Goal: Task Accomplishment & Management: Complete application form

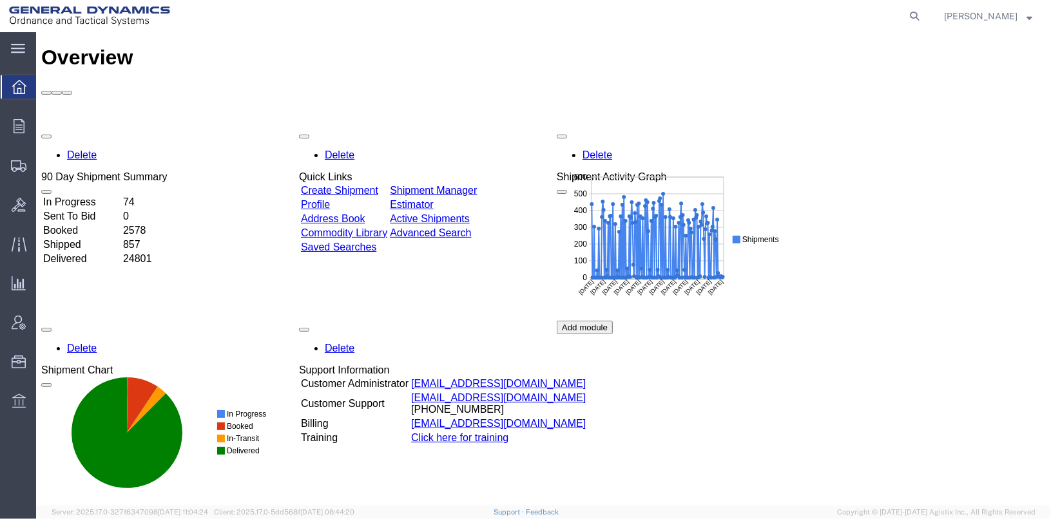
click at [921, 15] on agx-global-search at bounding box center [719, 16] width 412 height 32
click at [923, 15] on icon at bounding box center [914, 16] width 18 height 18
type input "25346"
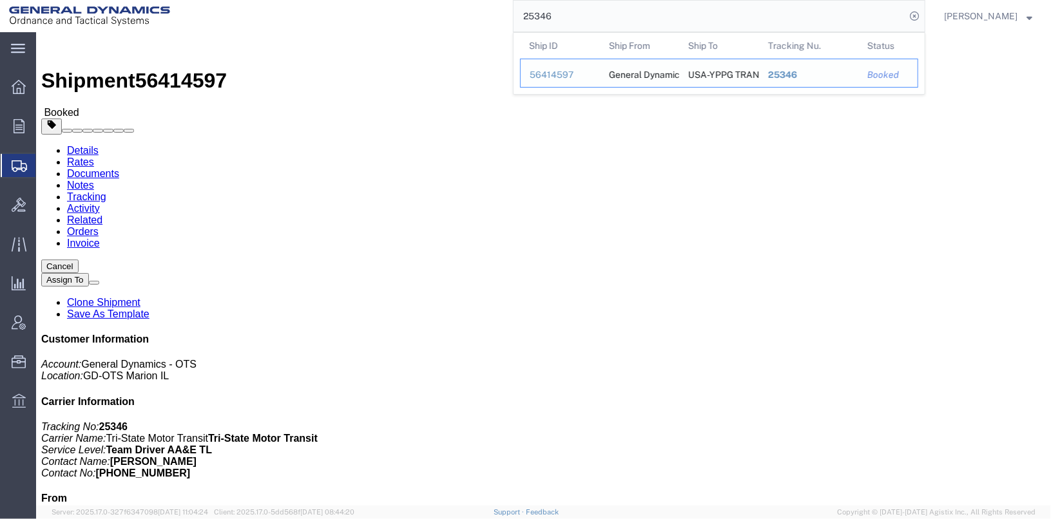
click at [586, 79] on div "56414597" at bounding box center [560, 75] width 61 height 14
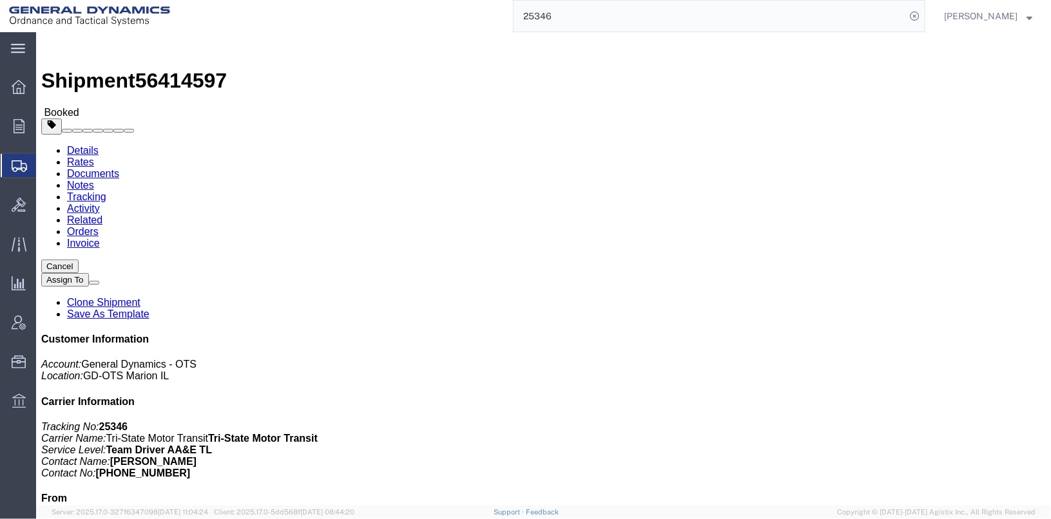
click link "Clone Shipment"
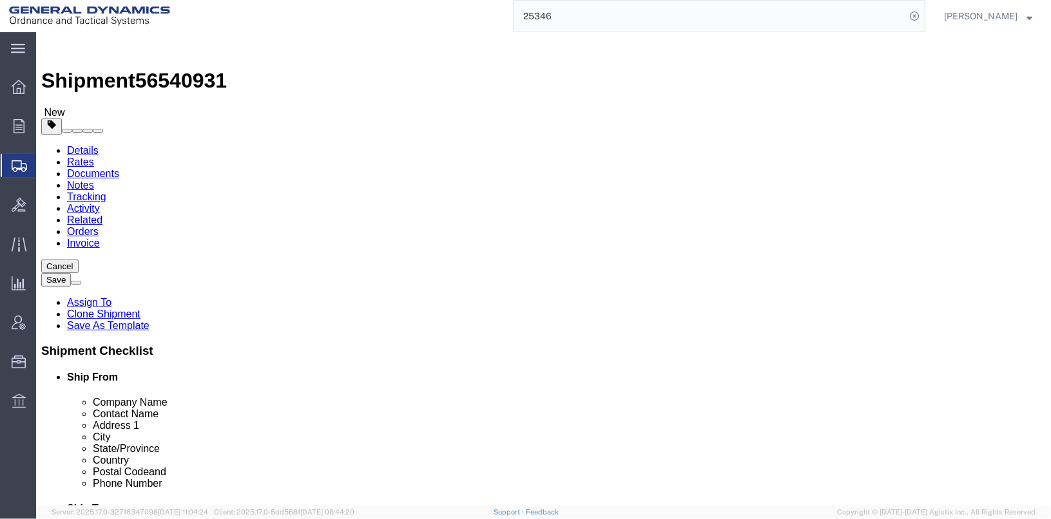
select select
click input "[PERSON_NAME] / [PERSON_NAME]"
type input "[PERSON_NAME]"
click p "- [GEOGRAPHIC_DATA]-YPPG TRANSPORTATION OFFICE - ([PERSON_NAME]) [PERSON_NAME][…"
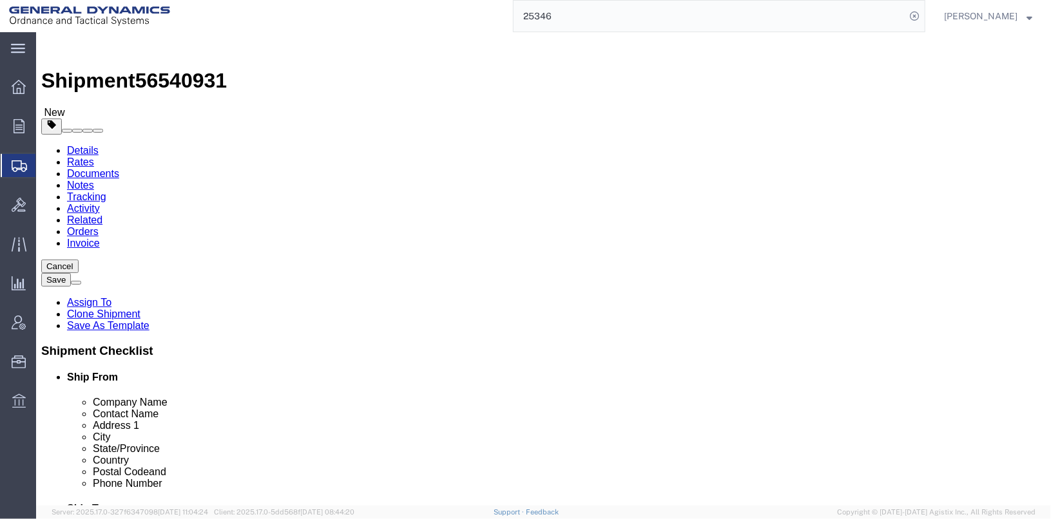
type input "[PHONE_NUMBER]"
type input "[PERSON_NAME][EMAIL_ADDRESS][PERSON_NAME][DOMAIN_NAME]"
checkbox input "true"
select select "AZ"
type input "[PERSON_NAME]"
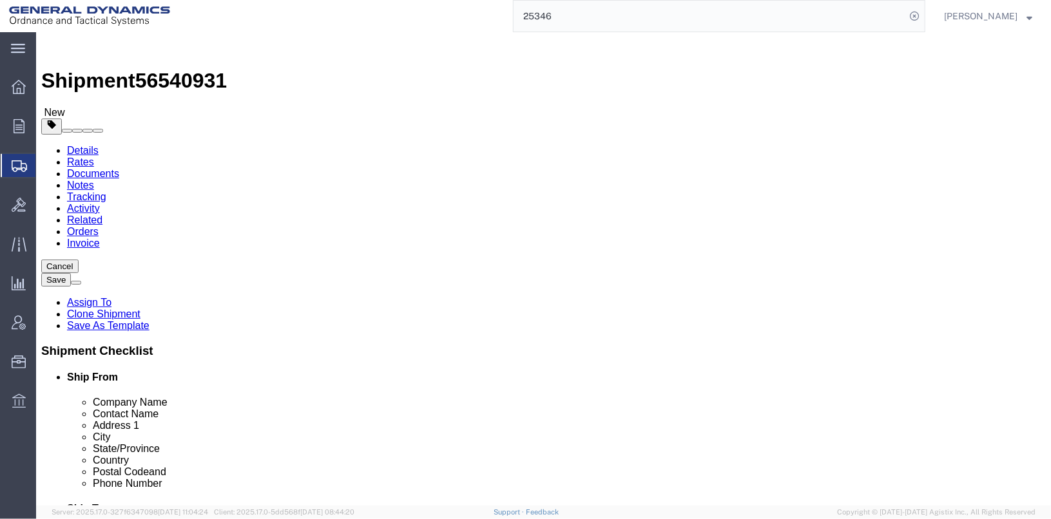
click input "BUILDING 3740 POC [PERSON_NAME]"
type input "BUILDING 3740"
click div "Location My Profile Location GD-OTS [GEOGRAPHIC_DATA] (Commerce) GD-OTS [GEOGRA…"
click input "[PERSON_NAME]"
type input "[PERSON_NAME] / [PERSON_NAME]"
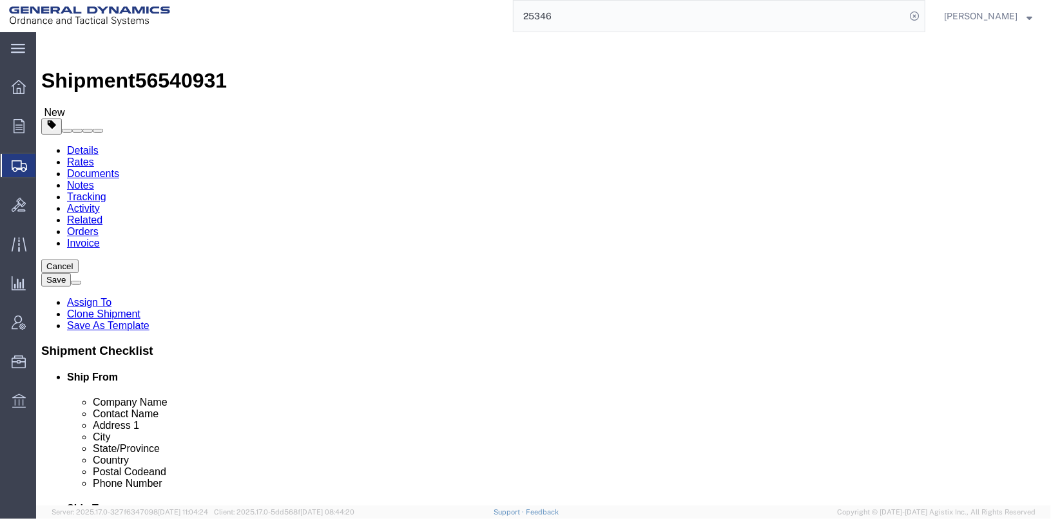
click label "Address 2"
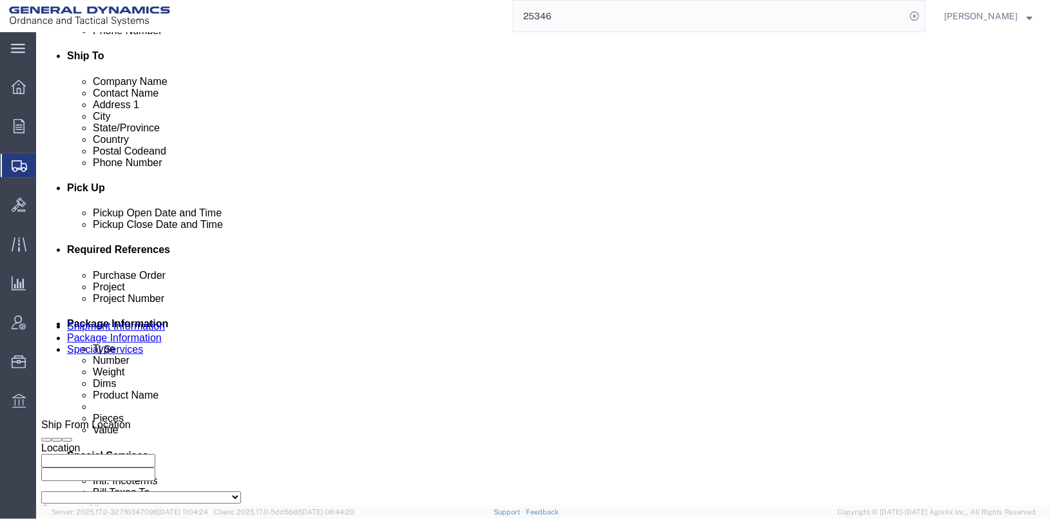
scroll to position [515, 0]
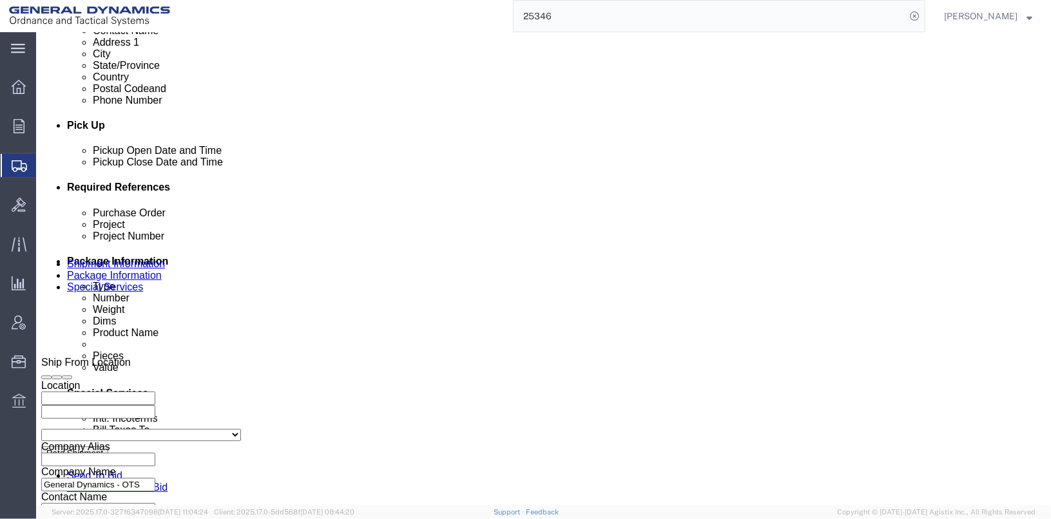
click div "[DATE] 3:32 PM"
click button "Apply"
click div "[DATE] 2:32 PM"
click input "2:32 PM"
click input "6:32 PM"
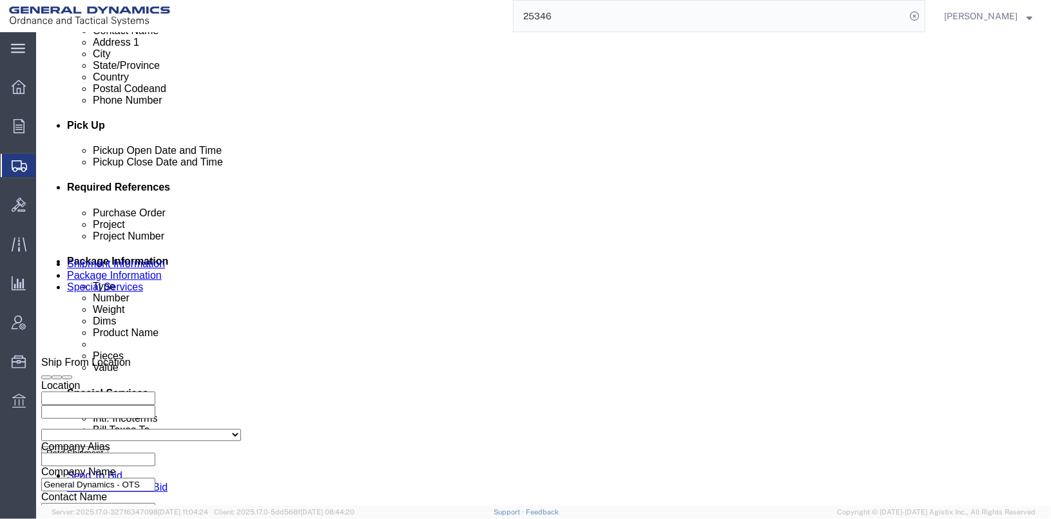
type input "6:32 AM"
click button "Apply"
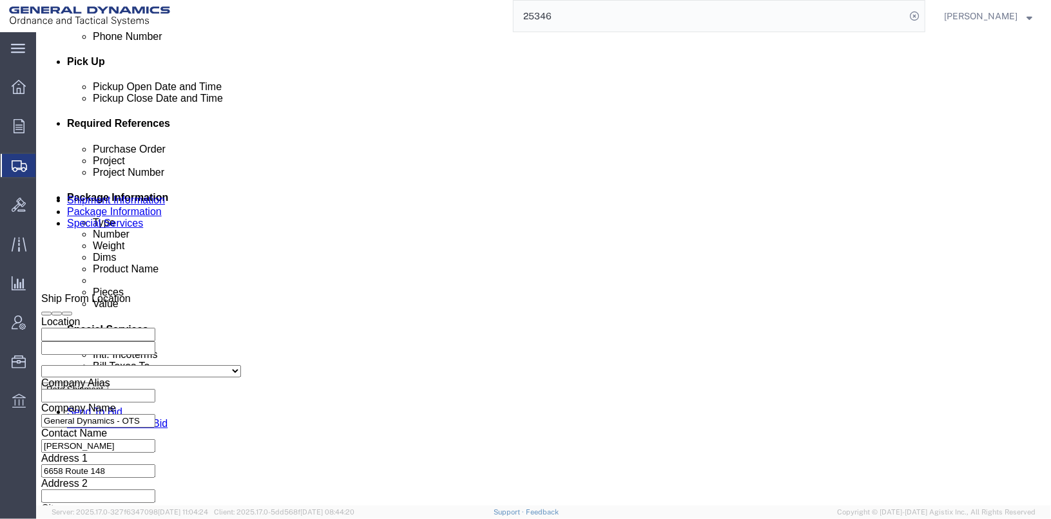
click input "25346"
type input "25379"
click input "025312/025313"
click input "025308/025313"
type input "025308/025309"
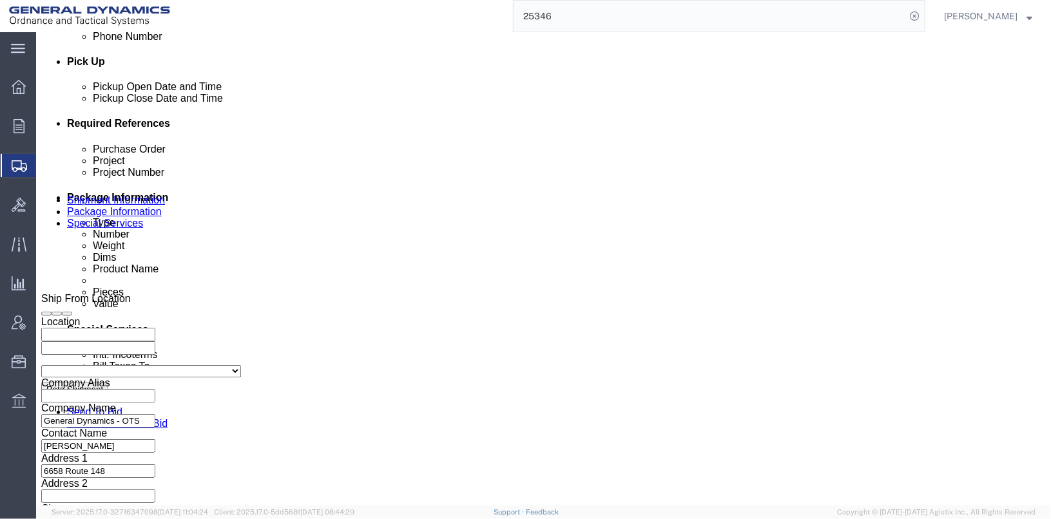
click input "30100305"
type input "3"
drag, startPoint x: 679, startPoint y: 229, endPoint x: 615, endPoint y: 214, distance: 66.3
click div "Project 201H0061"
type input "201H0061"
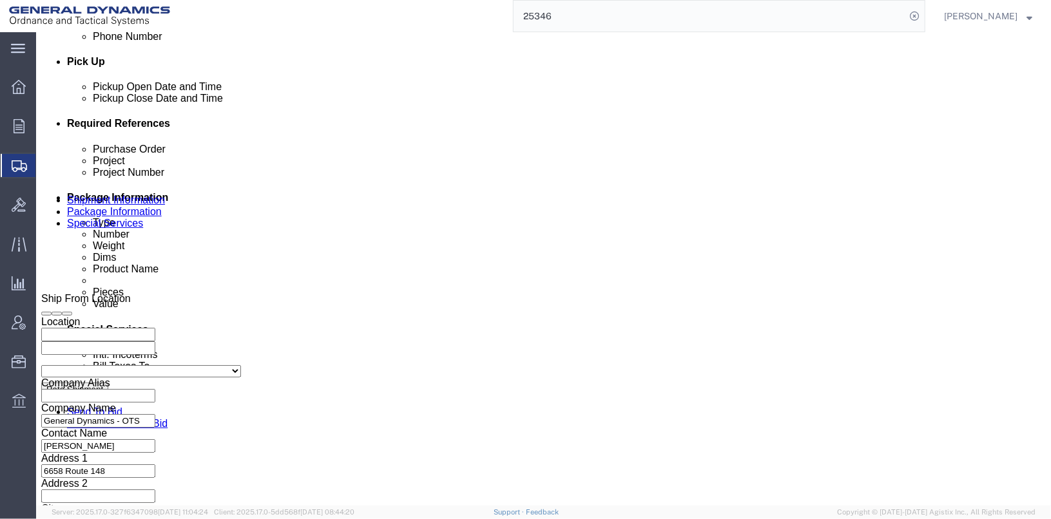
drag, startPoint x: 430, startPoint y: 247, endPoint x: 357, endPoint y: 239, distance: 73.9
click div "Project Number 30100305"
paste input "201H0061"
type input "201H0061"
click div "Select Account Type Activity ID Airline Appointment Number ASN Batch Request # …"
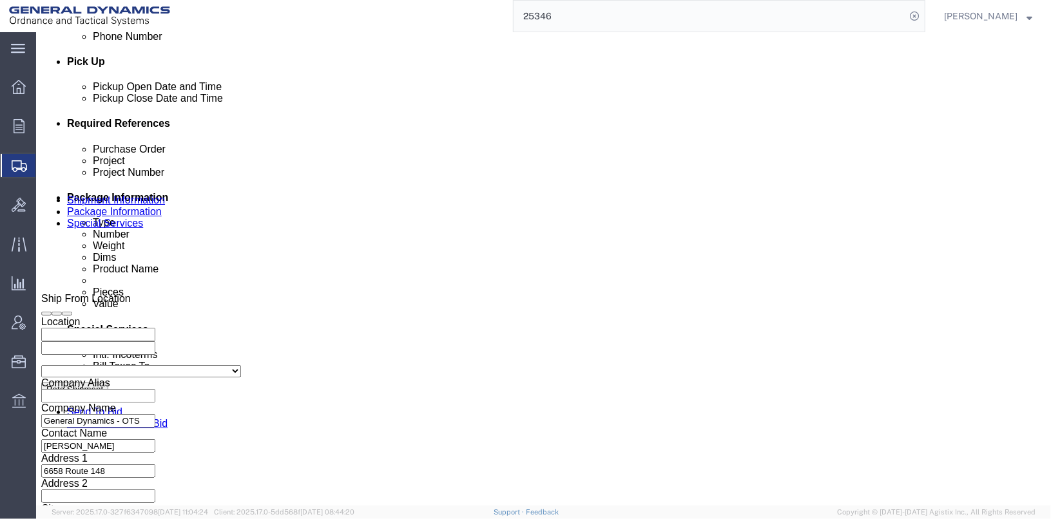
click input "TRK-11109 TRL-174133"
click input "TRK- TRL-174133"
type input "TRK- TRL-"
click div "NA"
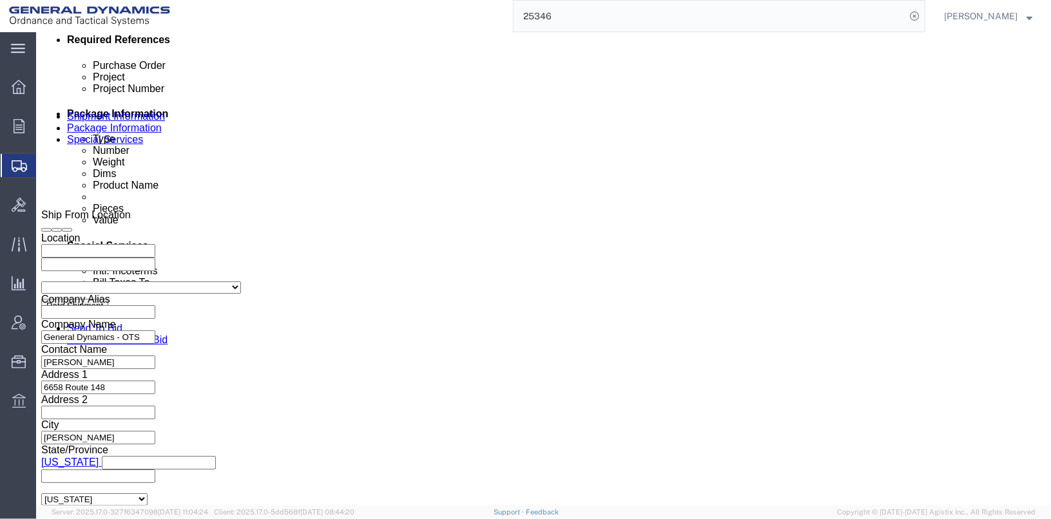
scroll to position [665, 0]
click button "Continue"
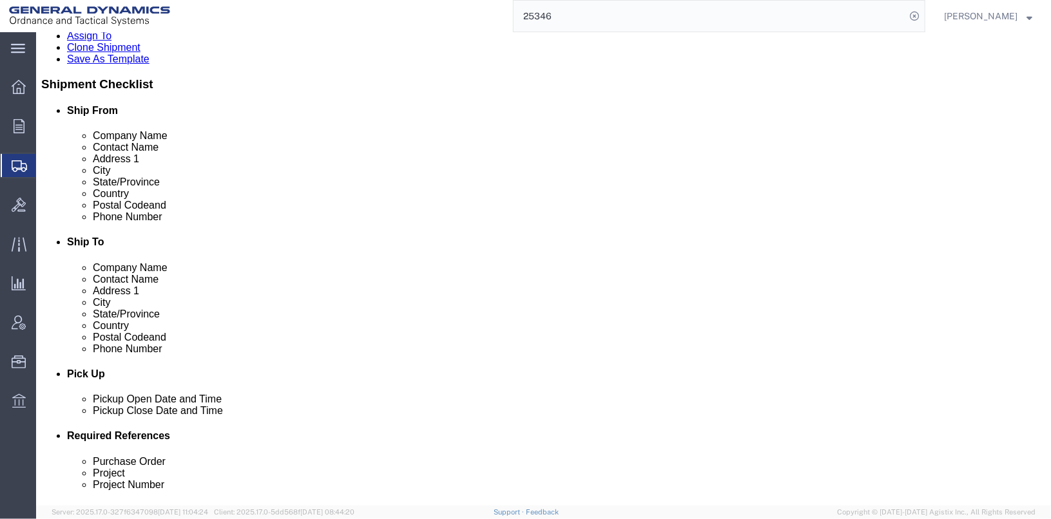
scroll to position [258, 0]
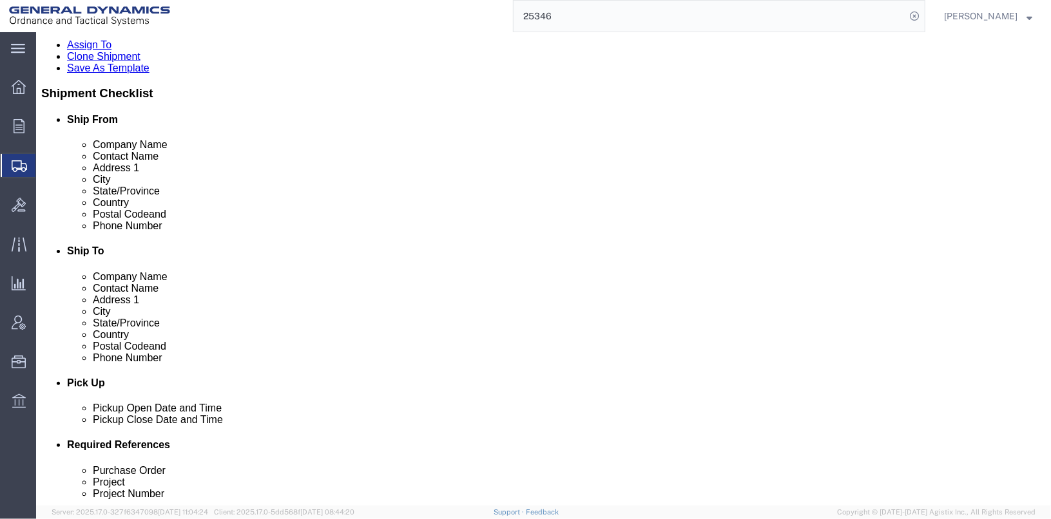
click span "button"
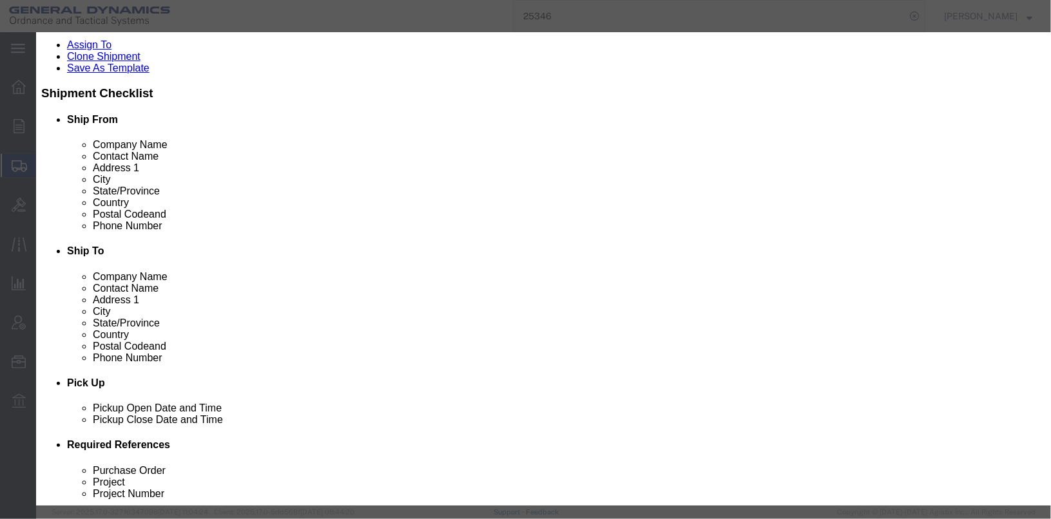
drag, startPoint x: 648, startPoint y: 116, endPoint x: 622, endPoint y: 127, distance: 27.4
click button "Yes"
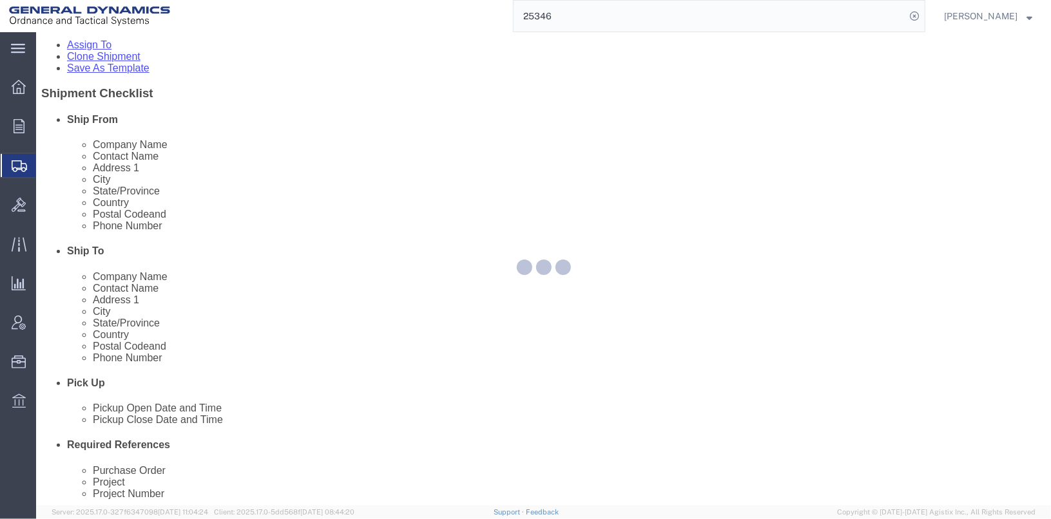
scroll to position [50, 0]
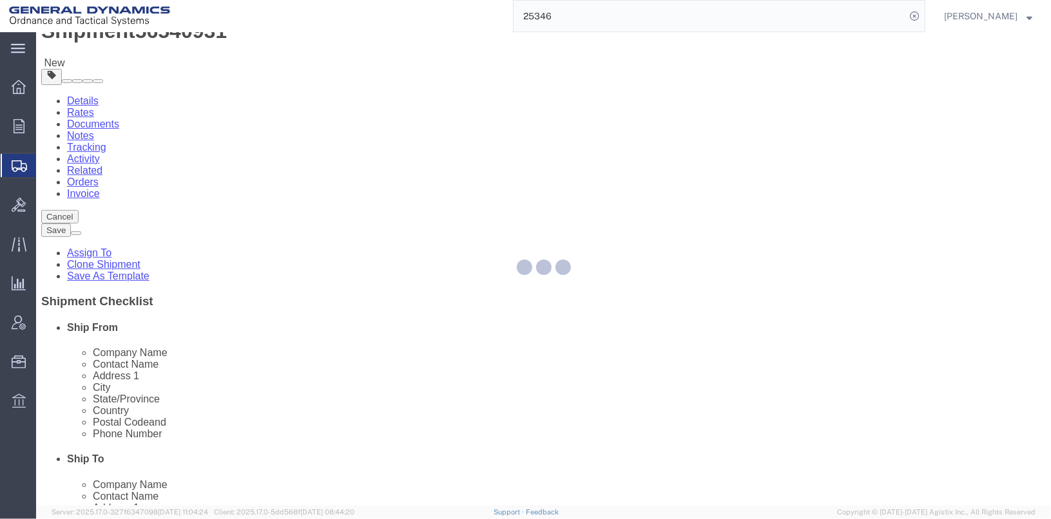
select select "SKID"
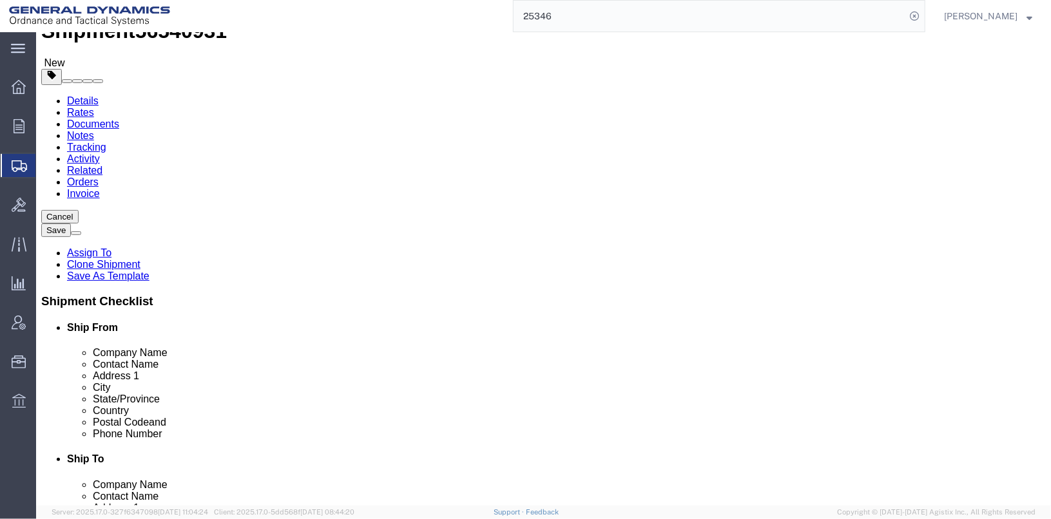
click dd "200.00 Each"
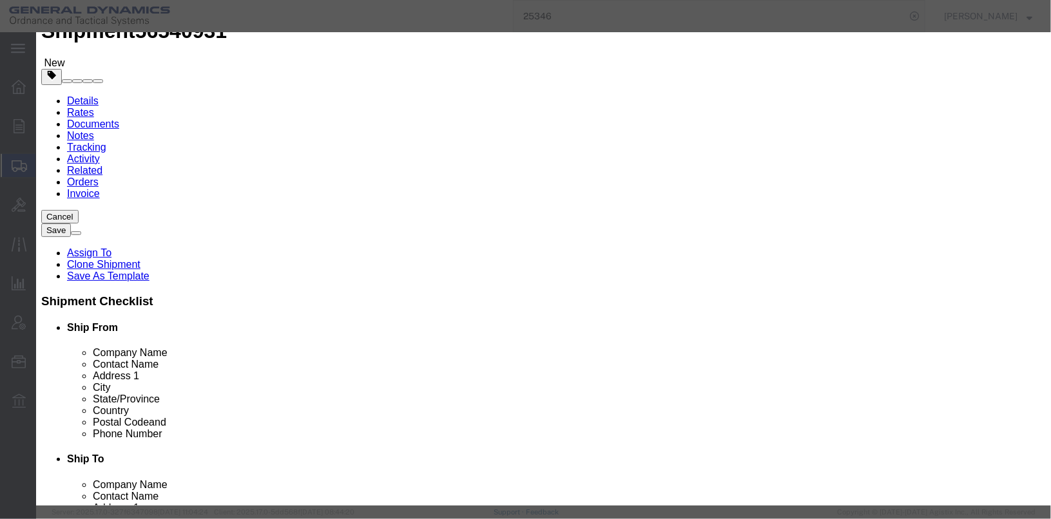
click textarea "M220 81MM PROP CHARGES LOT# OLM25f703-001 NSN 1315-01-329-2575 1 BOX @ 200"
type textarea "M220 81MM PROP CHARGES LOT# OLM25G703-002 NSN 1315-01-329-2575 1 BOX @ 200"
click button "Save & Close"
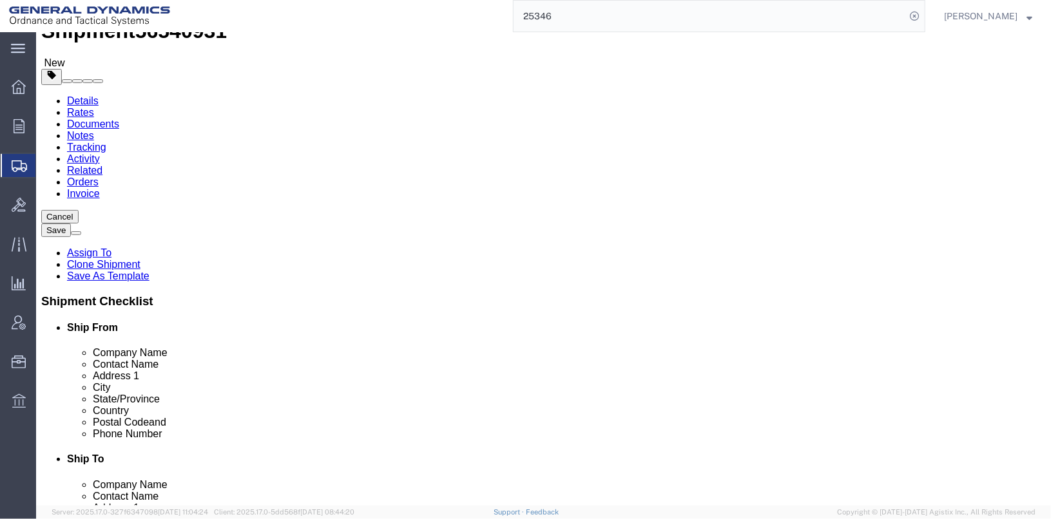
drag, startPoint x: 564, startPoint y: 293, endPoint x: 486, endPoint y: 286, distance: 78.3
click div "Weight 2035.00 Select kgs lbs Ship. t°"
type input "1767"
click div "Pieces: 30.00 Each Total value: 1000.00 USD HAZMAT"
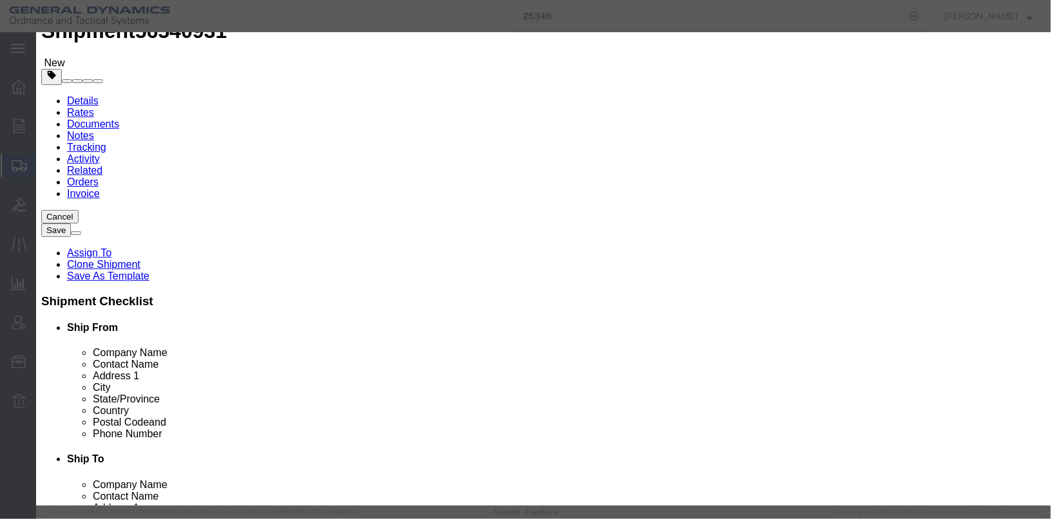
drag, startPoint x: 339, startPoint y: 231, endPoint x: 250, endPoint y: 239, distance: 89.3
click div "SKU 43010125"
type input "1376007809196"
drag, startPoint x: 454, startPoint y: 102, endPoint x: 234, endPoint y: 108, distance: 220.4
click div "Product Name Cartridge, 120mm, APFSDS-T, KE-W A1 Pieces 30.00 Select Bag Barrel…"
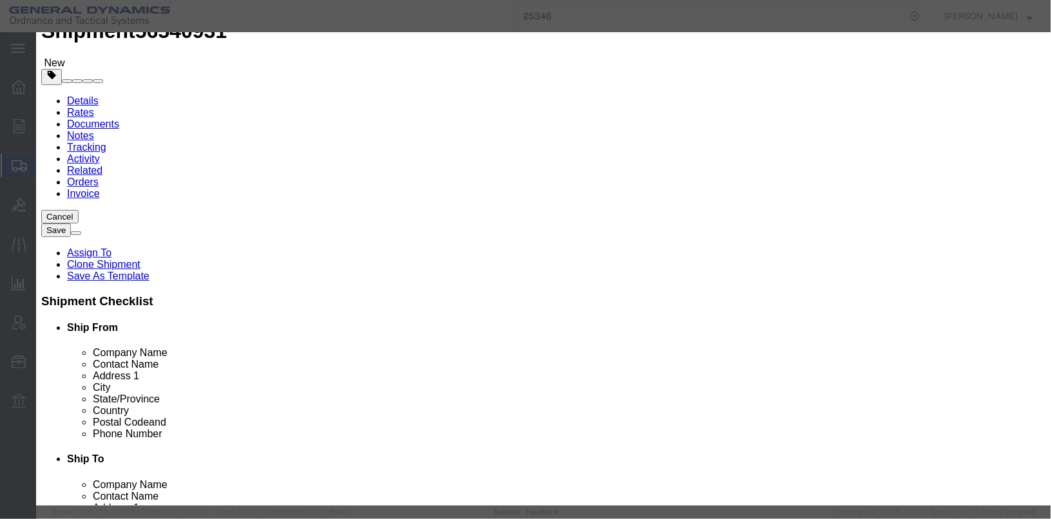
type input "BLACK POWDER CLASS 3"
drag, startPoint x: 308, startPoint y: 126, endPoint x: 262, endPoint y: 119, distance: 46.3
click div "Pieces 30.00 Select Bag Barrels 100Board Feet Bottle Box Blister Pack Carats Ca…"
click select "Select Bag Barrels 100Board Feet Bottle Box Blister Pack Carats Can Capsule Car…"
select select "LBS"
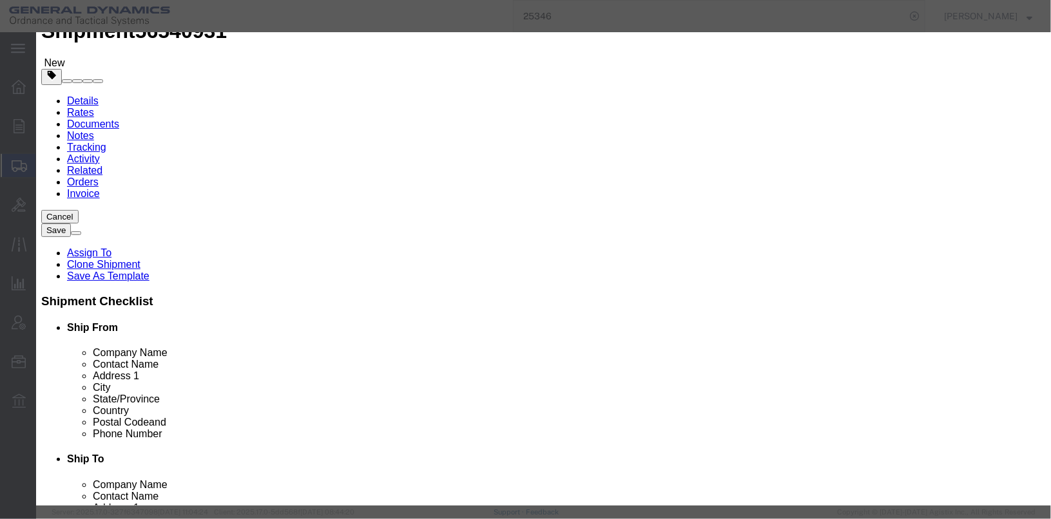
click select "Select Bag Barrels 100Board Feet Bottle Box Blister Pack Carats Can Capsule Car…"
type input "1585"
click label "Pieces"
drag, startPoint x: 323, startPoint y: 147, endPoint x: 261, endPoint y: 144, distance: 62.6
click div "Total Value 52833.33 Select ADP AED AFN ALL AMD AOA ARS ATS AUD AWG AZN BAM BBD…"
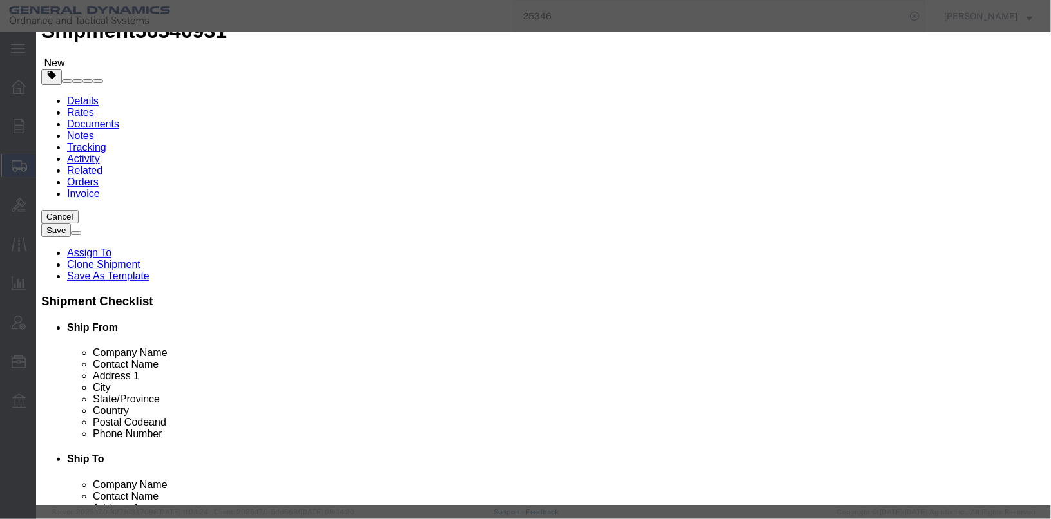
type input "1000"
click label "Class"
drag, startPoint x: 802, startPoint y: 97, endPoint x: 608, endPoint y: 97, distance: 193.9
click div "Description Cartridge, 120mm, APFSDS-T, KE-W A1 lot# OLM25D801-001 ONE PALLET O…"
drag, startPoint x: 396, startPoint y: 99, endPoint x: 281, endPoint y: 99, distance: 114.7
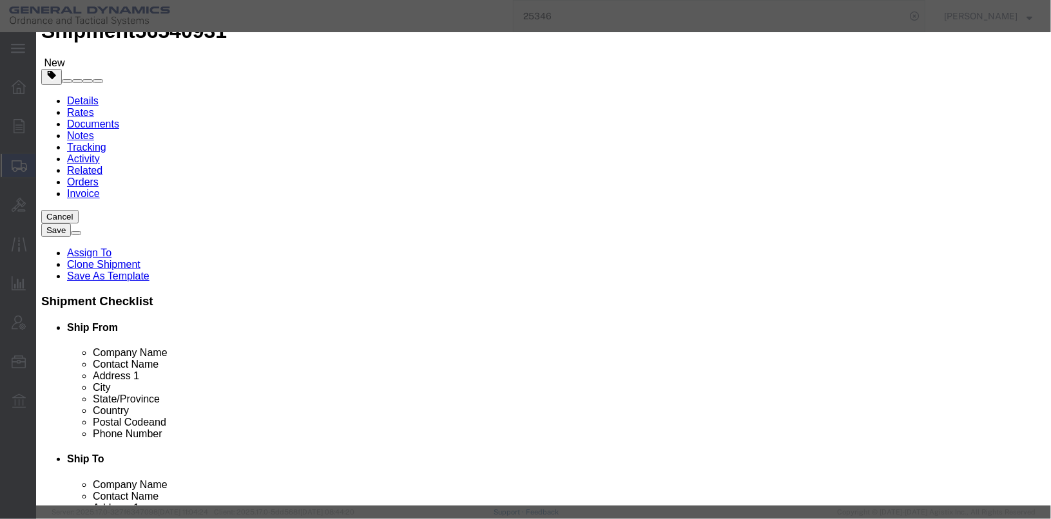
click input "BLACK POWDER CLASS 3"
click textarea "Cartridge, 120mm, APFSDS-T, KE-W A1 lot# OLM25D801-001 ONE PALLET OF 30"
drag, startPoint x: 803, startPoint y: 100, endPoint x: 611, endPoint y: 103, distance: 192.7
click div "Description Cartridge, 120mm, APFSDS-T, KE-W A1 lot# OLM25D801-001 ONE PALLET O…"
paste textarea "BLACK POWDER CLASS 3"
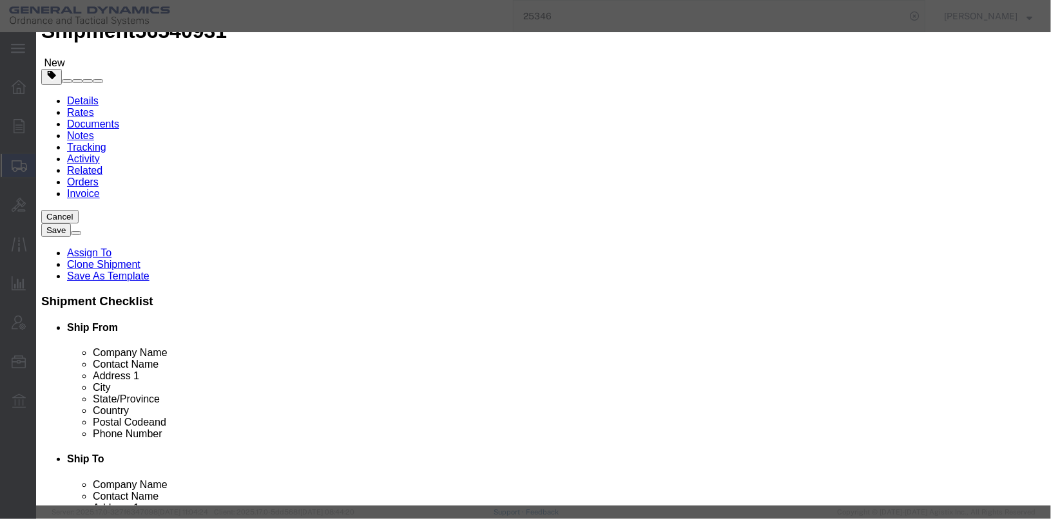
click textarea "Cartridge, 120mm, APFSDS-T, KE-W A1 lot# OLM25D801-001 ONE PALLET OF 30"
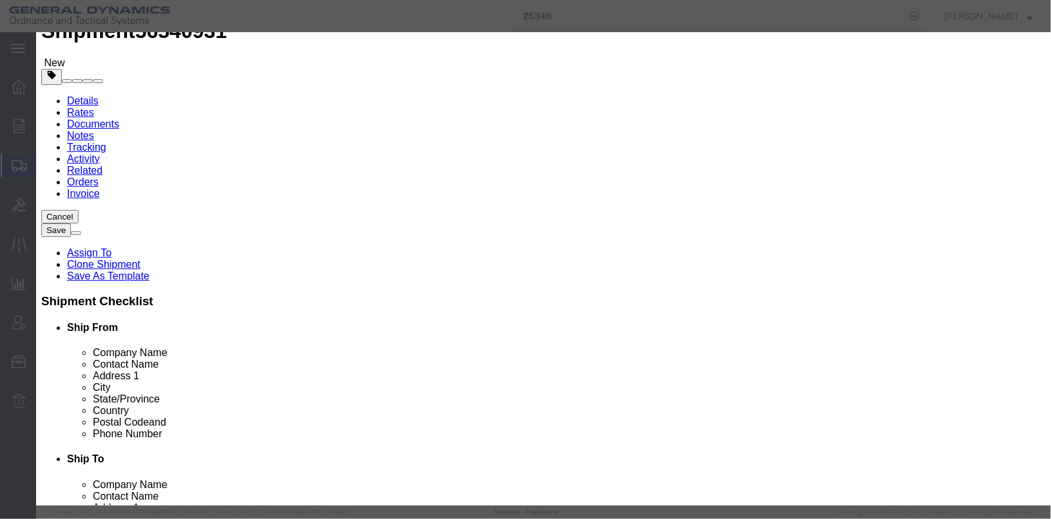
click textarea "Cartridge, 120mm, APFSDS-T, KE-W A1 lot# OLM25D801-001 ONE PALLET OF 30"
type textarea "BLACK POWDER CLASS 3 LOT# GOE13J031-006 31 BOXES @50LBS. 1 BOX @25LBS. 1 BOX @1…"
click input "CARTRIDGES FOR WEAPONS, INERT PROJECTILE"
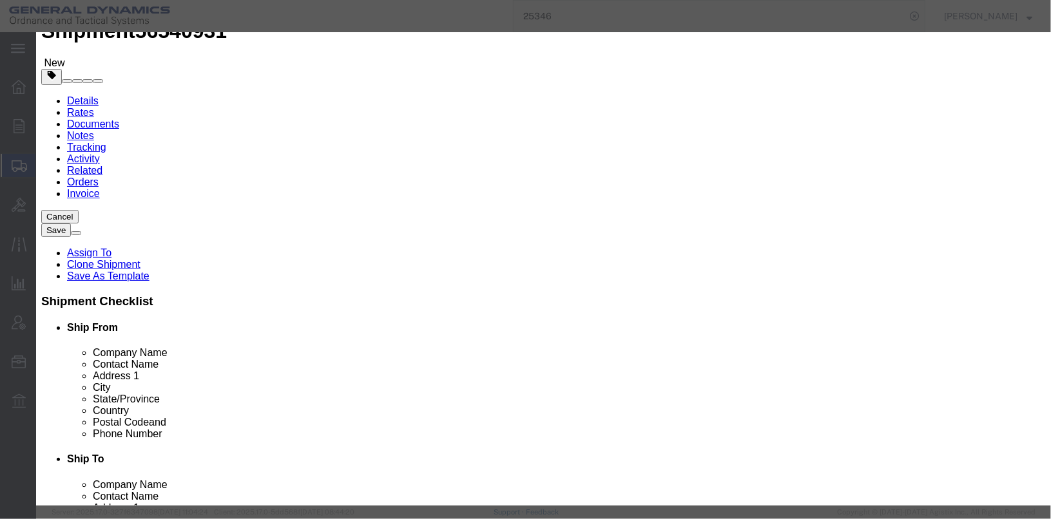
click input "CARTRIDGES FOR WEAPONS, IPRCTILE"
click input "CARTRIDGES FO"
type input "C"
type input "BLACK POWDER"
click input "0328"
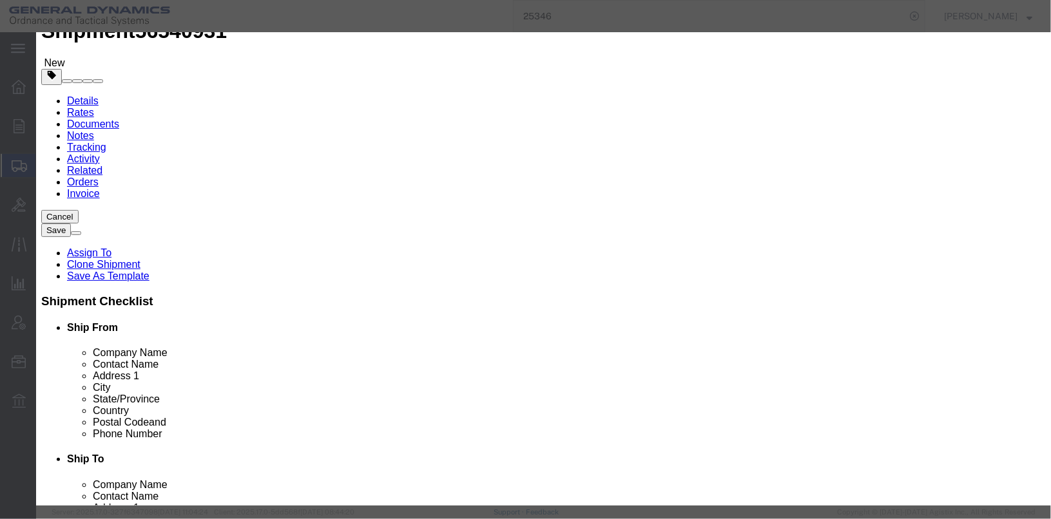
type input "0027"
click select "Select 1 Explosive 1.1 Explosive 1.2 Explosive 1.3 Explosive 1.4 Explosive 1.5 …"
select select "1.1 Explosive"
click select "Select 1 Explosive 1.1 Explosive 1.2 Explosive 1.3 Explosive 1.4 Explosive 1.5 …"
click select "Select A B C D E F G H J K L N S"
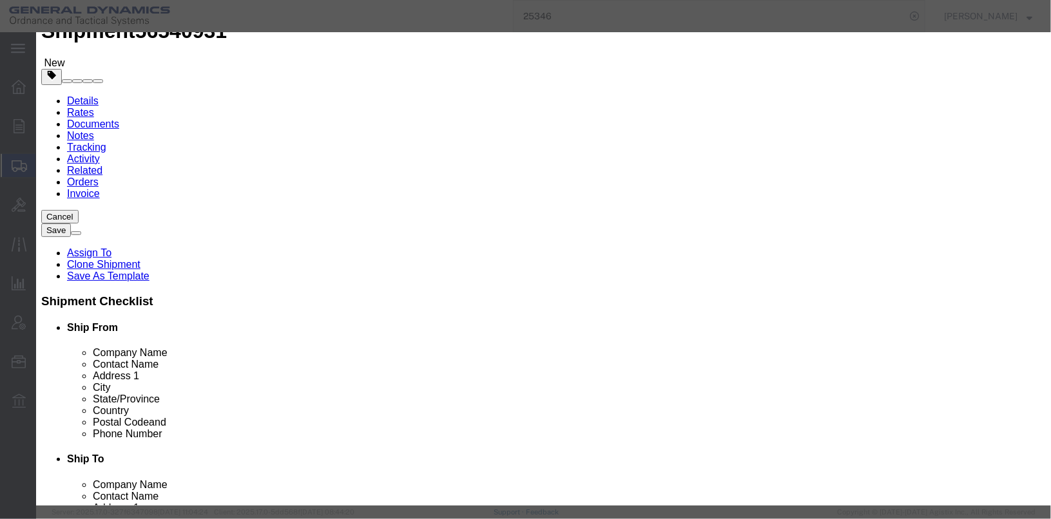
select select "D"
click select "Select A B C D E F G H J K L N S"
drag, startPoint x: 718, startPoint y: 140, endPoint x: 626, endPoint y: 137, distance: 91.5
click div "EX/HC# IHC 1349T-B"
type input "EX1988100435"
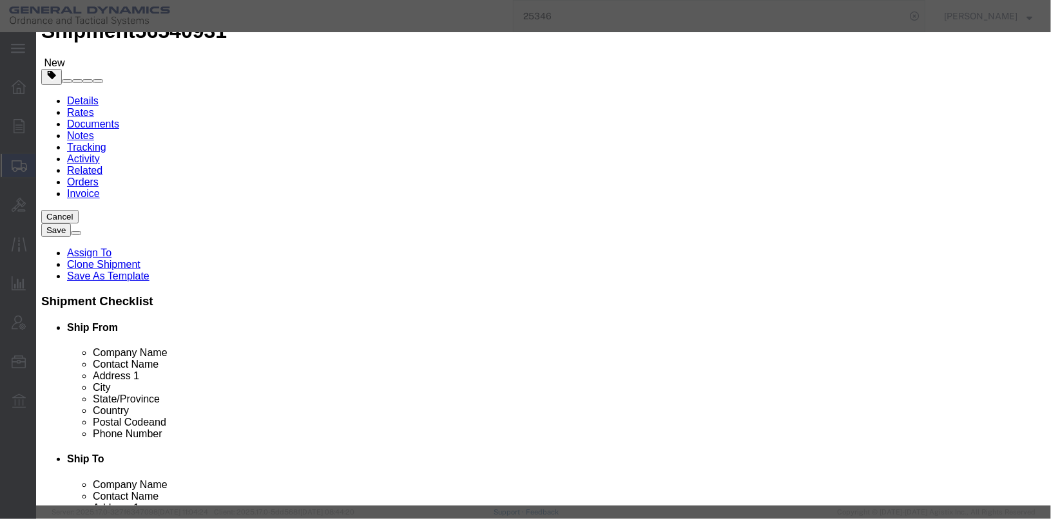
drag, startPoint x: 343, startPoint y: 260, endPoint x: 308, endPoint y: 256, distance: 35.7
click div "30"
type input "33"
click label "Company Name"
click select "Container Material A - Steel (all types and surface treatments) B - Aluminum C …"
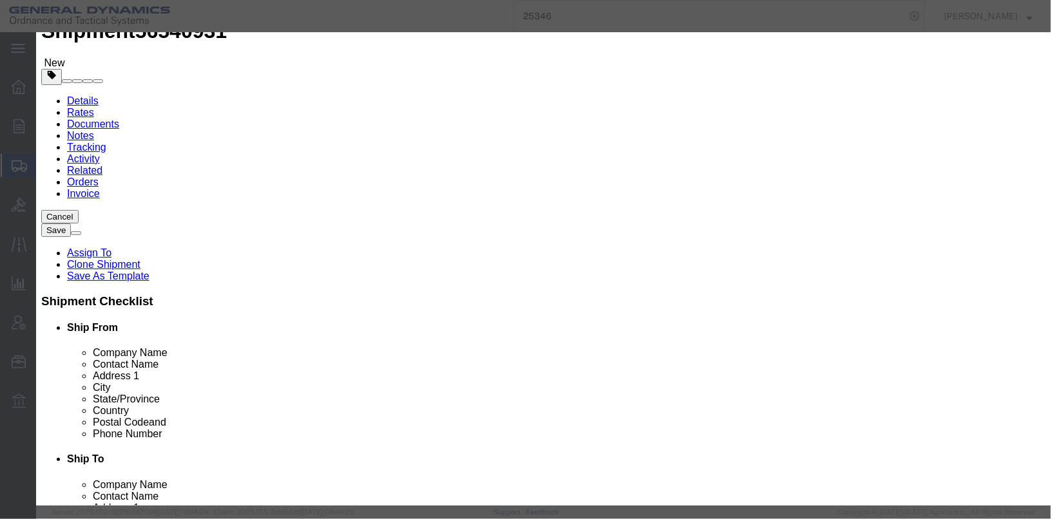
select select "FIBERBOARD"
click select "Container Material A - Steel (all types and surface treatments) B - Aluminum C …"
drag, startPoint x: 347, startPoint y: 334, endPoint x: 290, endPoint y: 328, distance: 57.7
click div "NEW/NEQ Net Explosive Weight / Net Explosive Quantity 593.63 Select kgs lbs"
type input "1585"
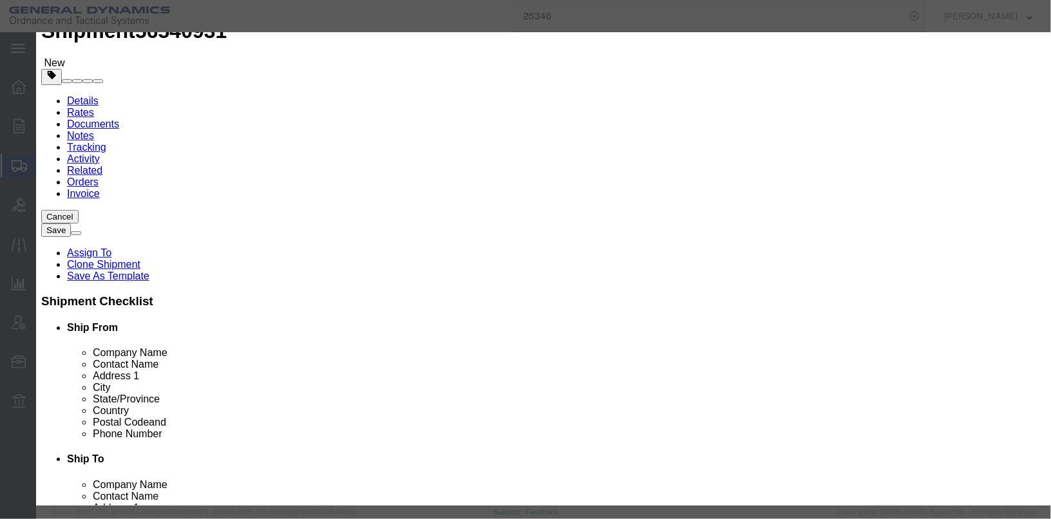
click label "Contact Name"
click button "Save & Close"
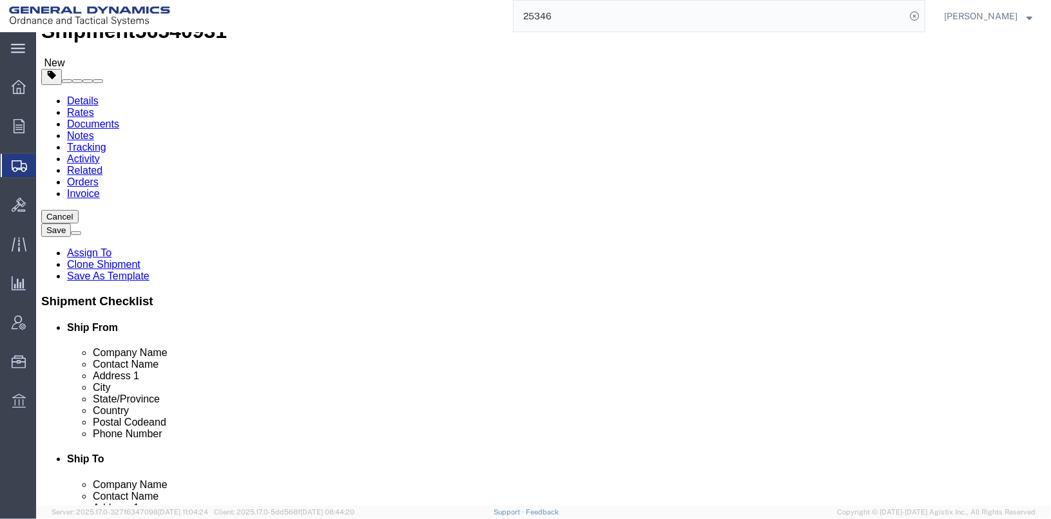
click span "button"
select select "SKID"
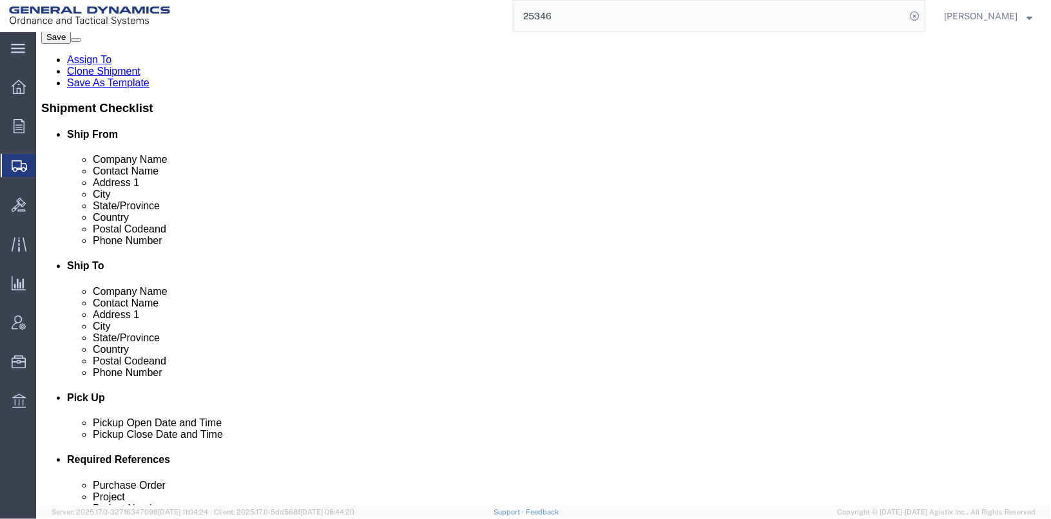
scroll to position [372, 0]
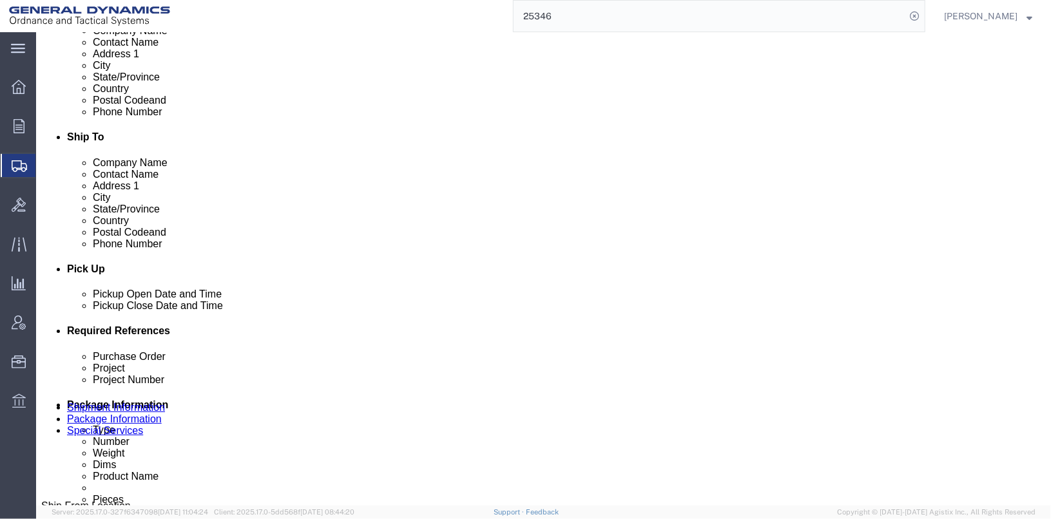
drag, startPoint x: 178, startPoint y: 308, endPoint x: 139, endPoint y: 309, distance: 40.0
click div "1767.00 Select kgs lbs"
type input "1842"
click dd "1585.00 Pound"
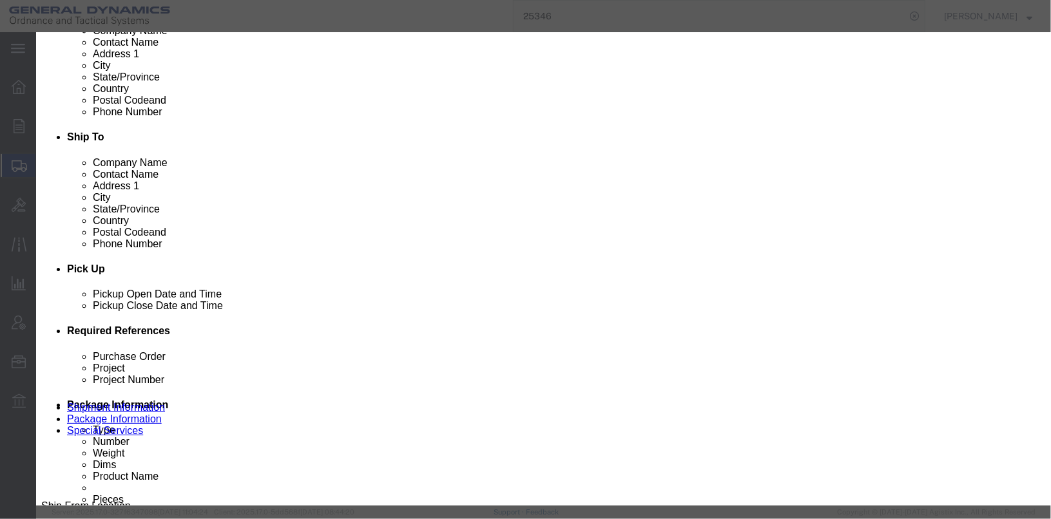
drag, startPoint x: 405, startPoint y: 96, endPoint x: 264, endPoint y: 92, distance: 141.2
click div "Product Name BLACK POWDER CLASS 3"
drag, startPoint x: 472, startPoint y: 100, endPoint x: 271, endPoint y: 96, distance: 201.1
click div "PROPELLING CHARGE FLASH REDUCER PROPELLING CHARGE"
type input "PROPELLING CHARGE FLASH REDUCER"
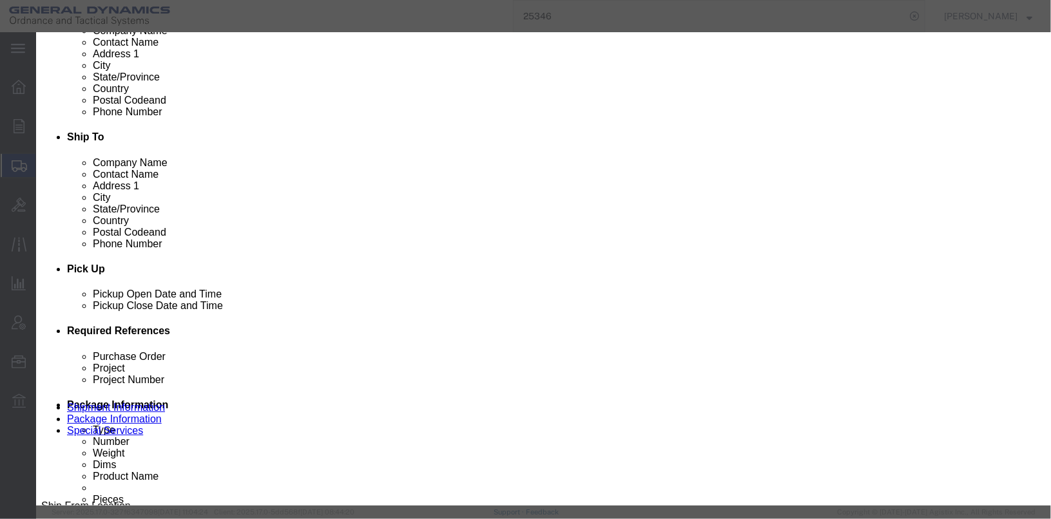
click textarea "BLACK POWDER CLASS 3 LOT# GOE13J031-006 31 BOXES @50LBS. 1 BOX @25LBS. 1 BOX @1…"
paste textarea "PROPELLING CHARGE FLASH REDUCER"
click textarea "BLACK POWDER CLASS 3 LOT# GOE13J031-006 31 BOXES @50LBS. 1 BOX @25LBS. 1 BOX @1…"
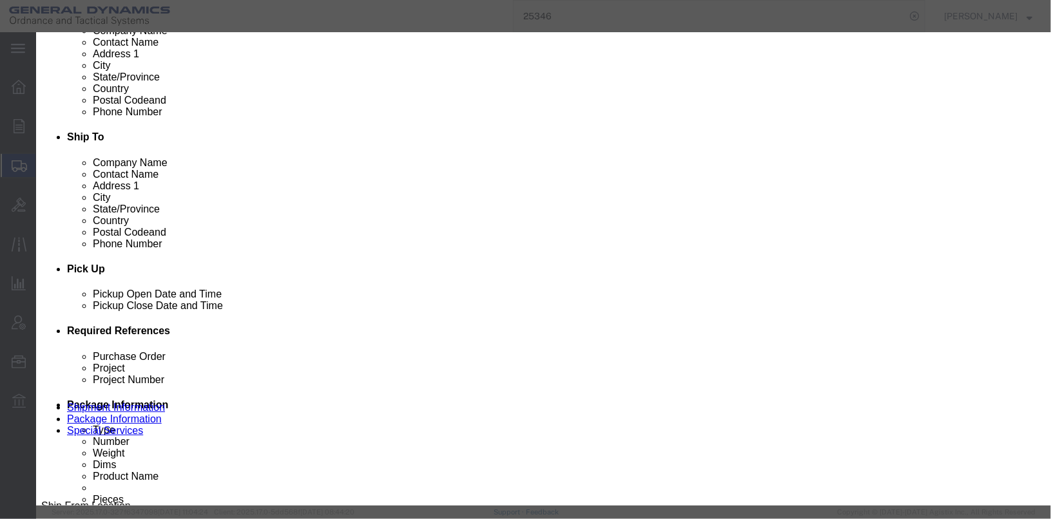
type textarea "PROPELLING CHARGE FLASH REDUCER LOT# IND-7-2"
drag, startPoint x: 314, startPoint y: 121, endPoint x: 280, endPoint y: 123, distance: 34.2
click input "1585.00"
type input "11200"
type input "7066.25"
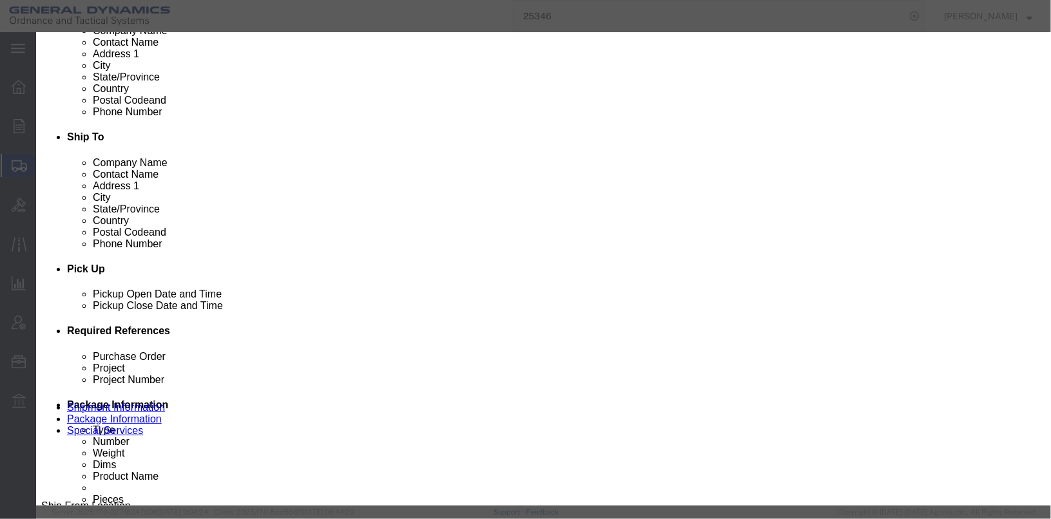
click select "Select Bag Barrels 100Board Feet Bottle Box Blister Pack Carats Can Capsule Car…"
select select "EA"
click select "Select Bag Barrels 100Board Feet Bottle Box Blister Pack Carats Can Capsule Car…"
drag, startPoint x: 325, startPoint y: 148, endPoint x: 263, endPoint y: 146, distance: 61.9
click div "Total Value 7066.25 Select ADP AED AFN ALL AMD AOA ARS ATS AUD AWG AZN BAM BBD …"
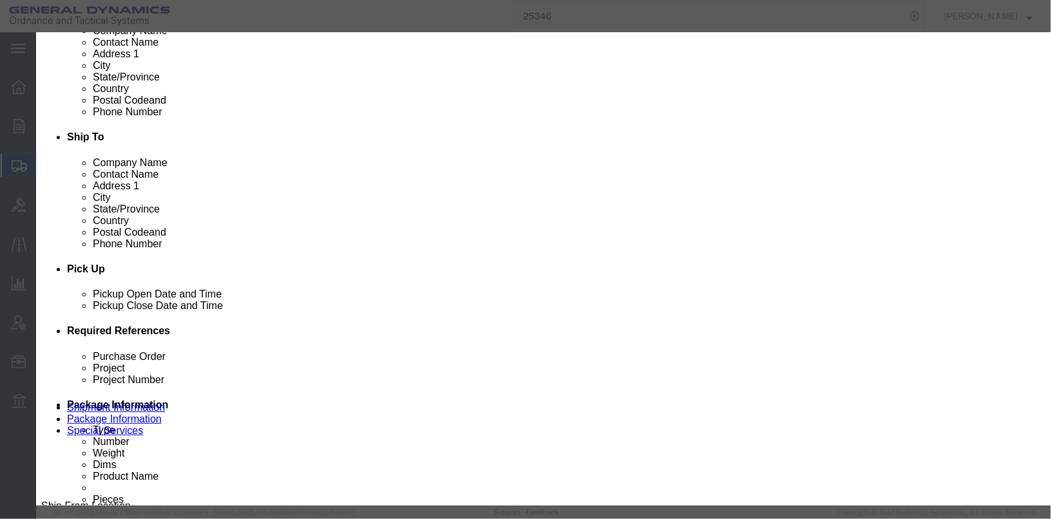
type input "1000"
click div "PROPELLING CHARGE FLASH REDUCER PROPELLING CHARGE"
drag, startPoint x: 360, startPoint y: 233, endPoint x: 216, endPoint y: 228, distance: 144.4
click div "SKU 1376007809196"
type input "1320009356053"
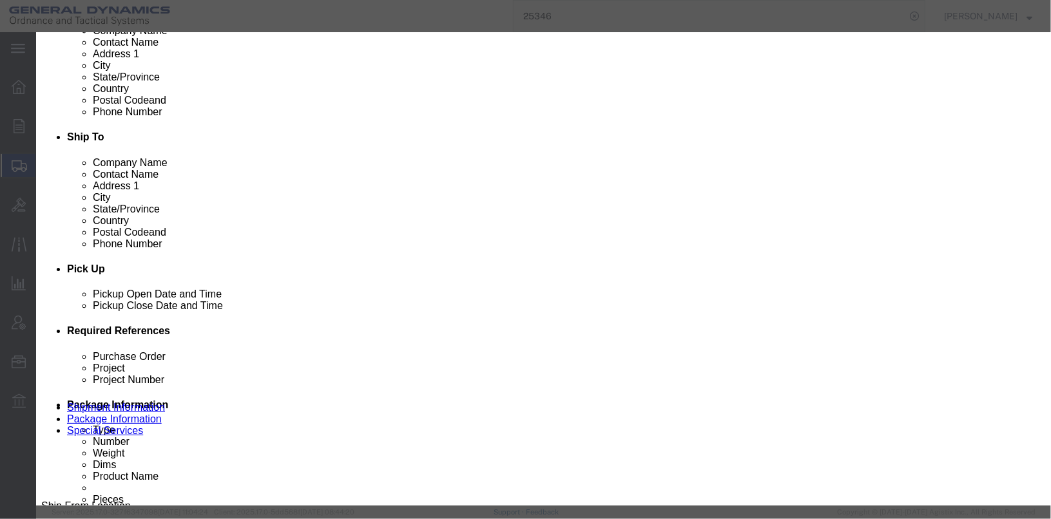
click textarea "BLACK POWDER CLASS 3 LOT# GOE13J031-006 31 BOXES @50LBS. 1 BOX @25LBS. 1 BOX @1…"
type textarea "PROPELLING CHARGE FLASH REDUCER LOT# IND-7-2 14 WOOD BOXES 800 EACH=11,200 BAGS"
drag, startPoint x: 399, startPoint y: 140, endPoint x: 287, endPoint y: 135, distance: 111.6
click div "Proper Shipping Name Most accurate description of the goods from the Dangerous …"
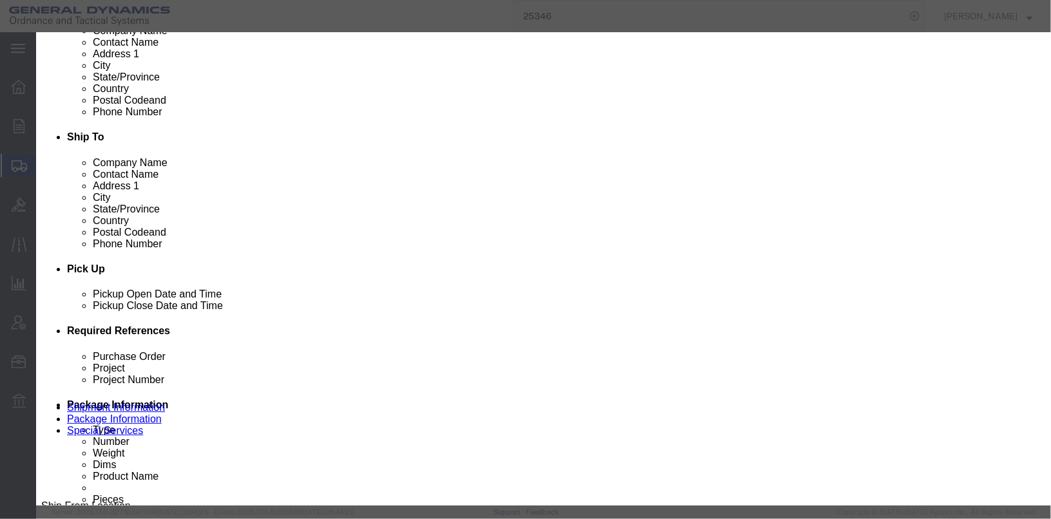
type input "GUNPOWDER"
drag, startPoint x: 745, startPoint y: 133, endPoint x: 680, endPoint y: 140, distance: 65.4
click input "EX1988100435"
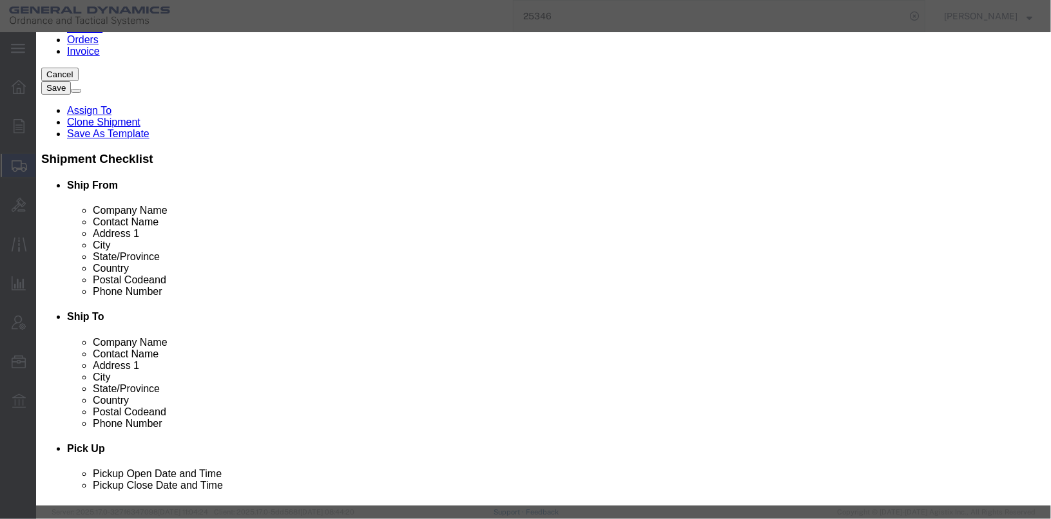
scroll to position [178, 0]
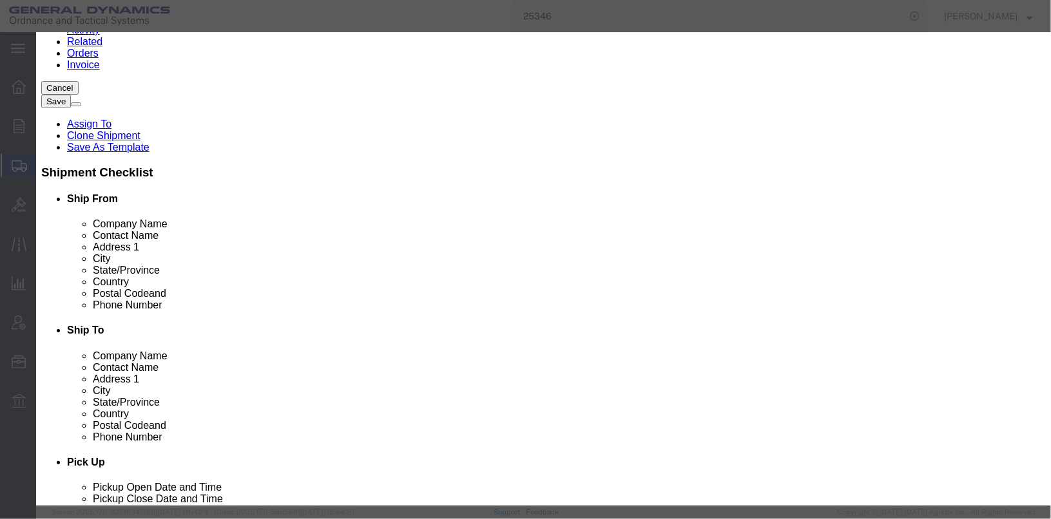
type input "EX1988110363"
click textarea "BLACK POWDER CLASS 3 LOT# GOE13J031-006 31 BOXES @50LBS. 1 BOX @25LBS. 1 BOX @1…"
type textarea "PROPELLING CHARGE FLASH REDUCER LOT# IND-7-2 14 WOOD BOXES 800 EACH=11,200 BAGS…"
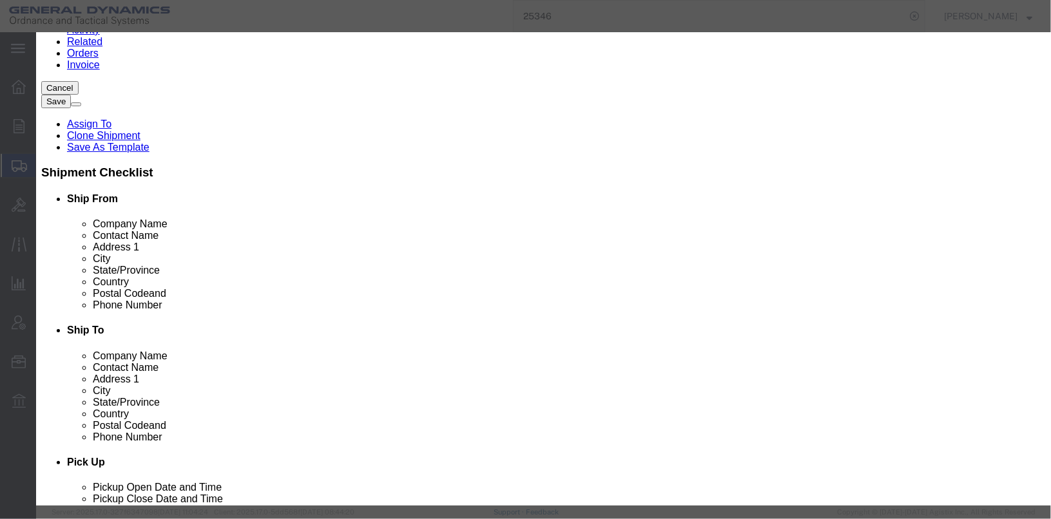
drag, startPoint x: 333, startPoint y: 206, endPoint x: 307, endPoint y: 201, distance: 26.9
click div "33"
type input "14"
click div "Proper Shipping Name GUNPOWDER UN # 0027 Class Select 1 Explosive 1.1 Explosive…"
click select "Container Material A - Steel (all types and surface treatments) B - Aluminum C …"
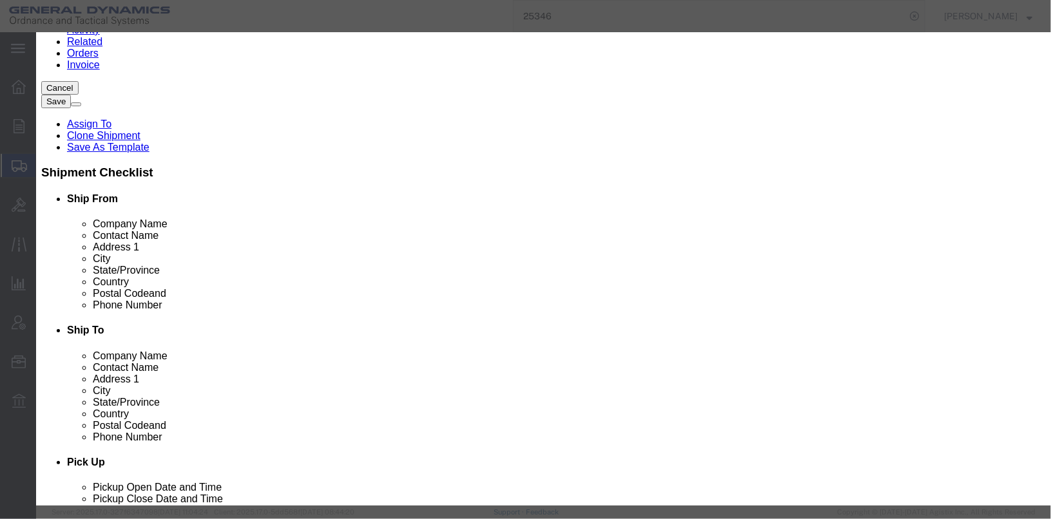
select select "NATURALWOOD"
click select "Container Material A - Steel (all types and surface treatments) B - Aluminum C …"
drag, startPoint x: 351, startPoint y: 277, endPoint x: 307, endPoint y: 282, distance: 44.0
click div "1585"
type input "1097.6"
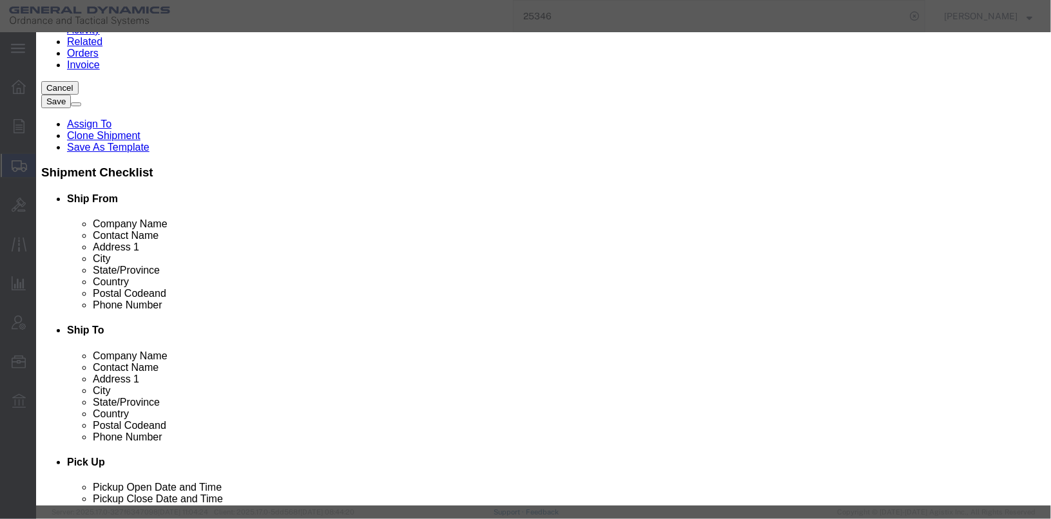
click button "Save & Close"
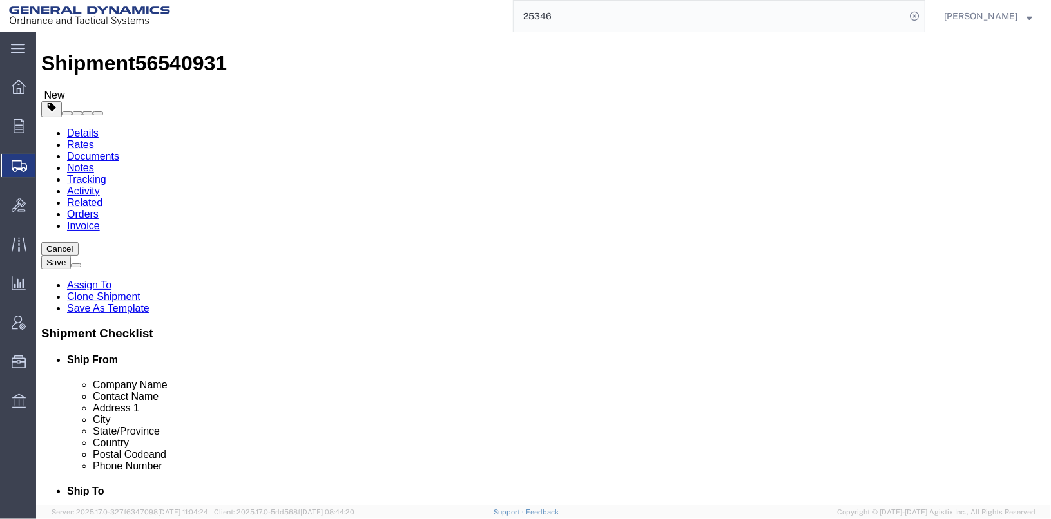
scroll to position [0, 0]
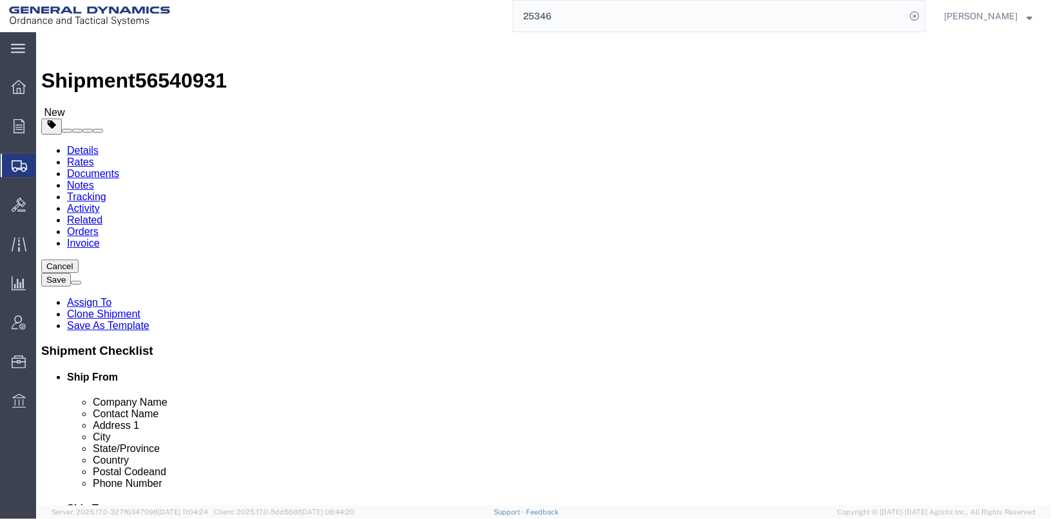
click dd "1585.00 Pound"
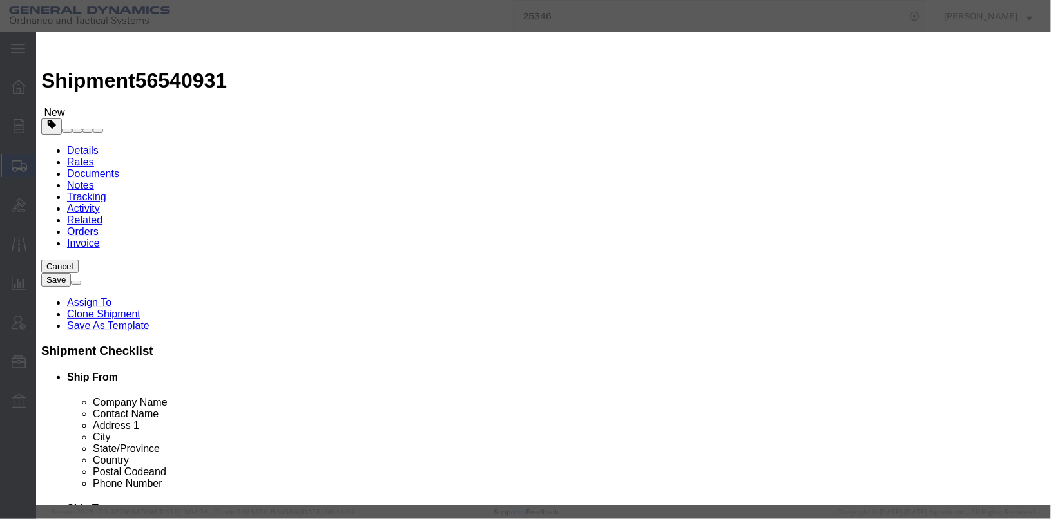
scroll to position [25, 0]
click textarea "BLACK POWDER CLASS 3 LOT# GOE13J031-006 31 BOXES @50LBS. 1 BOX @25LBS. 1 BOX @1…"
type textarea "BLACK POWDER CLASS 3 LOT# GOE13J031-006 31 BOXES @50LBS. 1 BOX @25LBS. 1 BOX @1…"
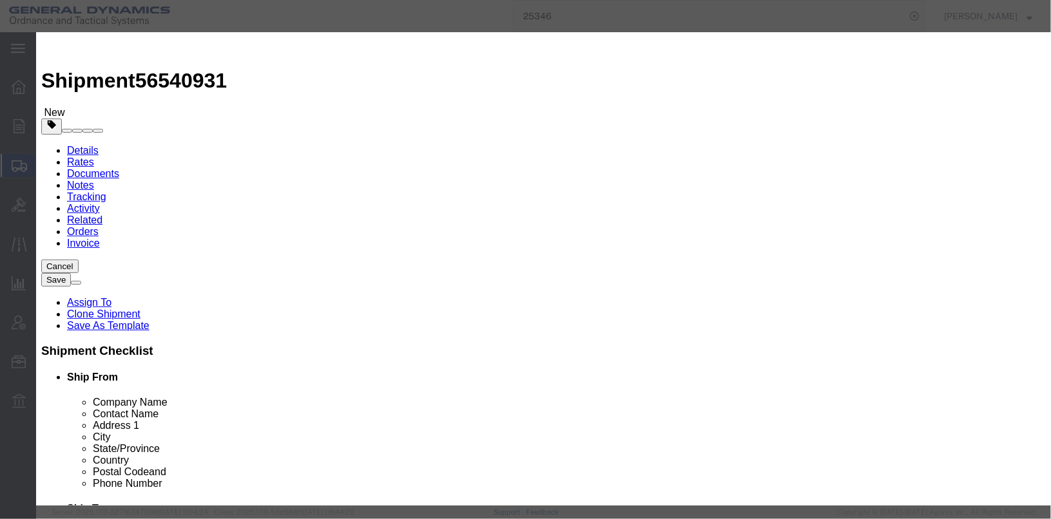
click button "Save & Close"
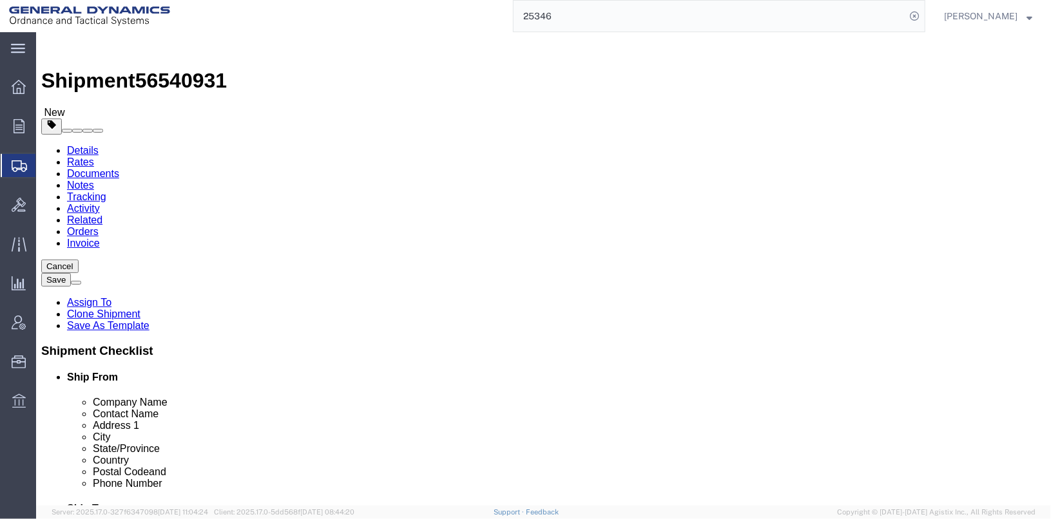
click span "button"
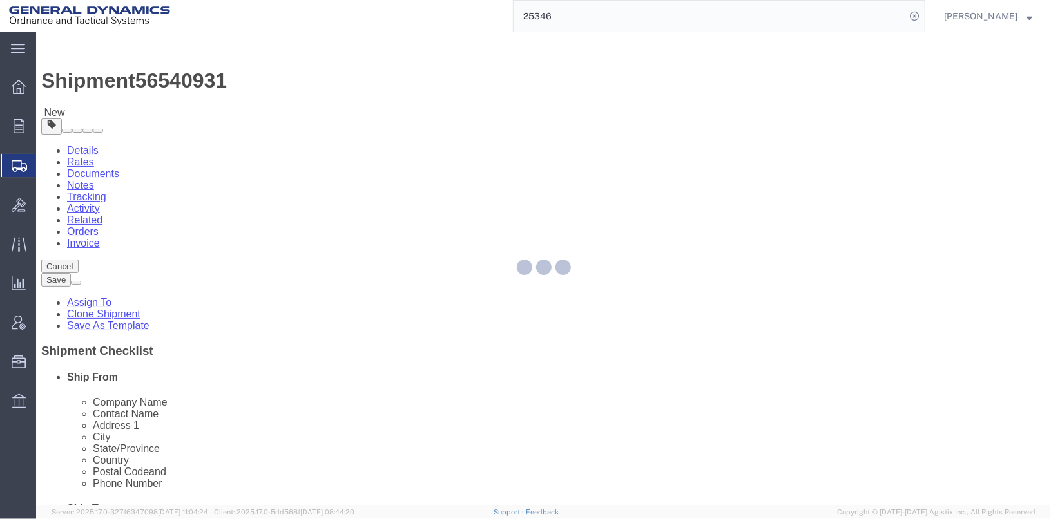
select select "SKID"
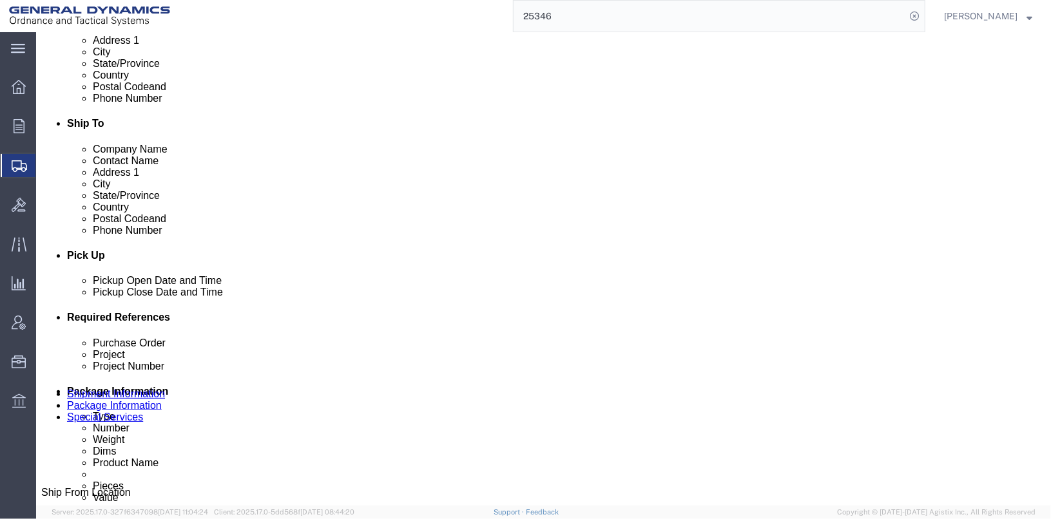
scroll to position [387, 0]
click select "Select Bale(s) Basket(s) Bolt(s) Bottle(s) Buckets Bulk Bundle(s) Can(s) Cardbo…"
select select "DRFB"
click select "Select Bale(s) Basket(s) Bolt(s) Bottle(s) Buckets Bulk Bundle(s) Can(s) Cardbo…"
click input "1"
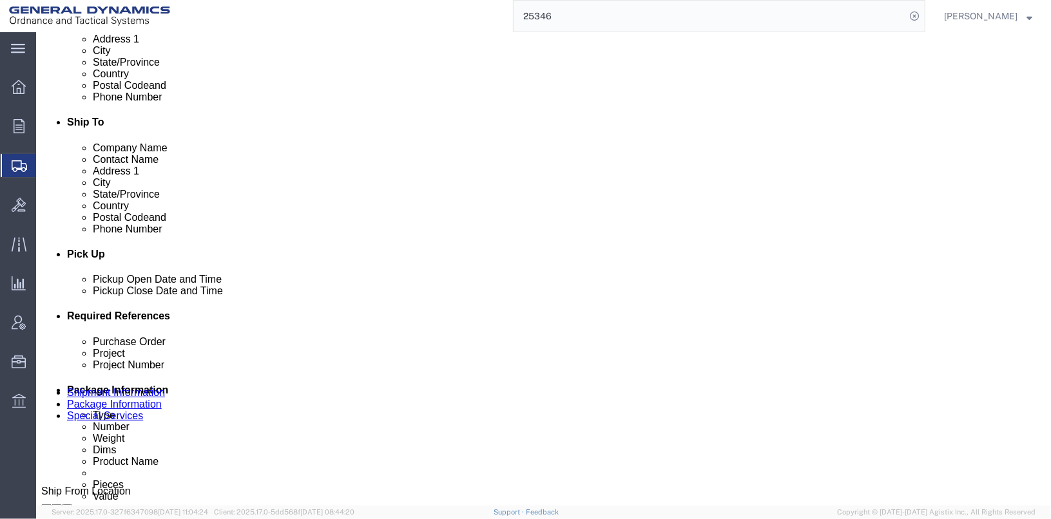
type input "3"
drag, startPoint x: 546, startPoint y: 240, endPoint x: 518, endPoint y: 240, distance: 28.4
click div "Length 48.00 x Width 40.00 x Height 36.00 Select cm ft in"
type input "18"
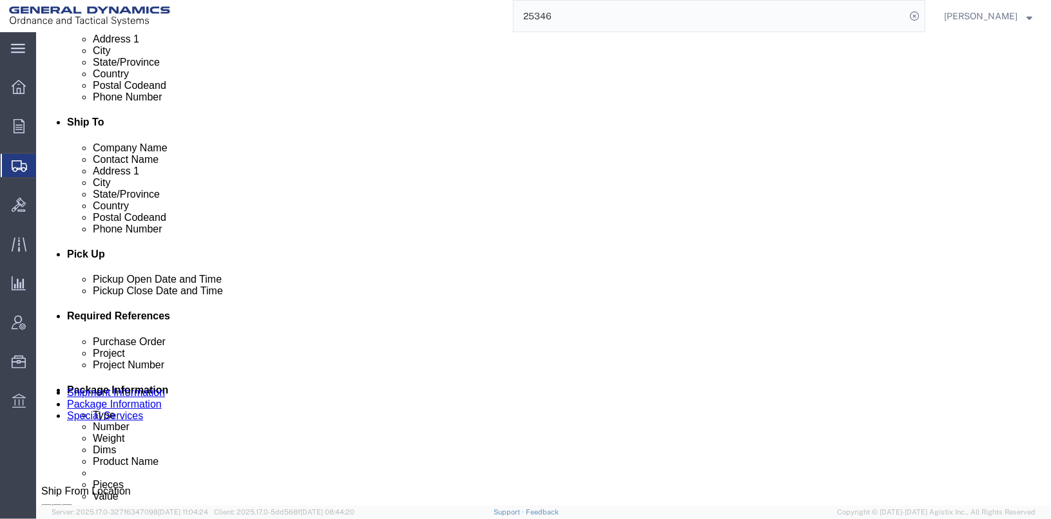
type input "30"
drag, startPoint x: 559, startPoint y: 268, endPoint x: 496, endPoint y: 266, distance: 63.2
click div "Weight 1767.00 Select kgs lbs Ship. t°"
type input "8"
type input "96"
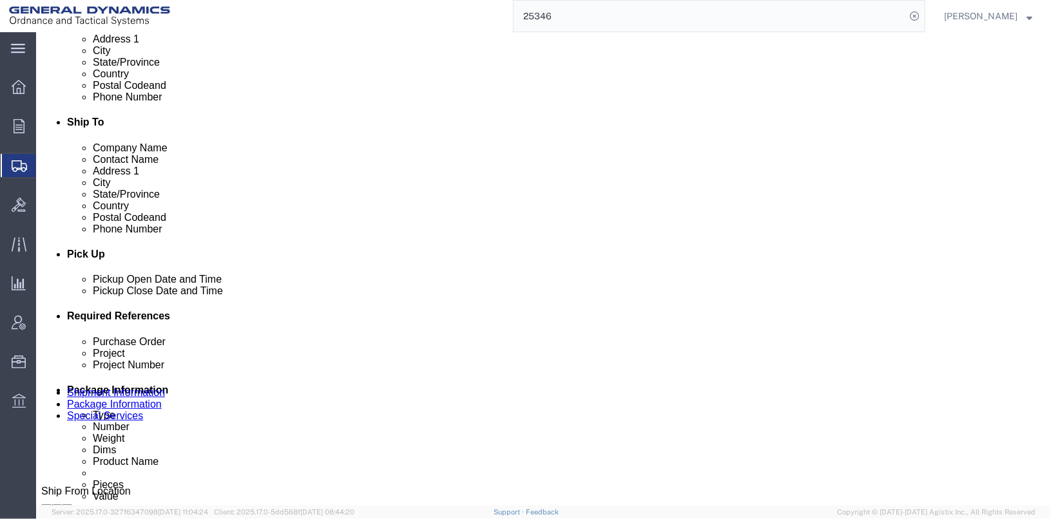
click div "Pieces: 1585.00 Pound Total value: 1000.00 USD HAZMAT"
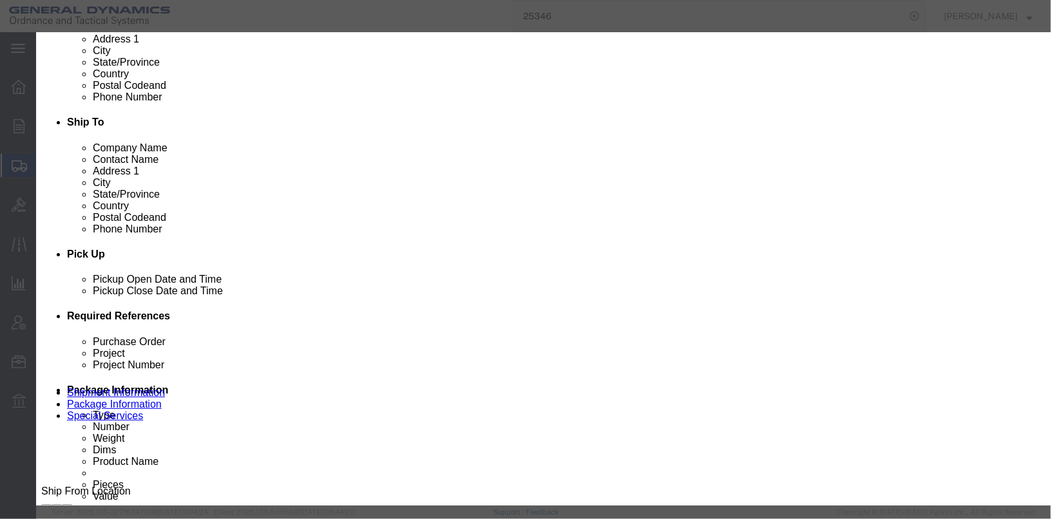
drag, startPoint x: 341, startPoint y: 117, endPoint x: 259, endPoint y: 113, distance: 82.5
click div "Product Name BLACK POWDER CLASS 3 Pieces 1585.00 Select Bag Barrels 100Board Fe…"
type input "86"
type input "54.26"
click label "Total Value"
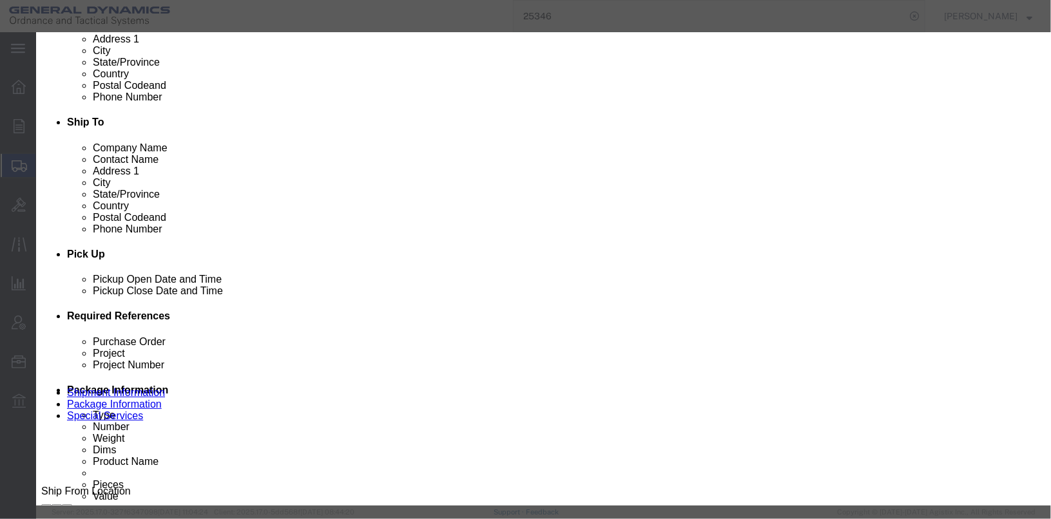
click input "BLACK POWDER CLASS 3"
type input "BLACK POWDER CLASS 1"
click textarea "BLACK POWDER CLASS 3 LOT# GOE13J031-006 31 BOXES @50LBS. 1 BOX @25LBS. 1 BOX @1…"
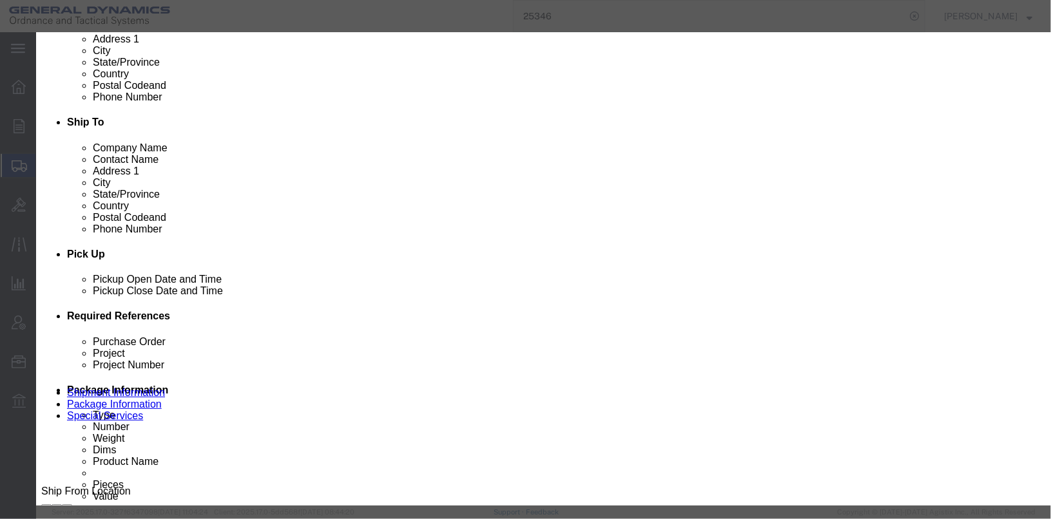
scroll to position [30, 0]
click textarea "BLACK POWDER CLASS 3 LOT# GOE13J031-006 31 BOXES @50LBS. 1 BOX @25LBS. 1 BOX @1…"
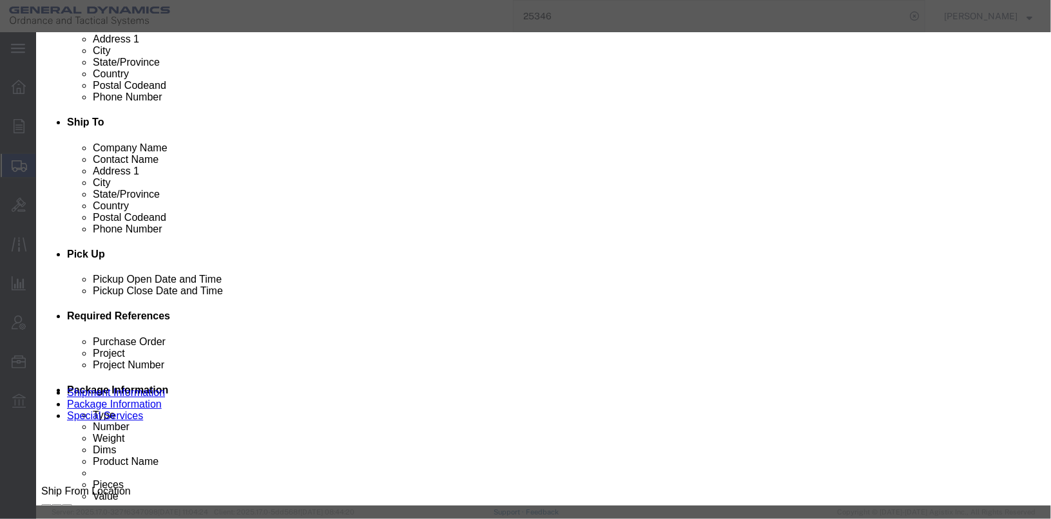
click textarea "BLACK POWDER CLASS 3 LOT# GOE13J031-006 31 BOXES @50LBS. 1 BOX @25LBS. 1 BOX @1…"
type textarea "BLACK POWDER CLASS 1 LOT# GOE21F011-006 3 BARRELS 2 @31 LBS 1 @24 LBS. NSN 1376…"
click input "33"
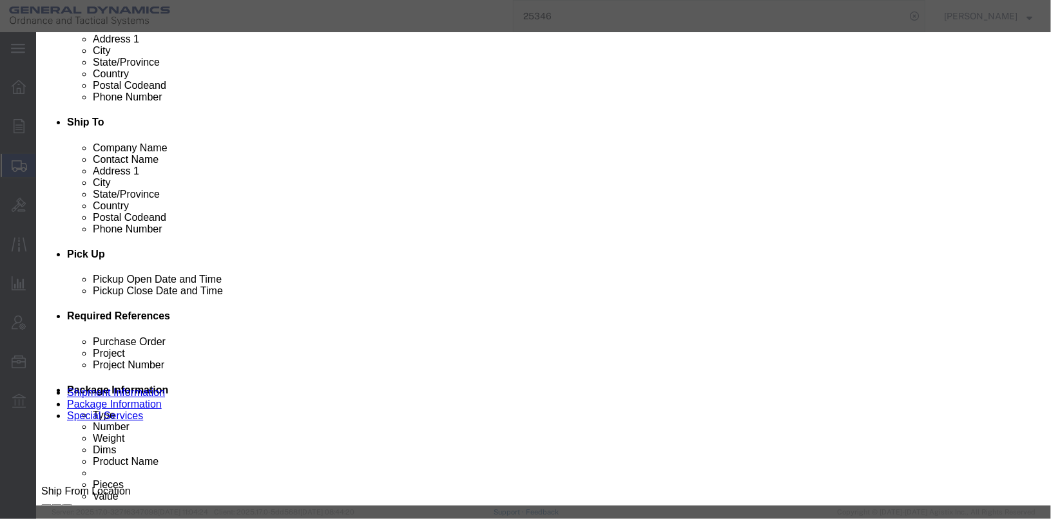
type input "3"
click label "Container Type"
click select "Select 1 - Drums 2 - Reserved 3 - Jerricans 4 - Boxes 5 - Bags 6 - Composite Pa…"
select select "DRUMS"
click select "Select 1 - Drums 2 - Reserved 3 - Jerricans 4 - Boxes 5 - Bags 6 - Composite Pa…"
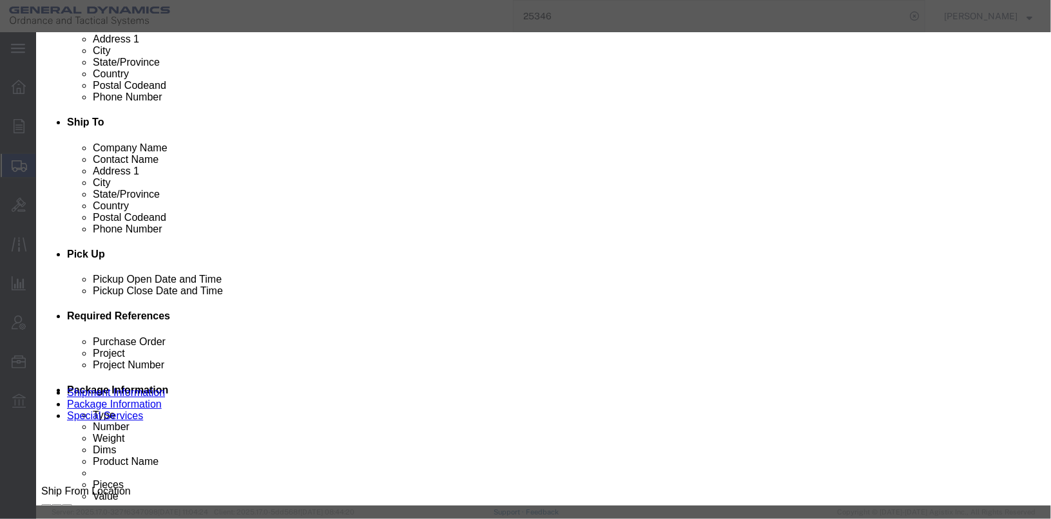
drag, startPoint x: 331, startPoint y: 338, endPoint x: 293, endPoint y: 342, distance: 37.6
click div "NEW/NEQ 1585 Select kgs lbs"
type input "86"
click input "text"
click label "Contact Name"
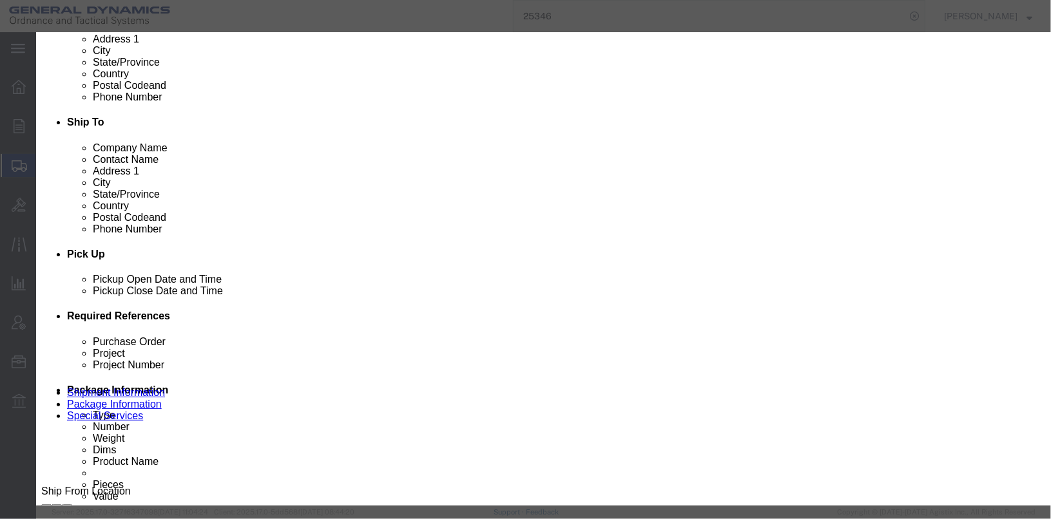
click button "Save & Close"
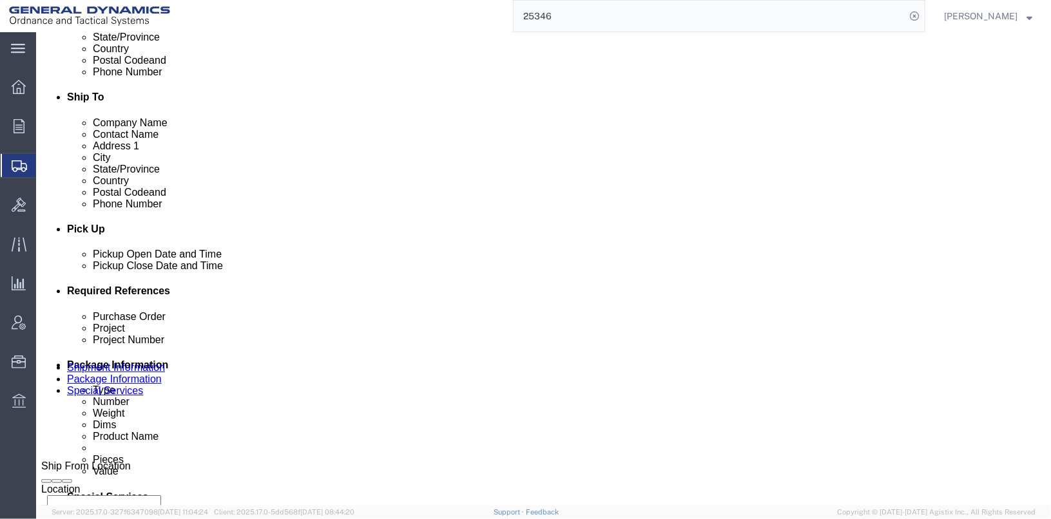
scroll to position [387, 0]
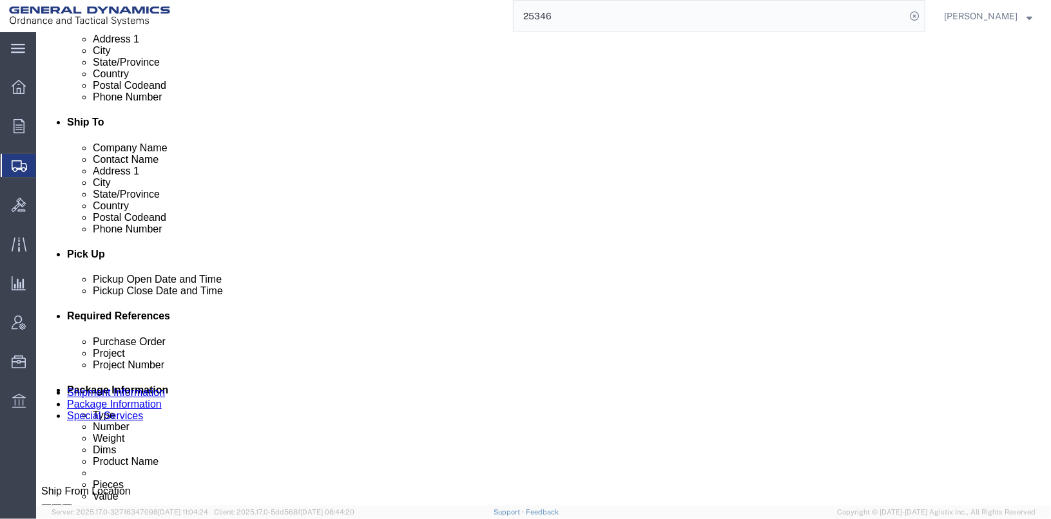
click span "button"
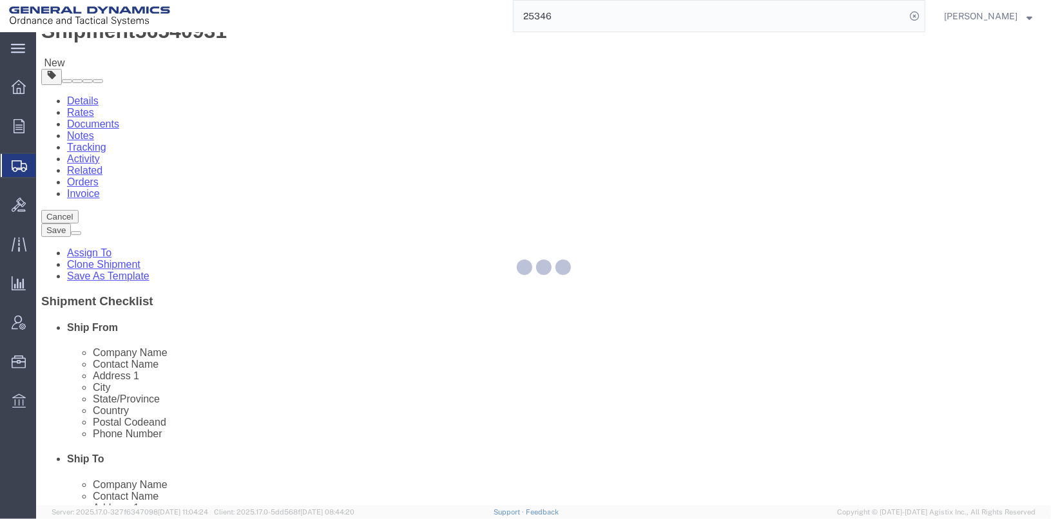
select select "SKID"
select select "DRFB"
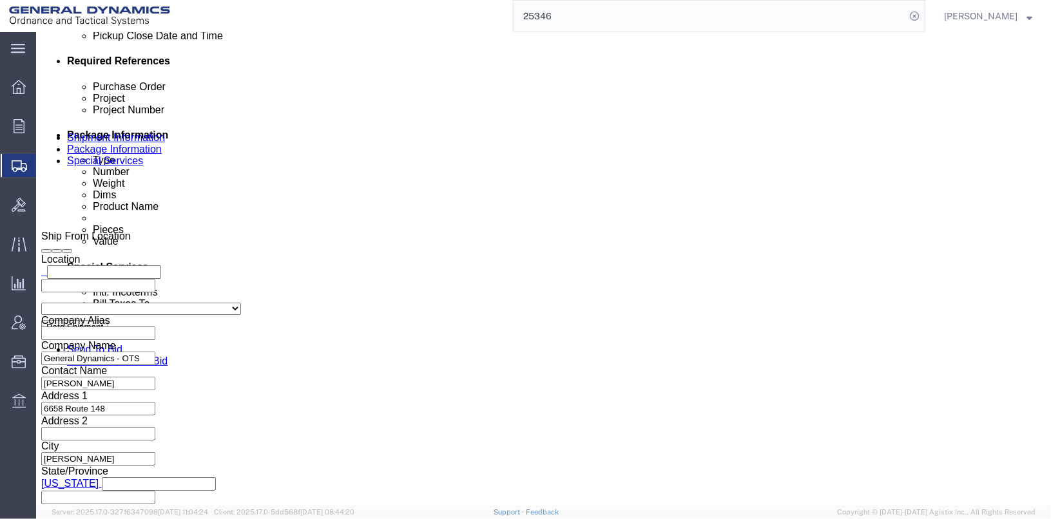
scroll to position [644, 0]
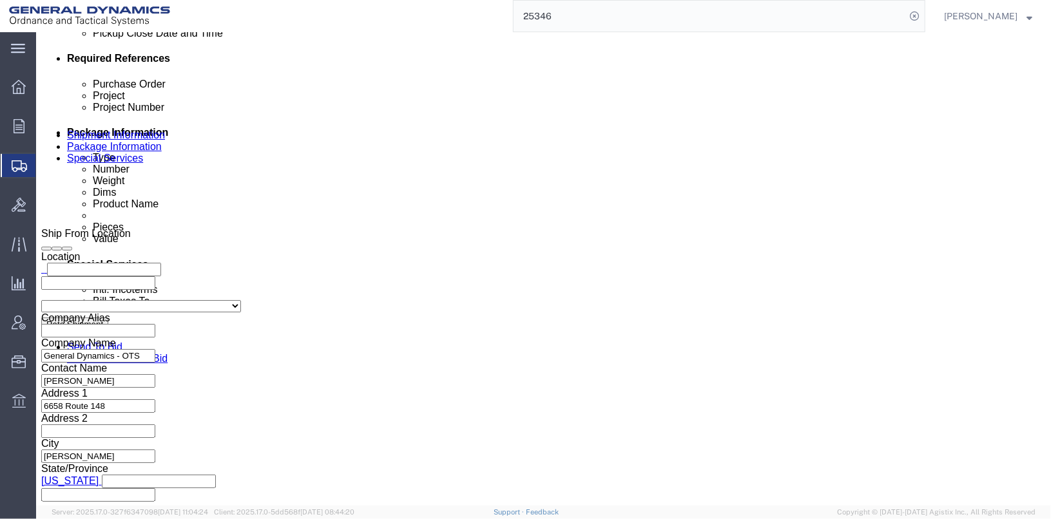
click select "Select Bale(s) Basket(s) Bolt(s) Bottle(s) Buckets Bulk Bundle(s) Can(s) Cardbo…"
select select "SKID"
click select "Select Bale(s) Basket(s) Bolt(s) Bottle(s) Buckets Bulk Bundle(s) Can(s) Cardbo…"
click input "3"
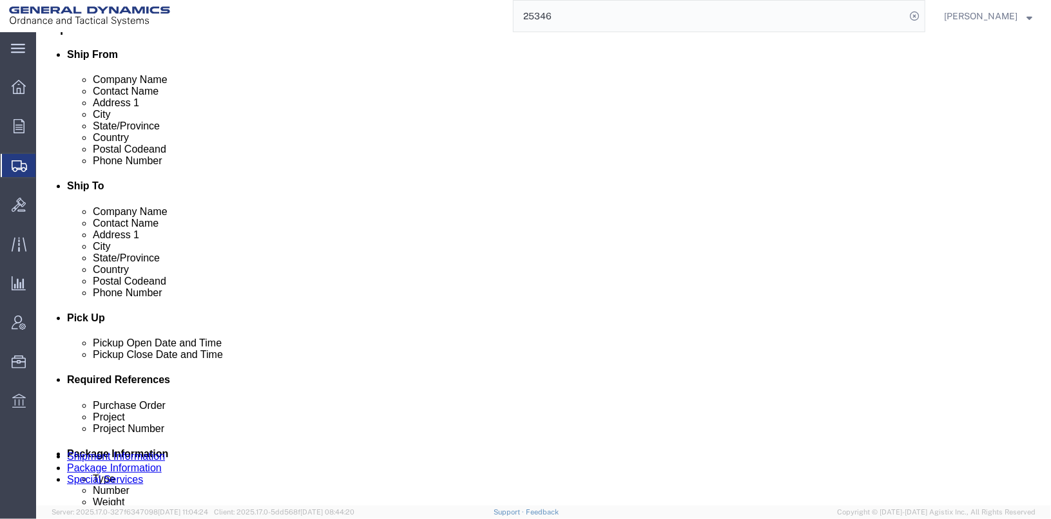
scroll to position [709, 0]
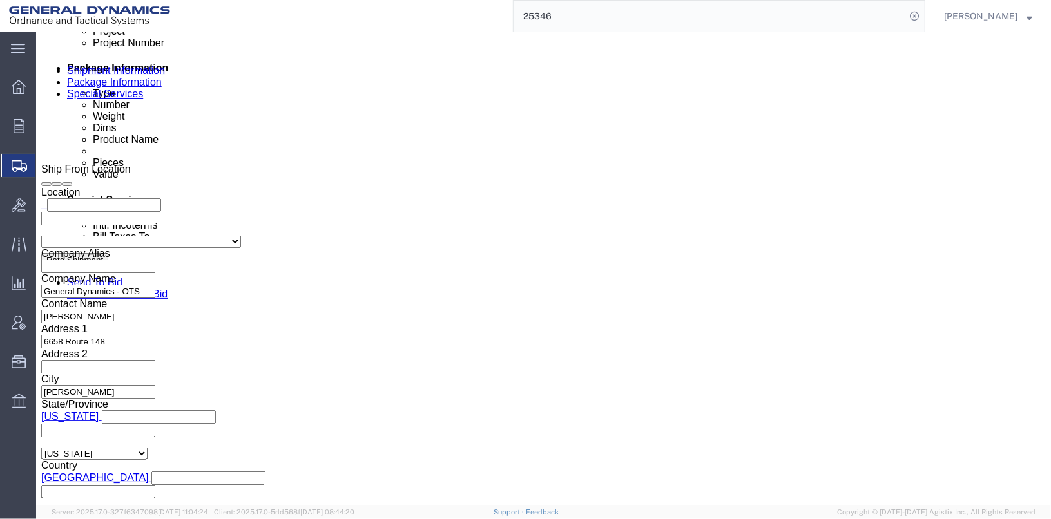
type input "1"
drag, startPoint x: 559, startPoint y: 256, endPoint x: 501, endPoint y: 252, distance: 58.2
click div "Dimensions Length 18.00 x Width 18.00 x Height 30.00 Select cm ft in"
type input "48"
type input "40"
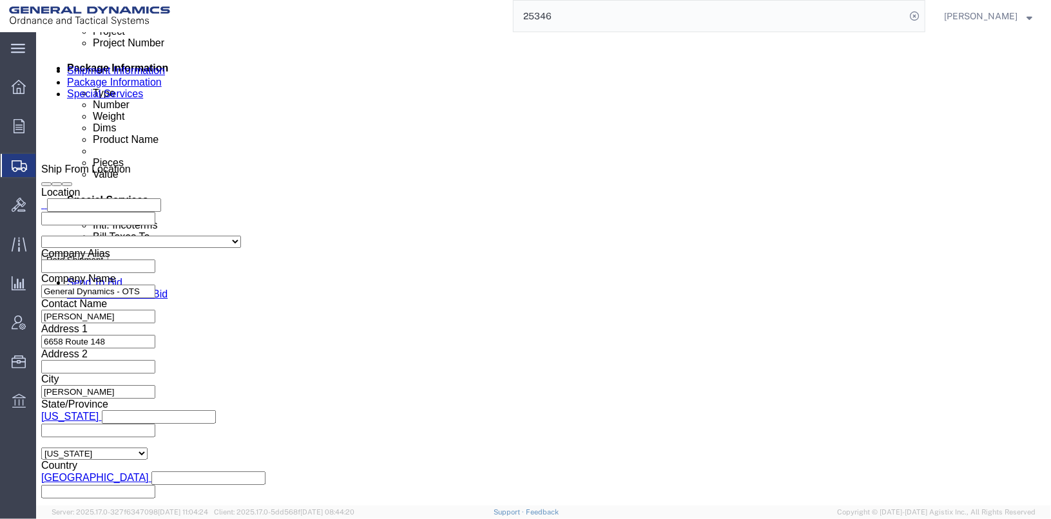
click input "96.00"
type input "9"
type input "1083"
click dd "86.00 Pound"
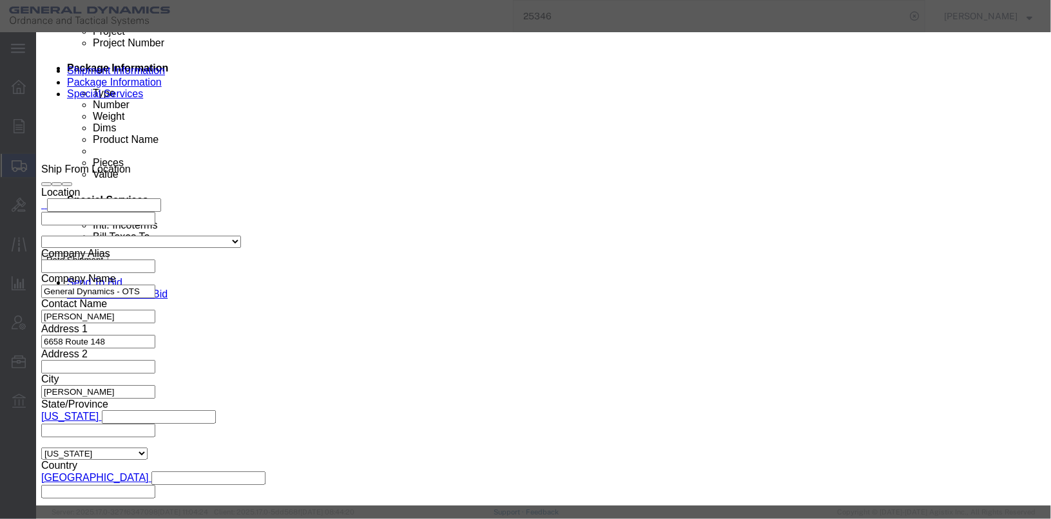
click input "86.00"
click button "Close"
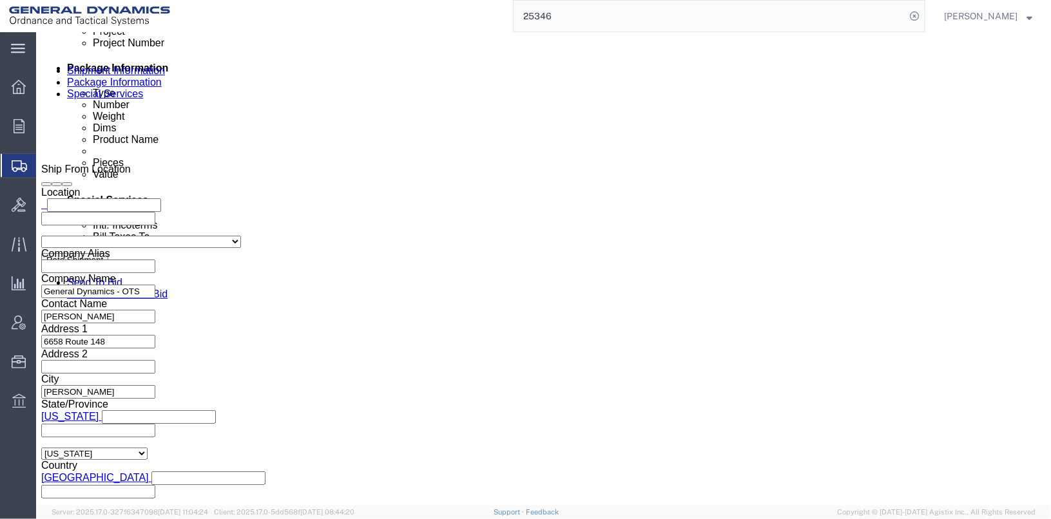
click dd "86.00 Pound"
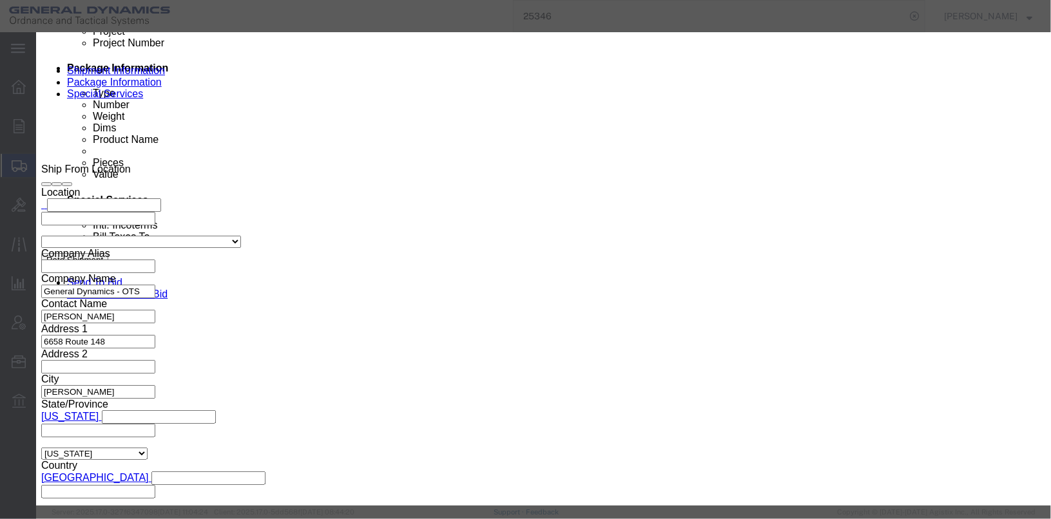
drag, startPoint x: 320, startPoint y: 118, endPoint x: 280, endPoint y: 120, distance: 40.6
click input "86.00"
type input "875"
type input "552.06"
click input "552.06"
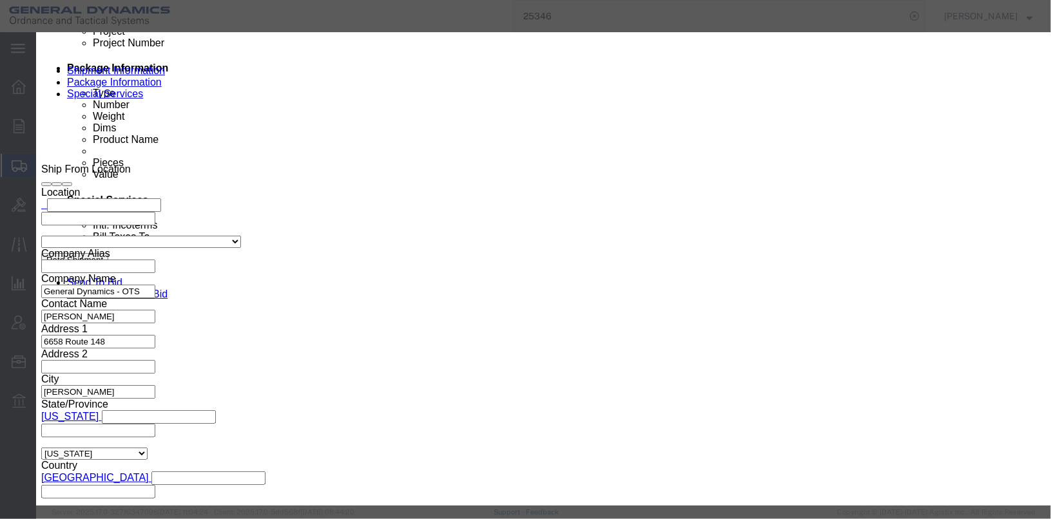
drag, startPoint x: 364, startPoint y: 236, endPoint x: 214, endPoint y: 238, distance: 150.1
click div "SKU 1376007809196"
type input "MIL-P-00223"
click textarea "BLACK POWDER CLASS 1 LOT# GOE21F011-006 3 BARRELS 2 @31 LBS 1 @24 LBS. NSN 1376…"
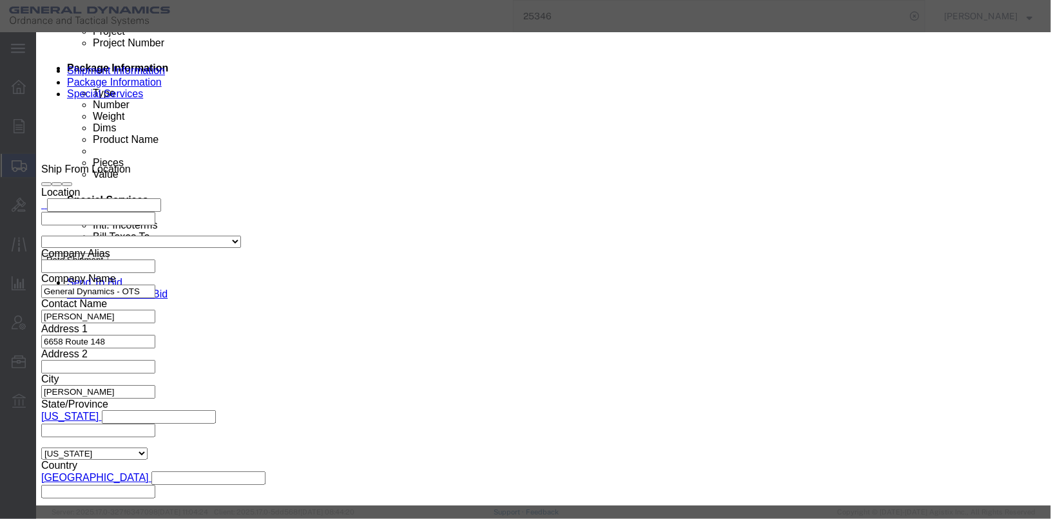
drag, startPoint x: 778, startPoint y: 98, endPoint x: 735, endPoint y: 104, distance: 44.3
click textarea "BLACK POWDER CLASS 1 LOT# GOE21F011-006 3 BARRELS 2 @31 LBS 1 @24 LBS. NSN 1376…"
type textarea "BLACK POWDER CLASS 1 LOT# SZP22C001-001 35 BOXES @25 LBS. EA NSN 1376-00-689-40…"
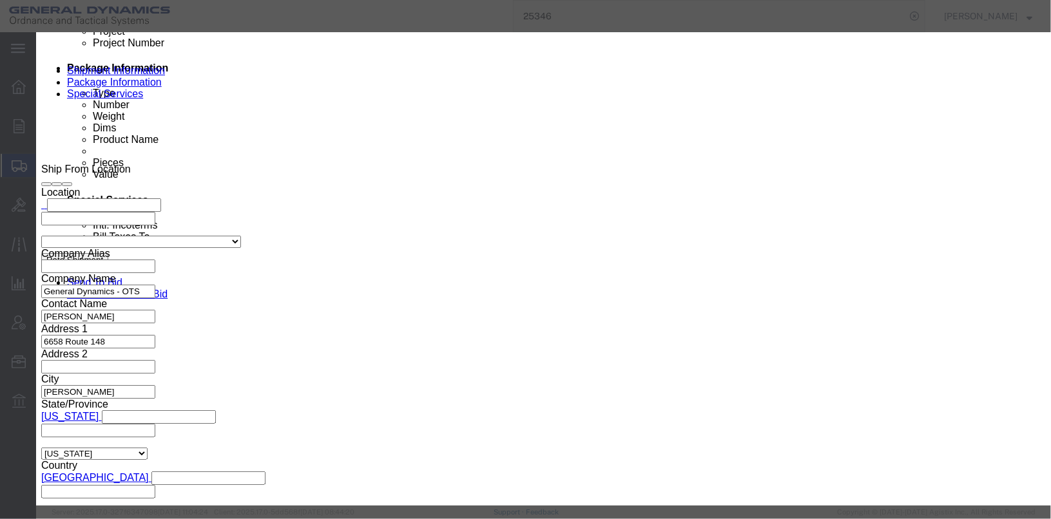
scroll to position [322, 0]
click input "3"
type input "35"
click select "Select 1 - Drums 2 - Reserved 3 - Jerricans 4 - Boxes 5 - Bags 6 - Composite Pa…"
select select "BOXES"
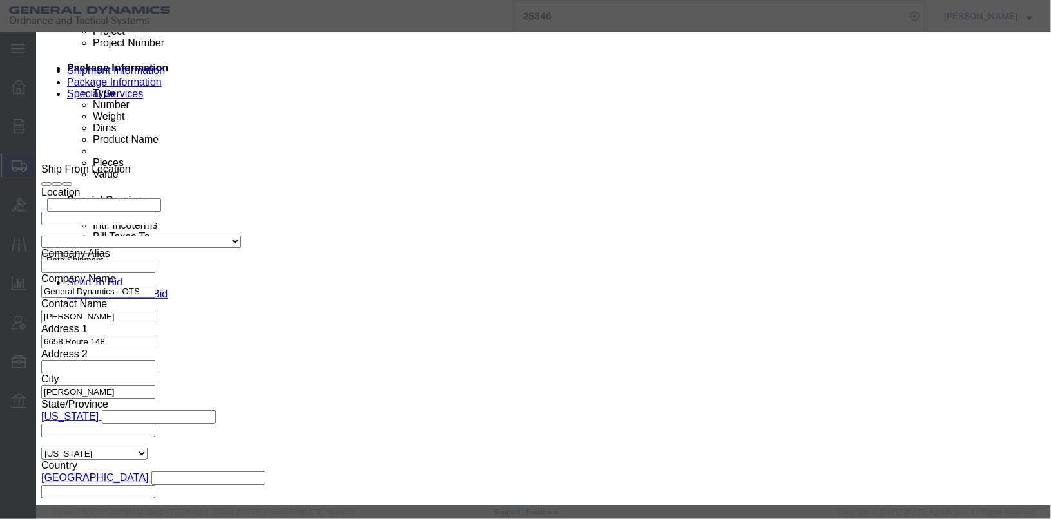
click select "Select 1 - Drums 2 - Reserved 3 - Jerricans 4 - Boxes 5 - Bags 6 - Composite Pa…"
drag, startPoint x: 331, startPoint y: 334, endPoint x: 305, endPoint y: 332, distance: 26.5
click div "86"
type input "875"
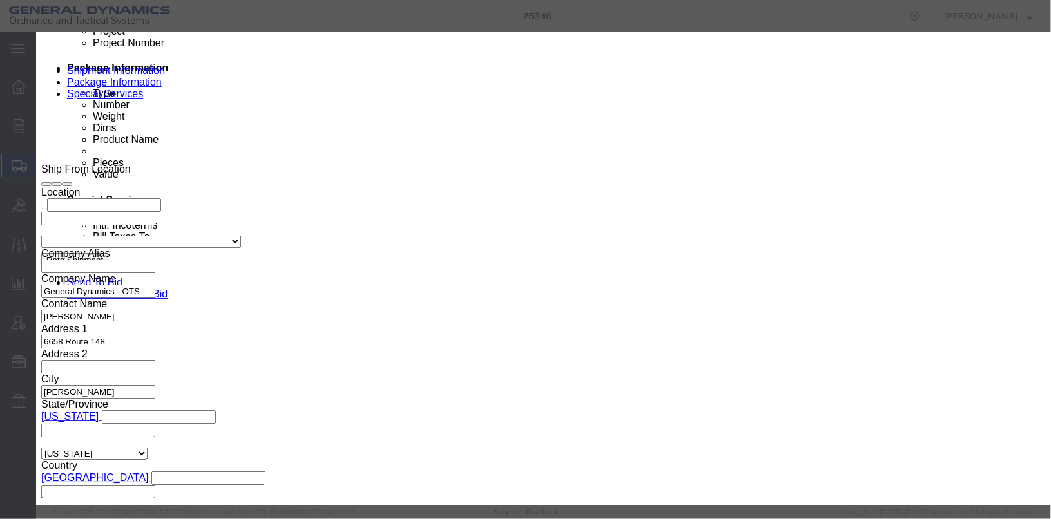
click button "Save & Close"
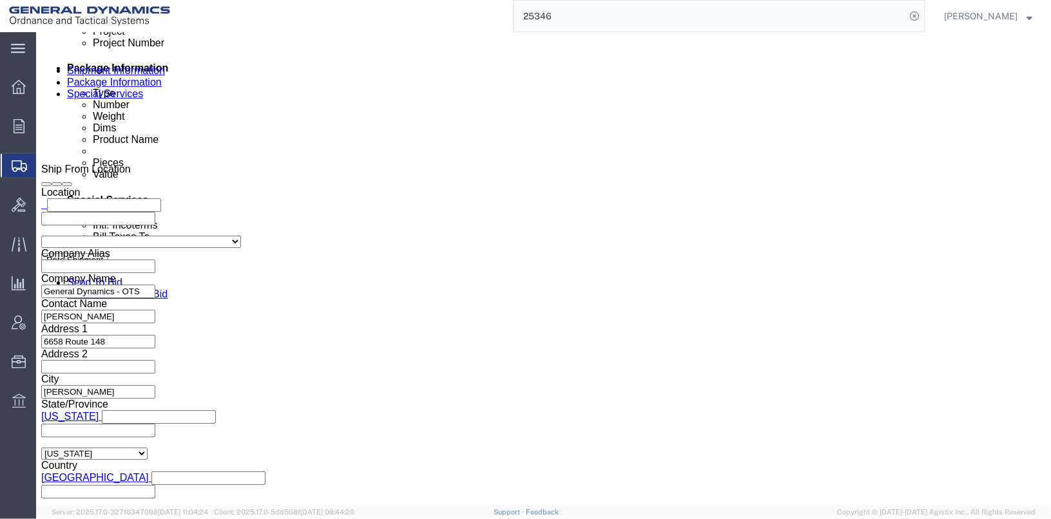
click dd "552.06 USD"
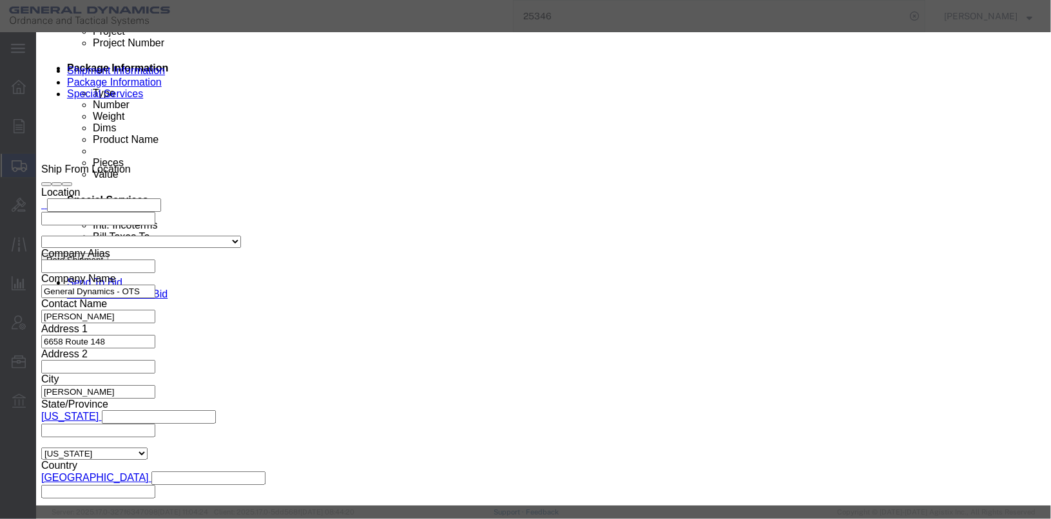
scroll to position [322, 0]
click button "Save & Close"
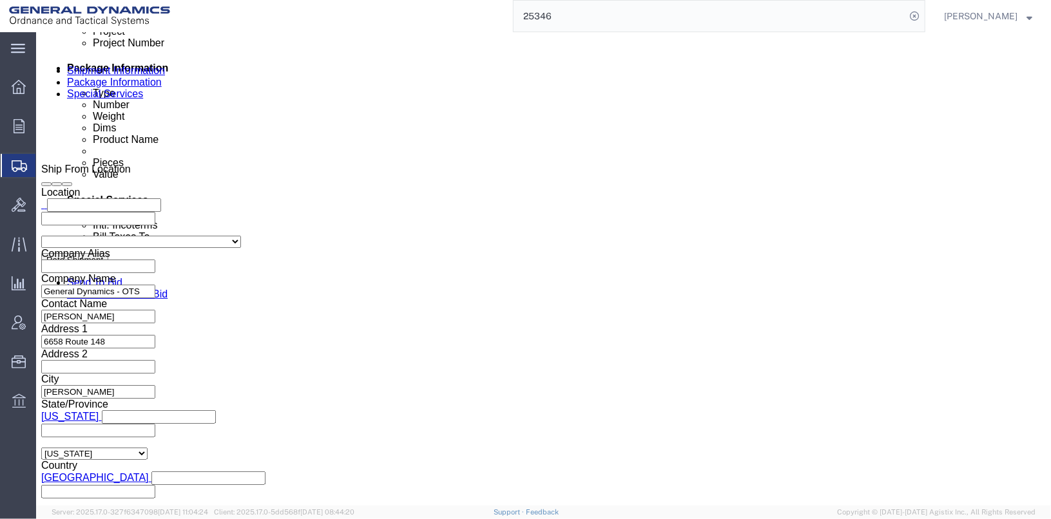
click span "button"
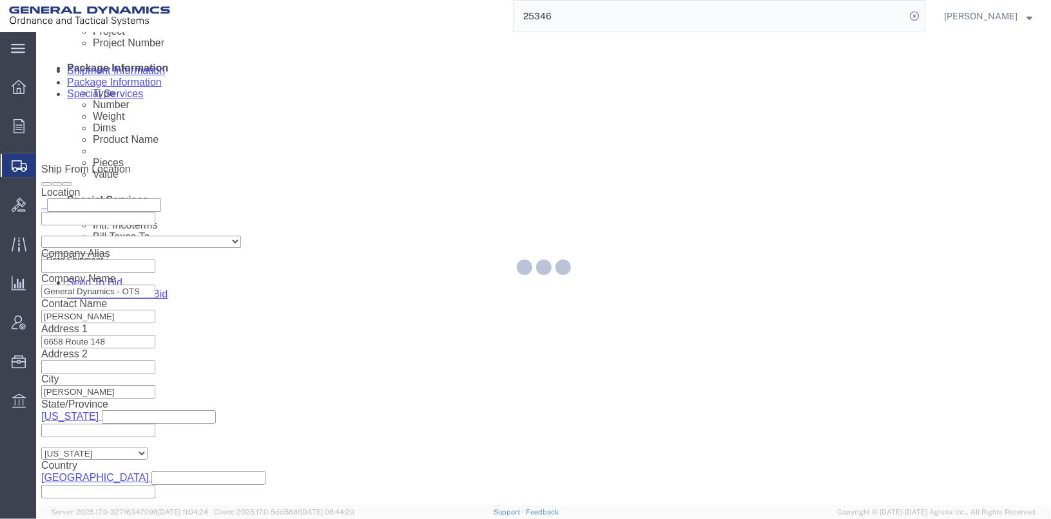
scroll to position [50, 0]
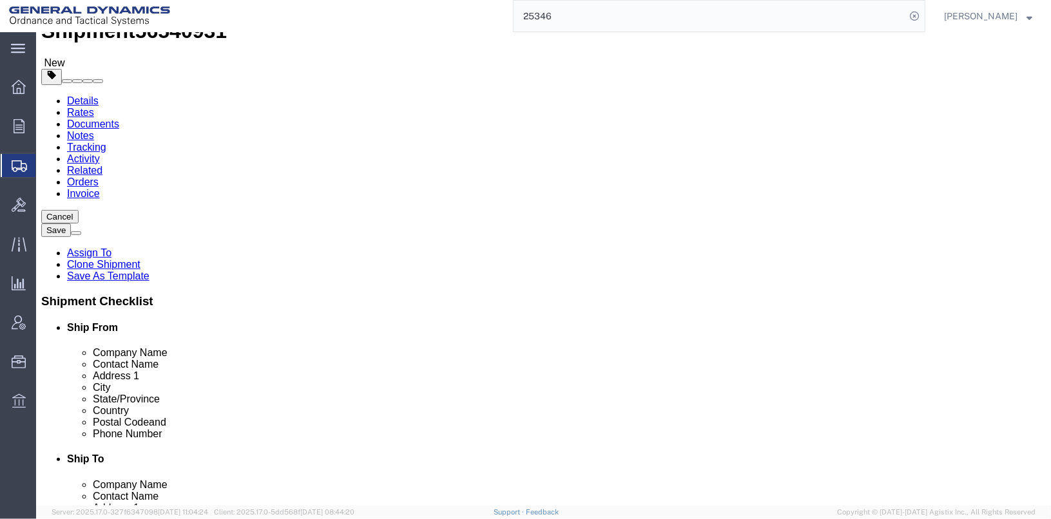
select select "SKID"
select select "DRFB"
select select "SKID"
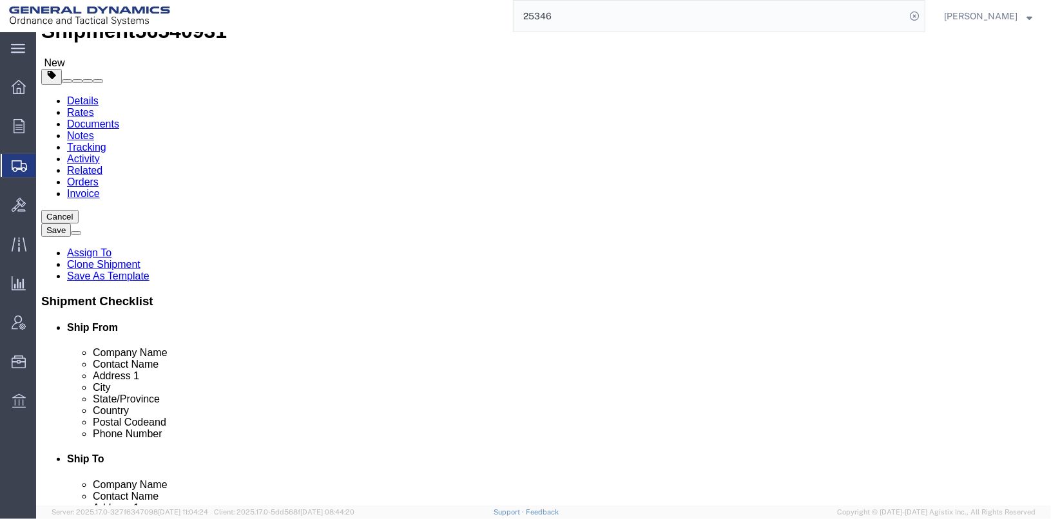
select select "SKID"
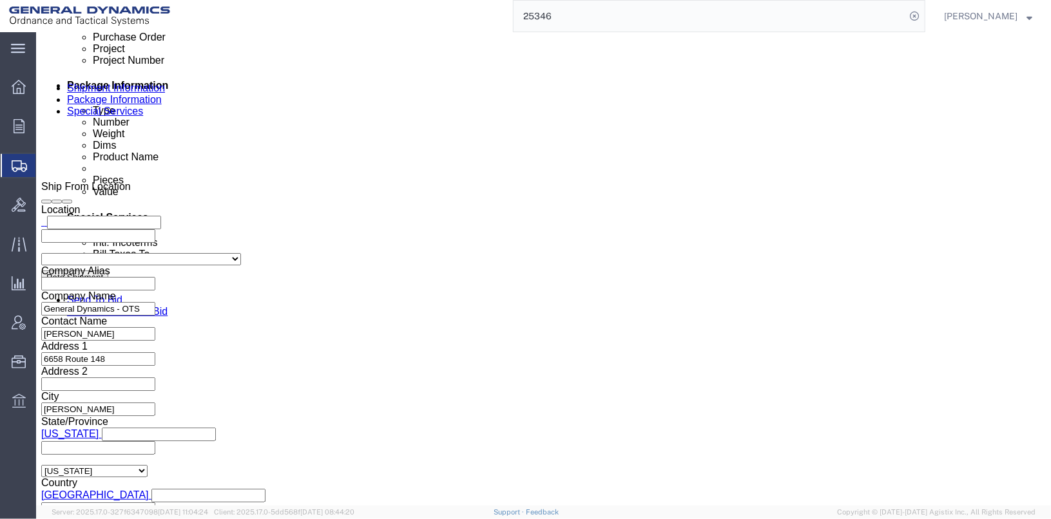
scroll to position [680, 0]
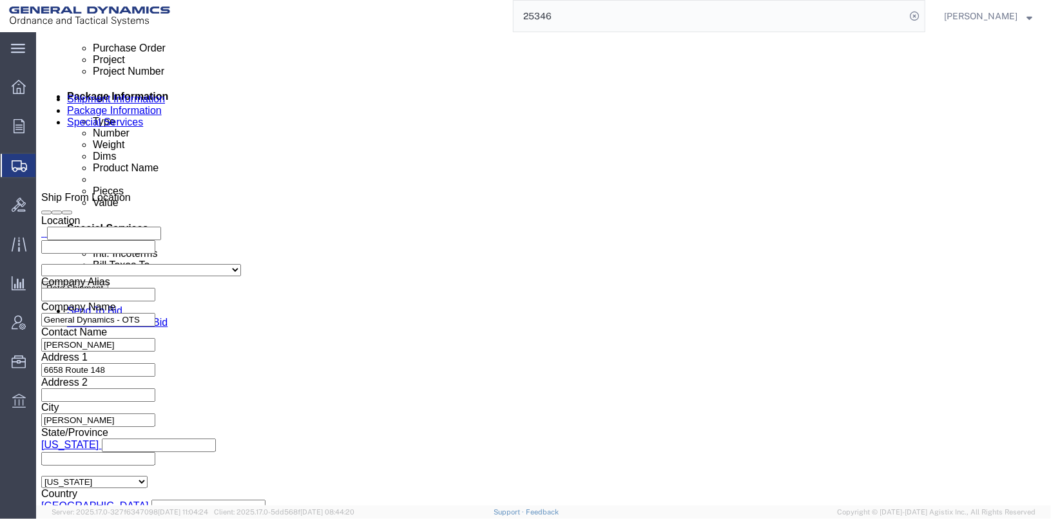
click input "1083.00"
type input "1"
type input "260"
click dd "875.00 Pound"
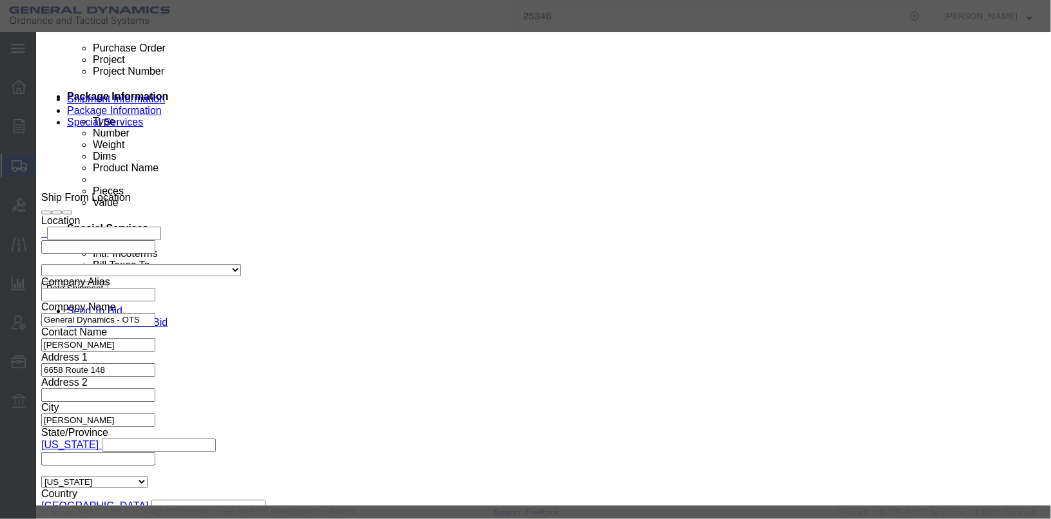
click input "875.00"
type input "8"
type input "75"
type input "47.32"
click div "Class Select 50 55 60 65 70 85 92.5 100 125 175 250 300 400"
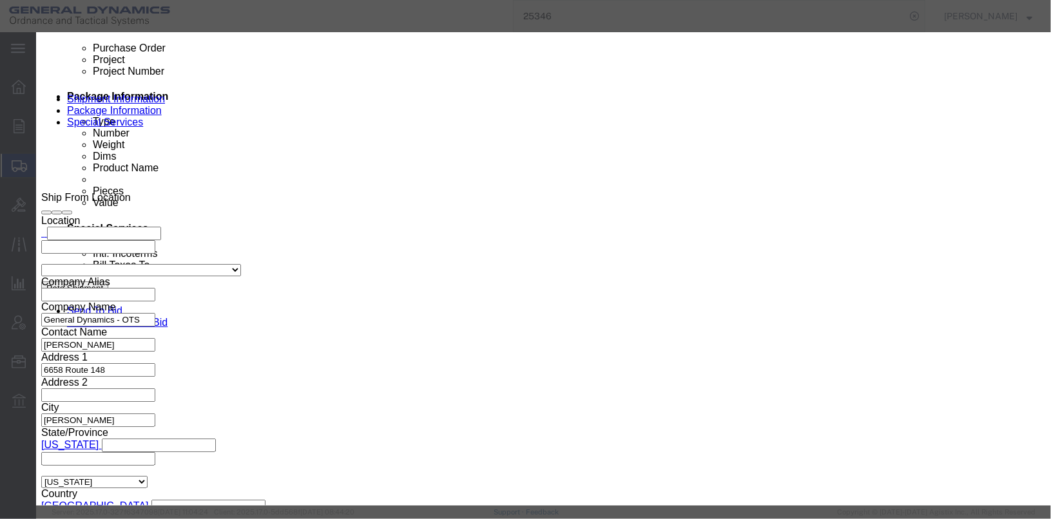
click textarea "BLACK POWDER CLASS 1 LOT# SZP22C001-001 35 BOXES @25 LBS. EA NSN 1376-00-689-40…"
type textarea "BLACK POWDER CLASS 1 LOT# SZP22C001-001 3 BOXES @25 LBS. EA NSN 1376-00-689-4063"
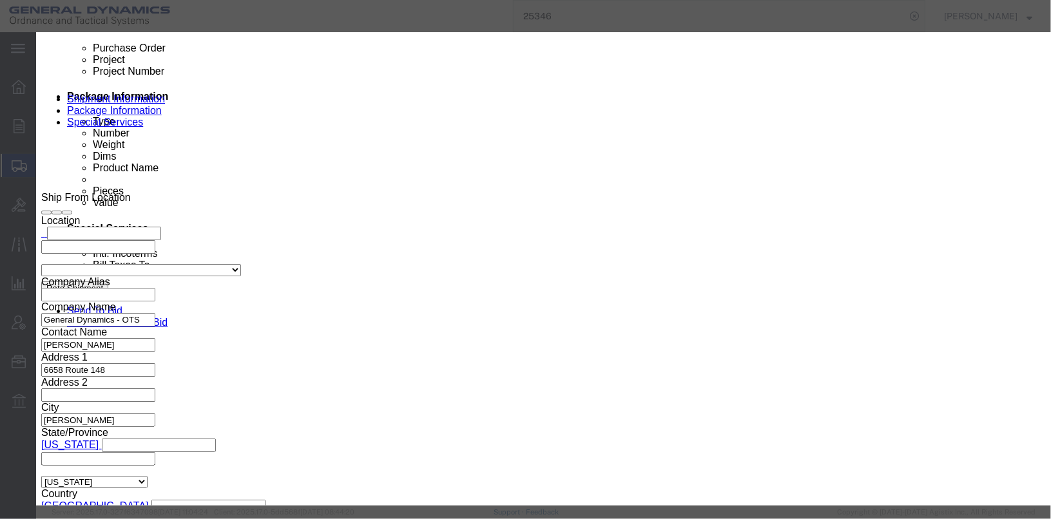
click input "35"
type input "3"
click label "No. packages"
drag, startPoint x: 345, startPoint y: 278, endPoint x: 303, endPoint y: 273, distance: 42.2
click div "NEW/NEQ 875 Select kgs lbs"
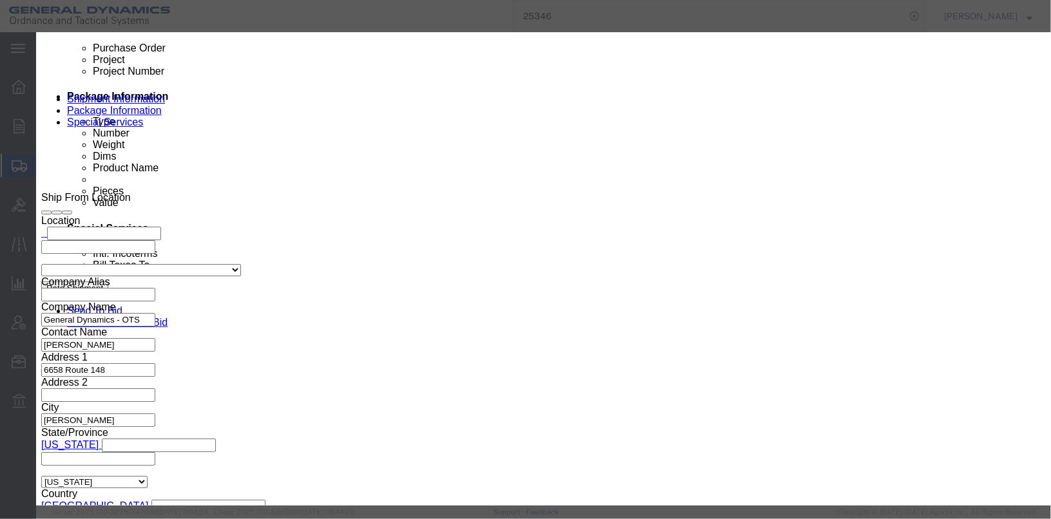
type input "75"
click div "Edit content Commodity library Product Name BLACK POWDER CLASS 1 Pieces 75 Sele…"
click button "Save & Close"
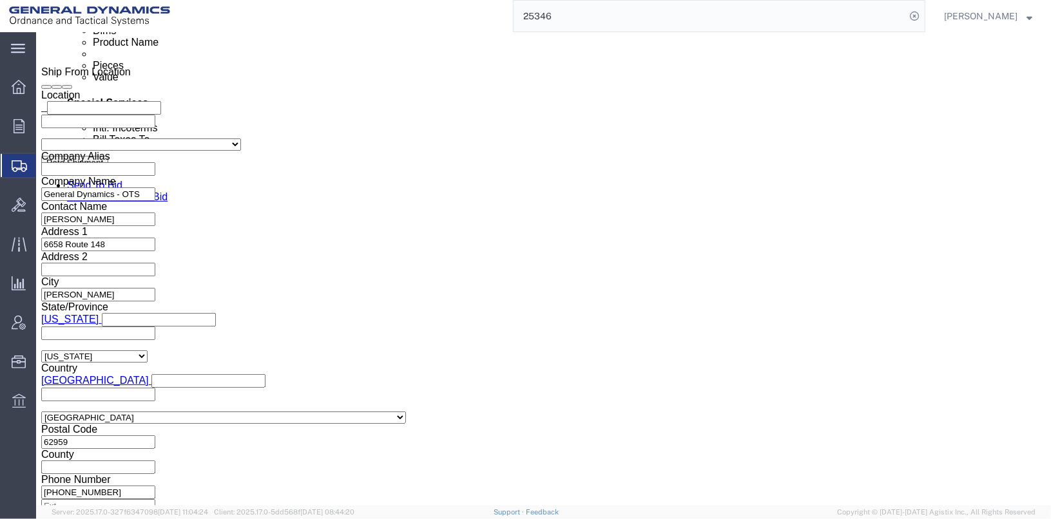
scroll to position [809, 0]
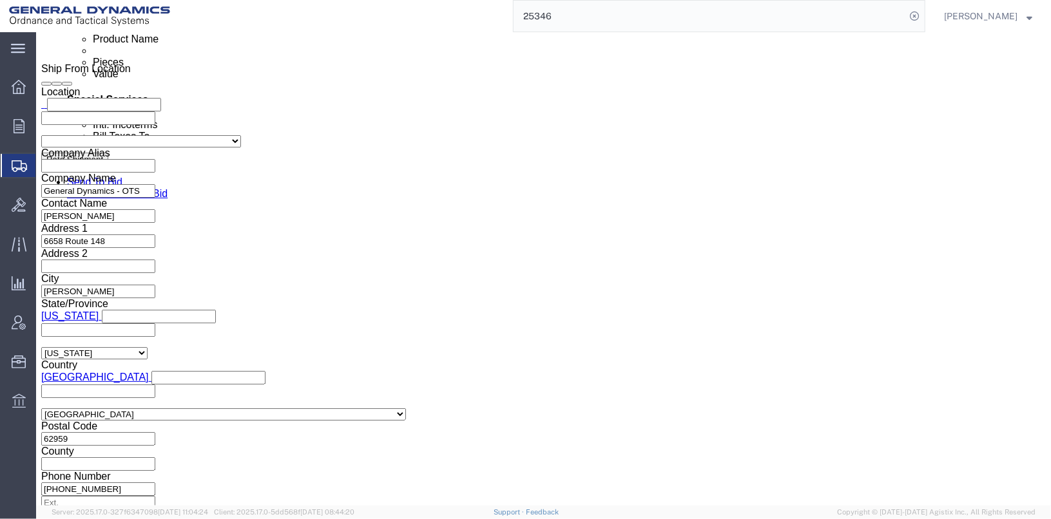
click link "Clone this content"
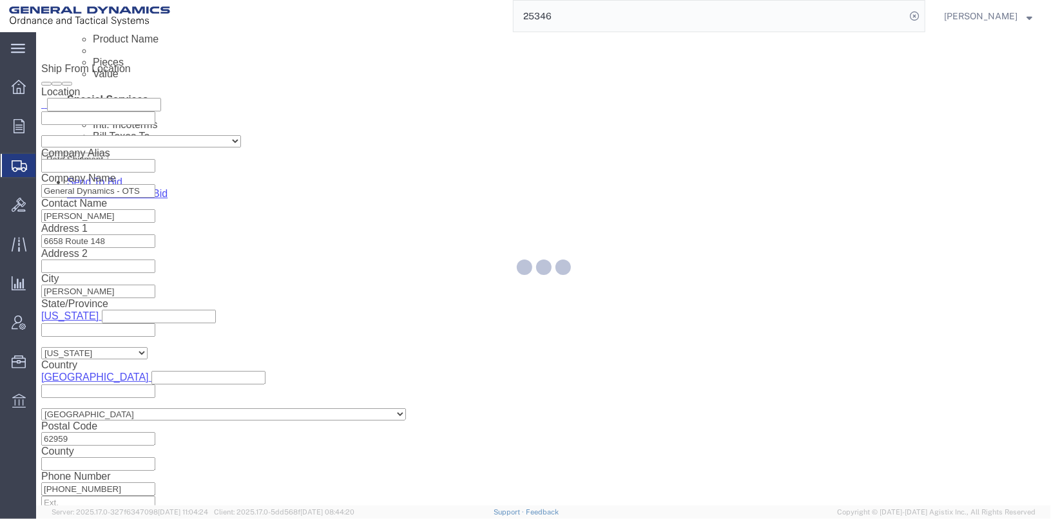
scroll to position [142, 0]
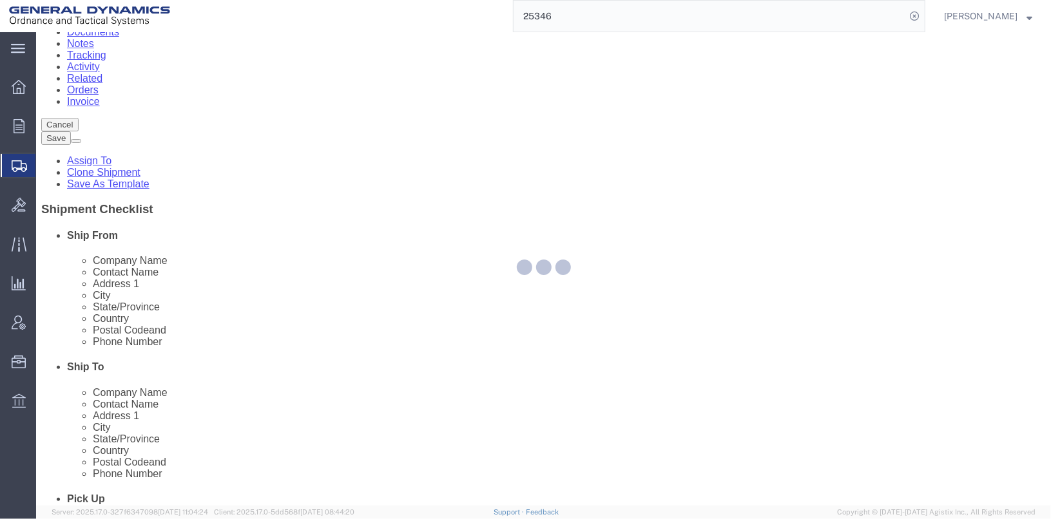
select select "SKID"
select select "DRFB"
select select "SKID"
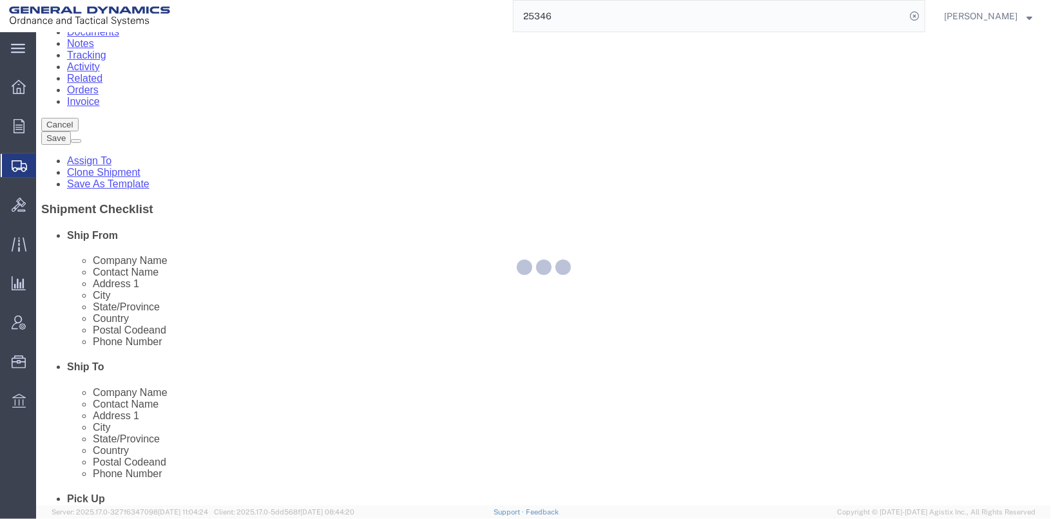
select select "SKID"
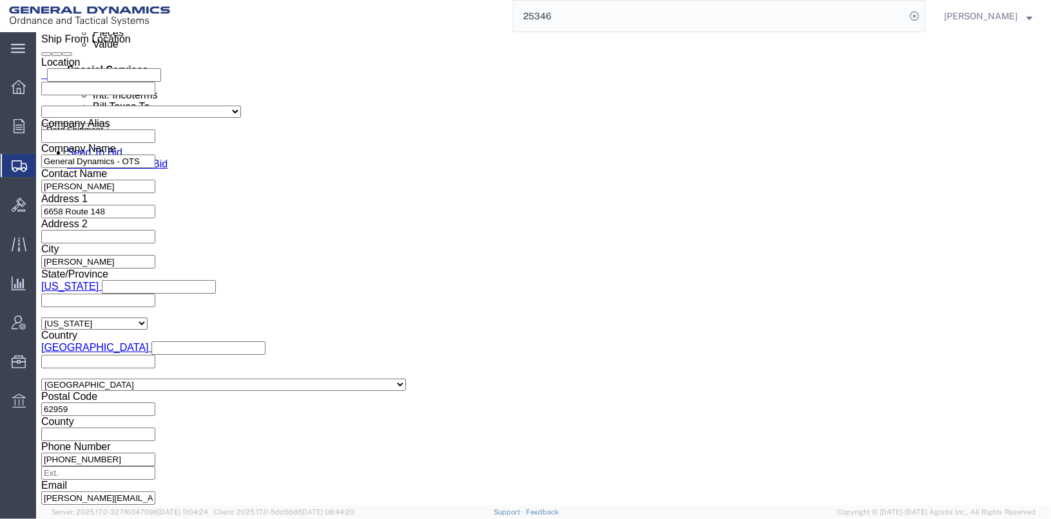
scroll to position [898, 0]
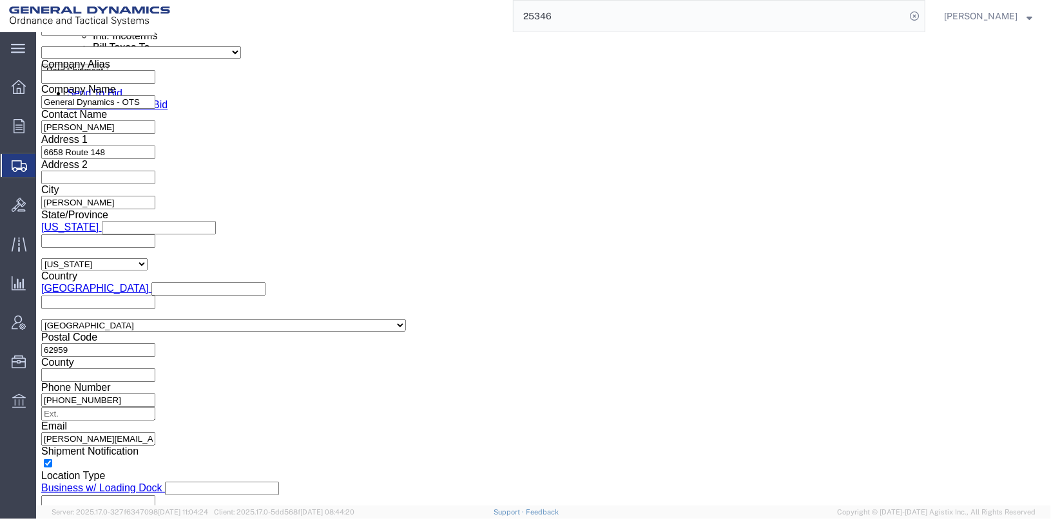
click div "1 x Skid(s) Package Type Select Bale(s) Basket(s) Bolt(s) Bottle(s) Buckets Bul…"
click dd "75.00 Pound"
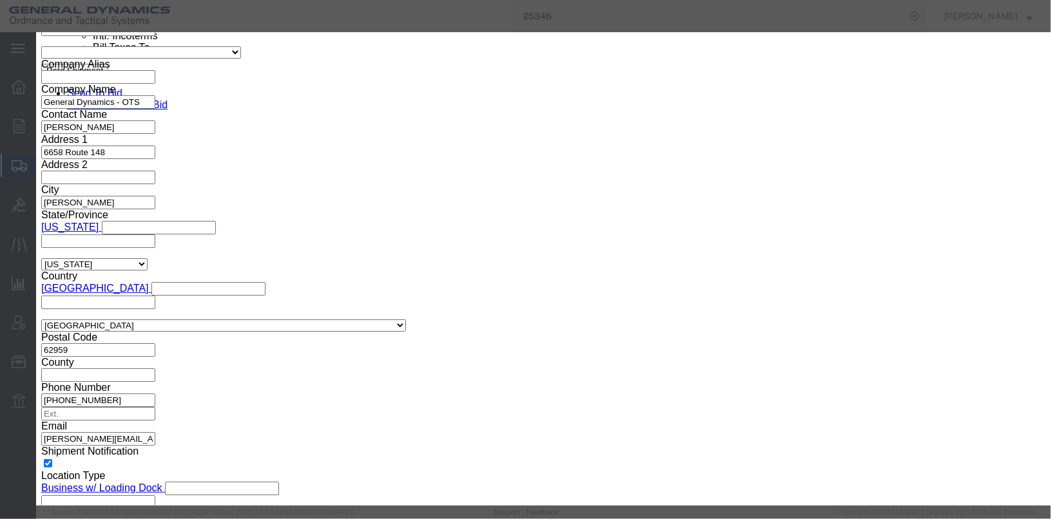
click input "75.00"
type input "25.00"
type input "15.77"
click textarea "BLACK POWDER CLASS 1 LOT# SZP22C001-001 3 BOXES @25 LBS. EA NSN 1376-00-689-4063"
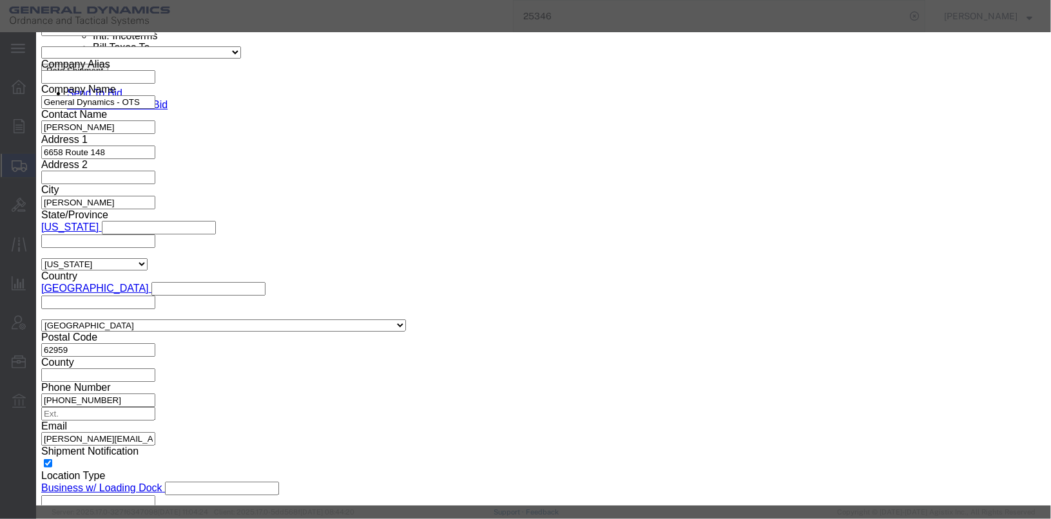
click textarea "BLACK POWDER CLASS 1 LOT# SZP22C001-001 3 BOXES @25 LBS. EA NSN 1376-00-689-4063"
type textarea "BLACK POWDER CLASS 1 LOT# SZP22C001-001 1 WOOD BOXE @25 LBS. EA NSN 1376-00-689…"
click input "75"
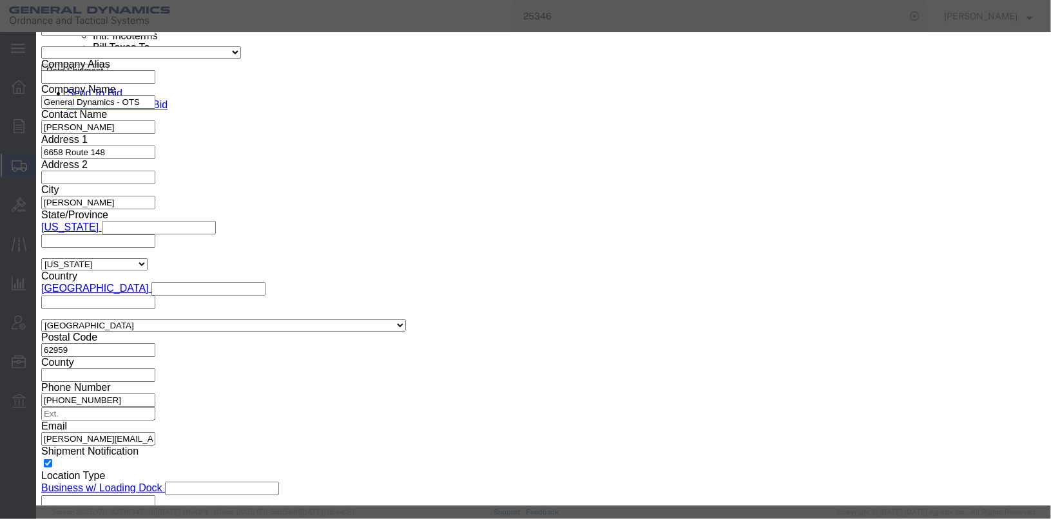
type input "25"
click input "3"
type input "1"
click label "Expiration"
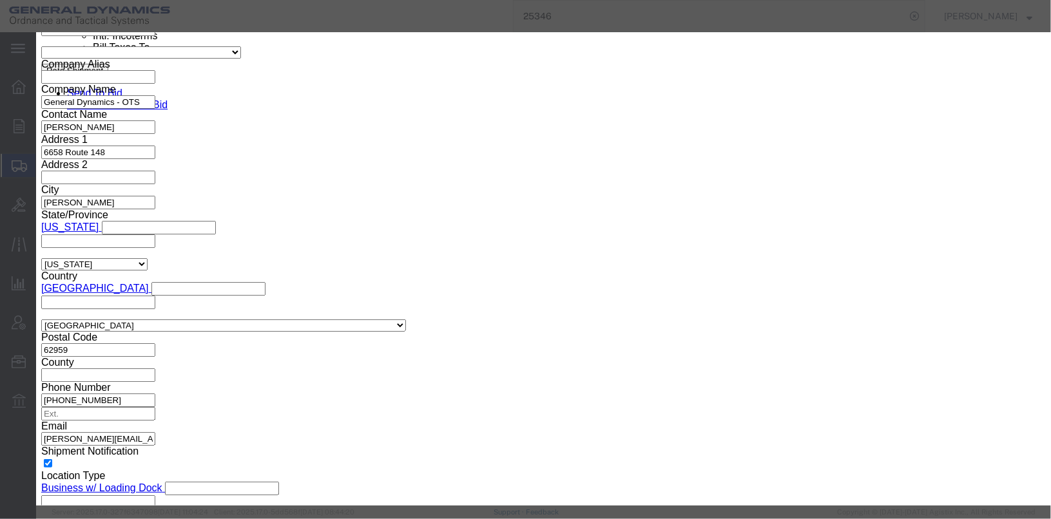
click textarea "BLACK POWDER CLASS 1 LOT# SZP22C001-001 3 BOXES @25 LBS. EA NSN 1376-00-689-4063"
type textarea "BLACK POWDER CLASS 1 LOT# SZP22C001-001 1 WOOD BOX @25 LBS. EA NSN 1376-00-689-…"
click button "Save & Close"
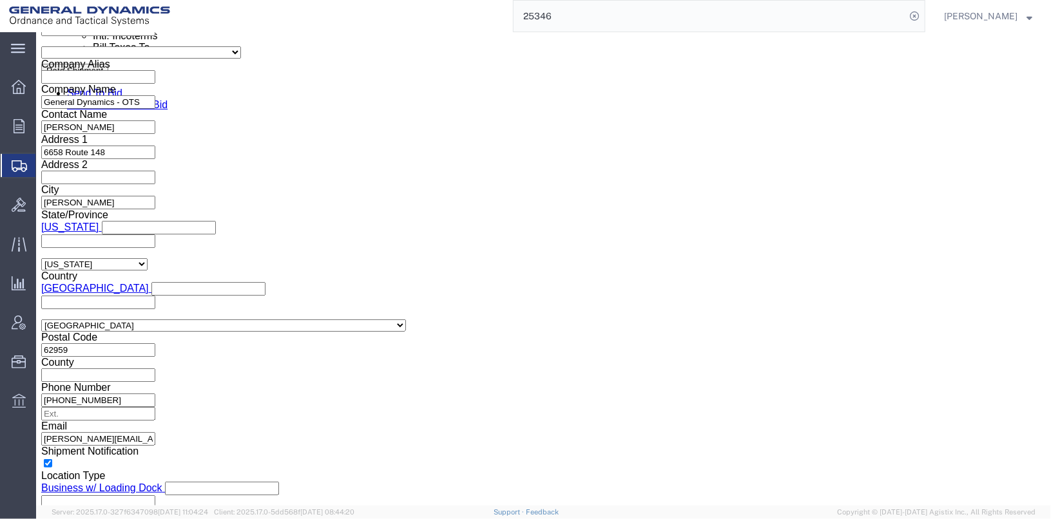
click icon
click link "Clone this content"
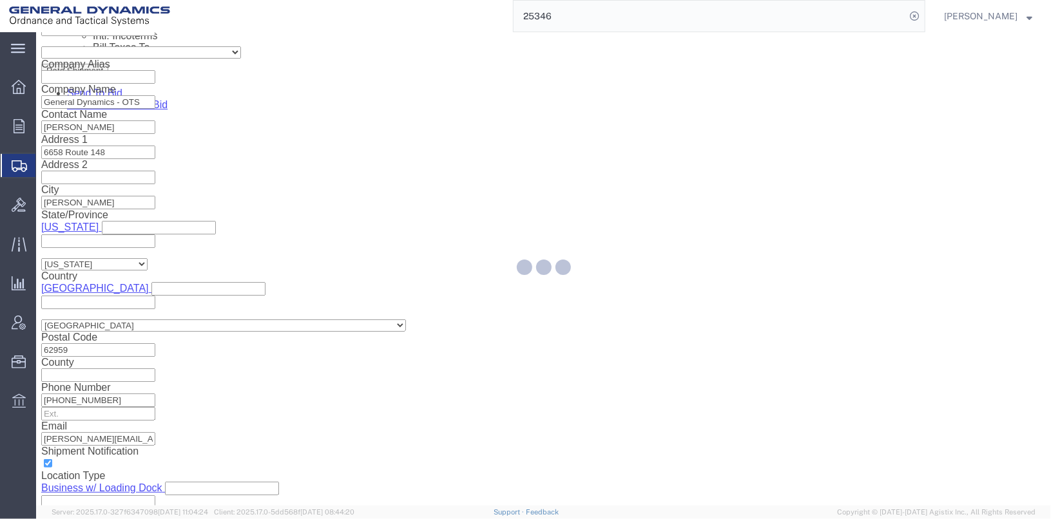
scroll to position [235, 0]
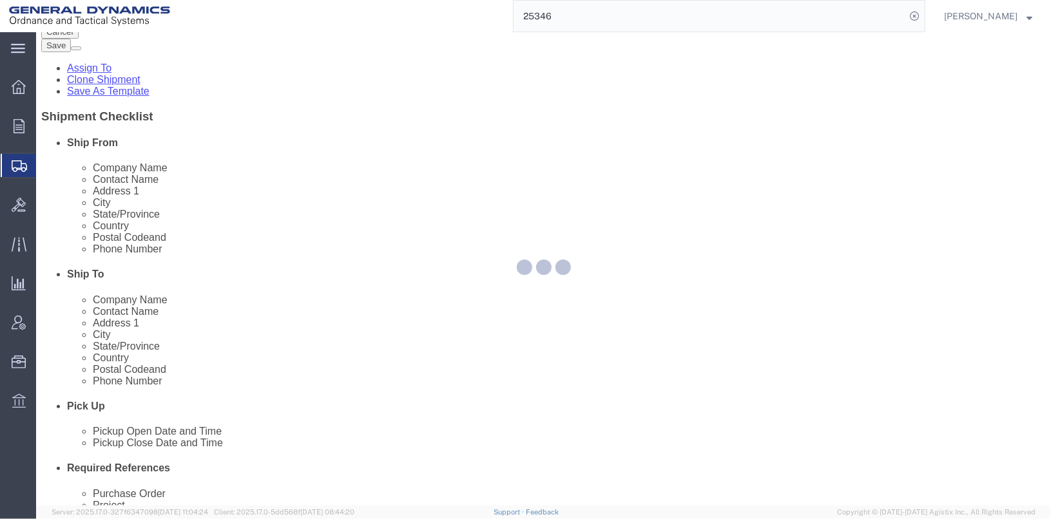
select select "SKID"
select select "DRFB"
select select "SKID"
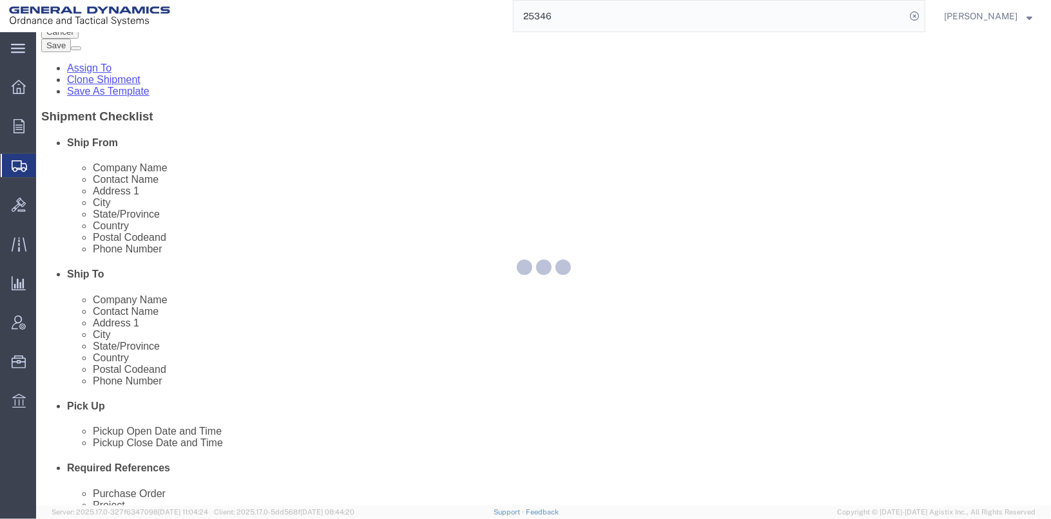
select select "SKID"
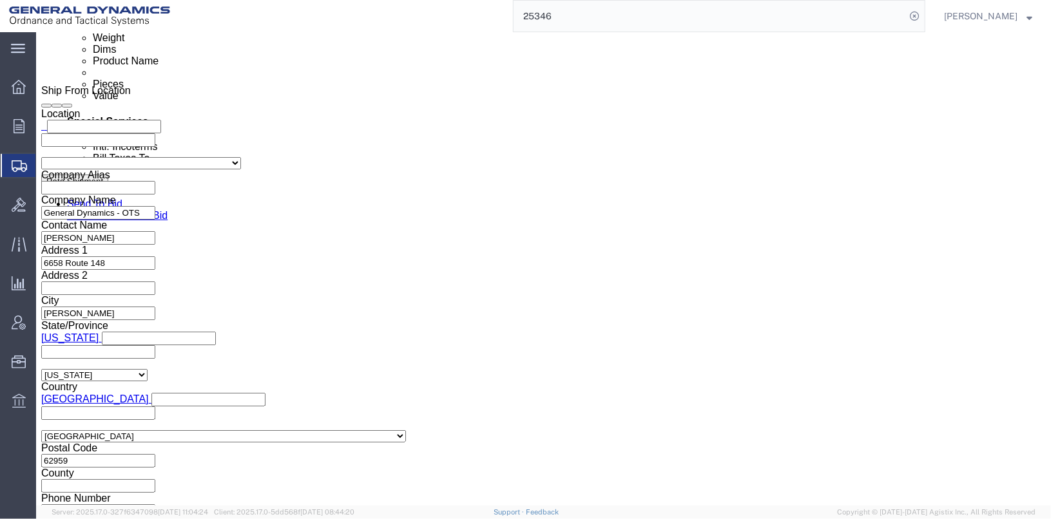
scroll to position [957, 0]
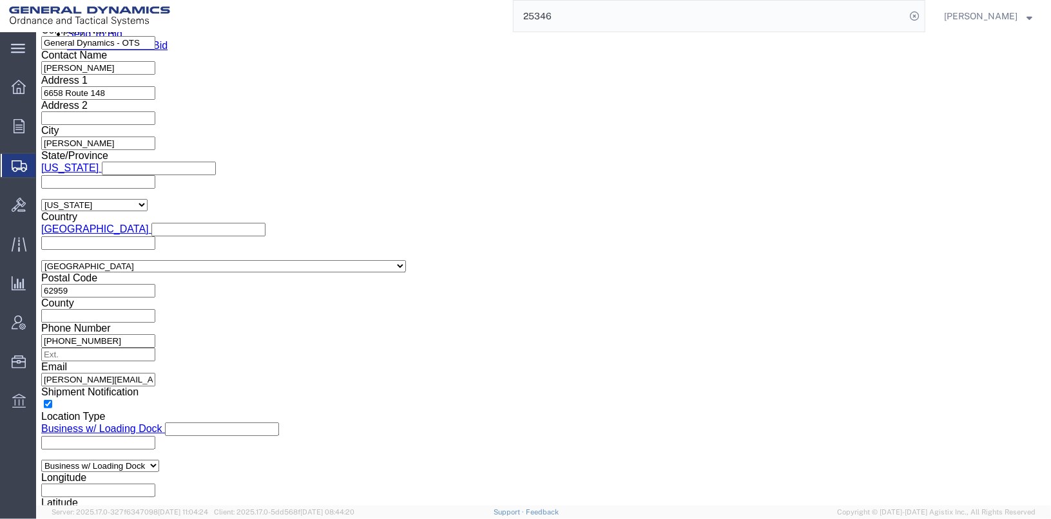
click div "Pieces: 25.00 Pound Total value: 15.77 USD HAZMAT"
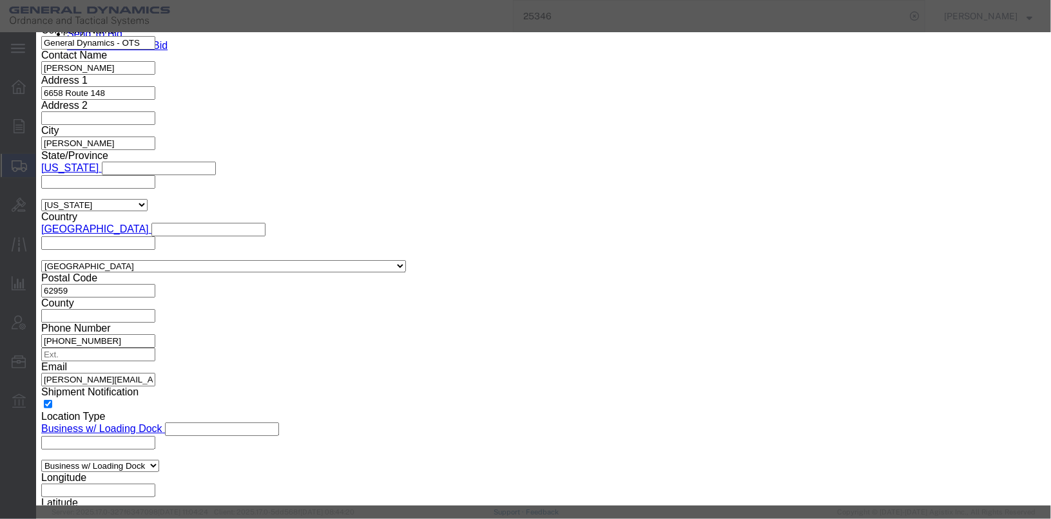
drag, startPoint x: 306, startPoint y: 122, endPoint x: 271, endPoint y: 119, distance: 35.6
click div "25.00"
type input "15"
type input "9.46"
click div "Commodity library"
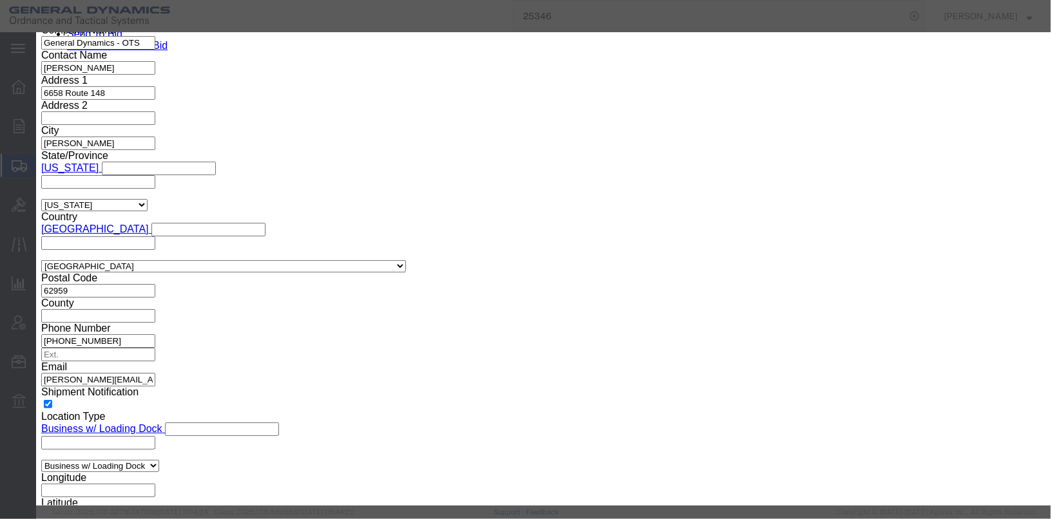
scroll to position [25, 0]
click textarea "BLACK POWDER CLASS 1 LOT# SZP22C001-001 1 WOOD BOX @25 LBS. EA NSN 1376-00-689-…"
type textarea "BLACK POWDER CLASS 1 LOT# SZP22C001-001 1 METAL BOX @15 LBS. EA NSN 1376-00-689…"
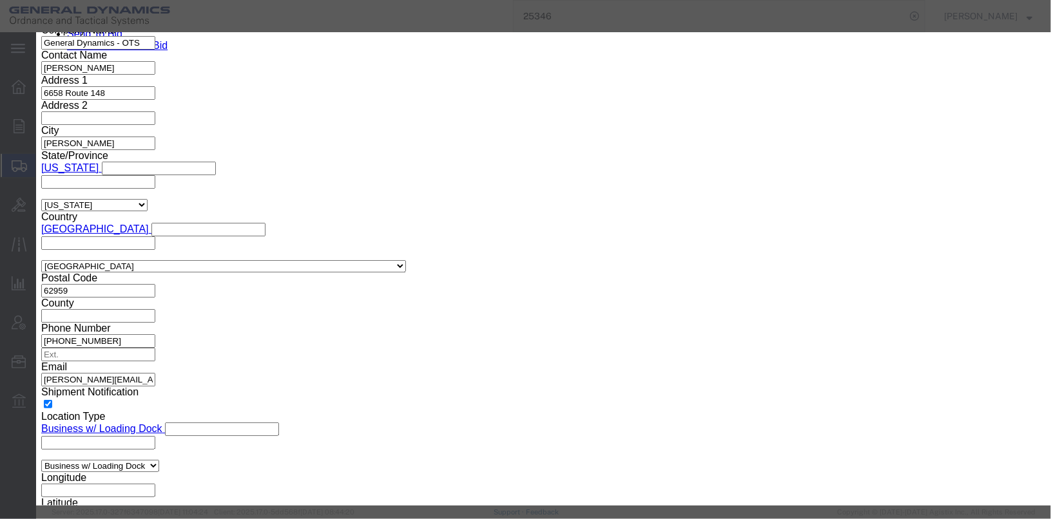
click select "Container Material A - Steel (all types and surface treatments) B - Aluminum C …"
select select "STEEL_IATA"
click select "Container Material A - Steel (all types and surface treatments) B - Aluminum C …"
click input "25"
type input "15"
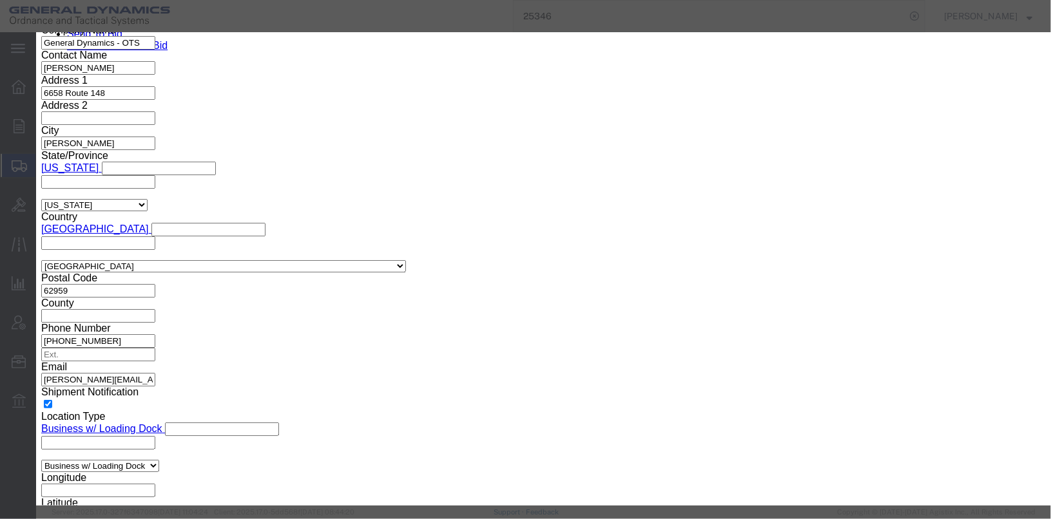
click button "Save & Close"
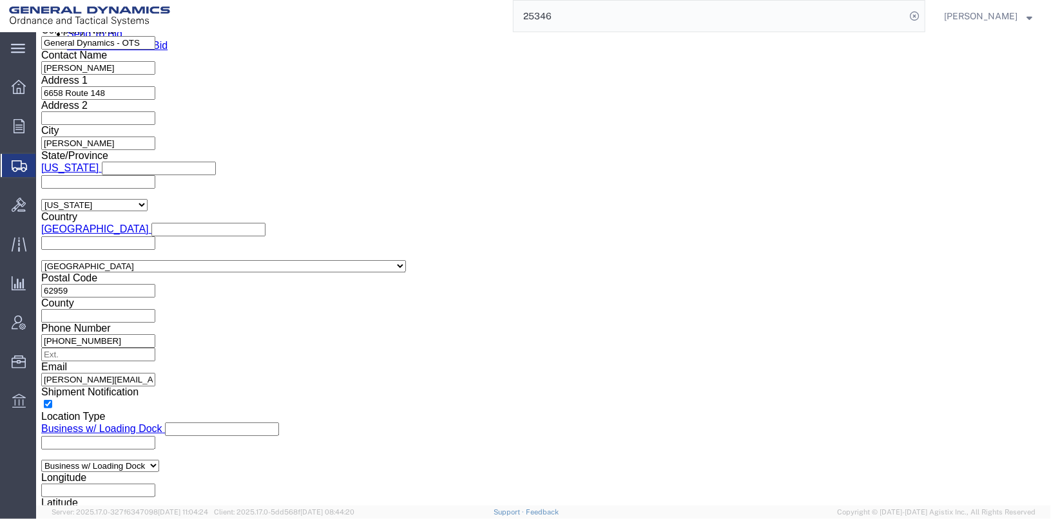
click dd "15.00 Pound"
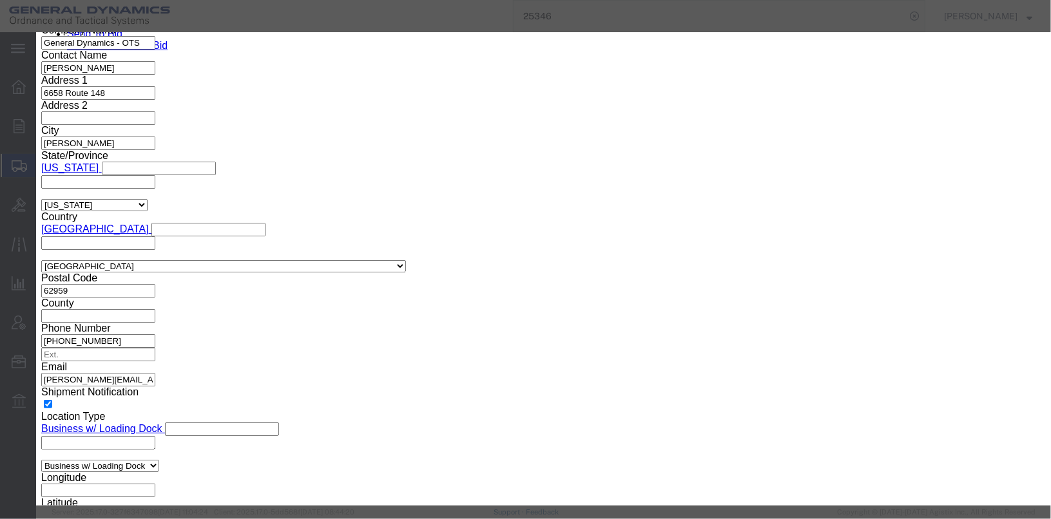
click icon "button"
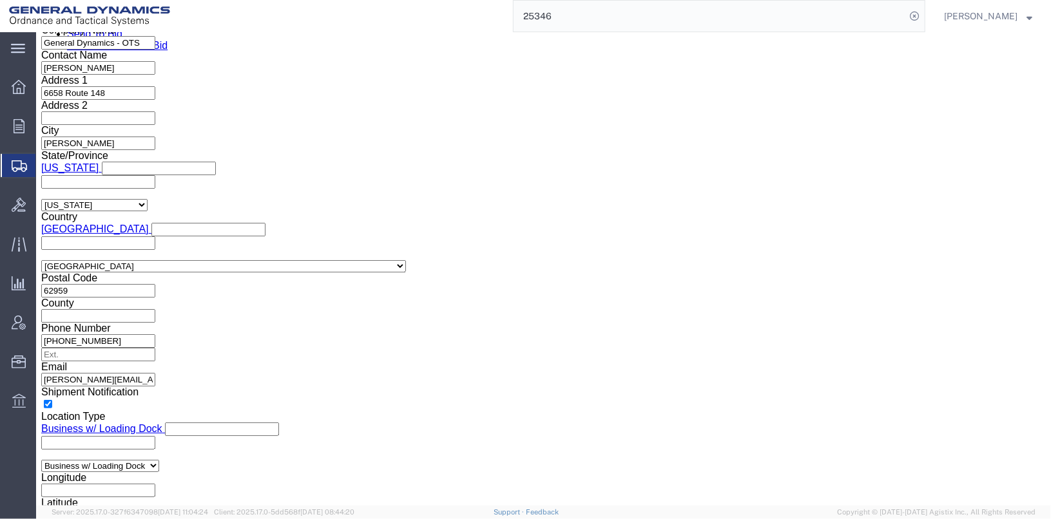
click link "Clone this content"
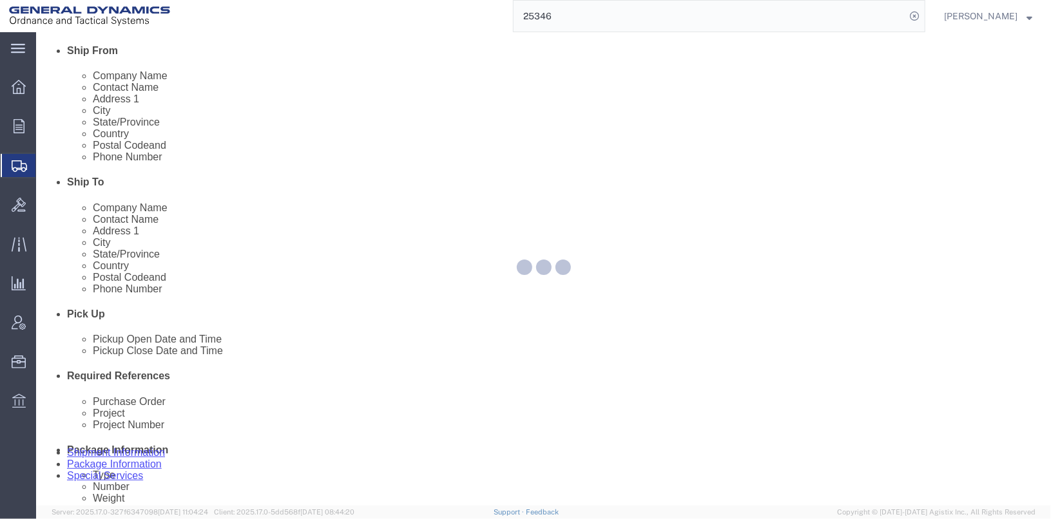
select select "SKID"
select select "DRFB"
select select "SKID"
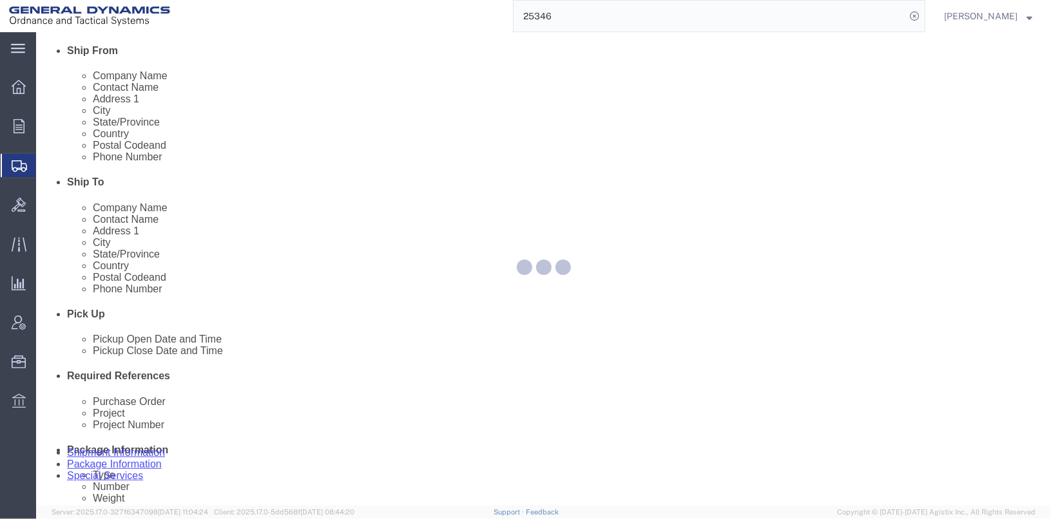
select select "SKID"
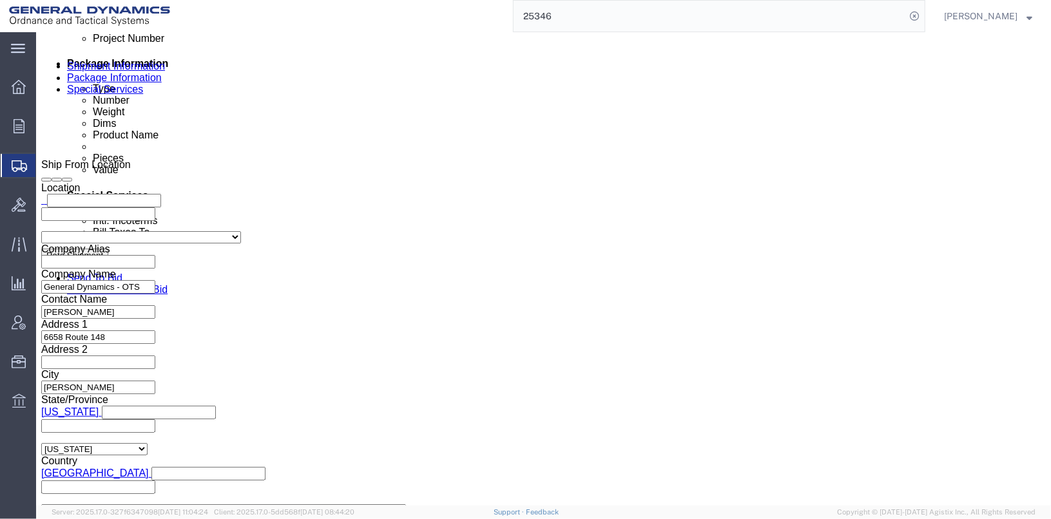
scroll to position [1050, 0]
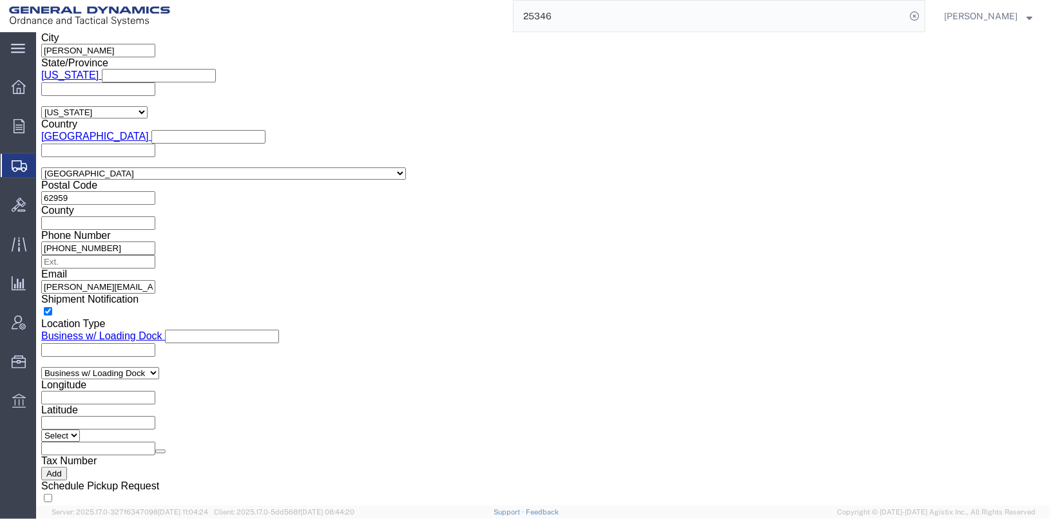
click dd "9.46 USD"
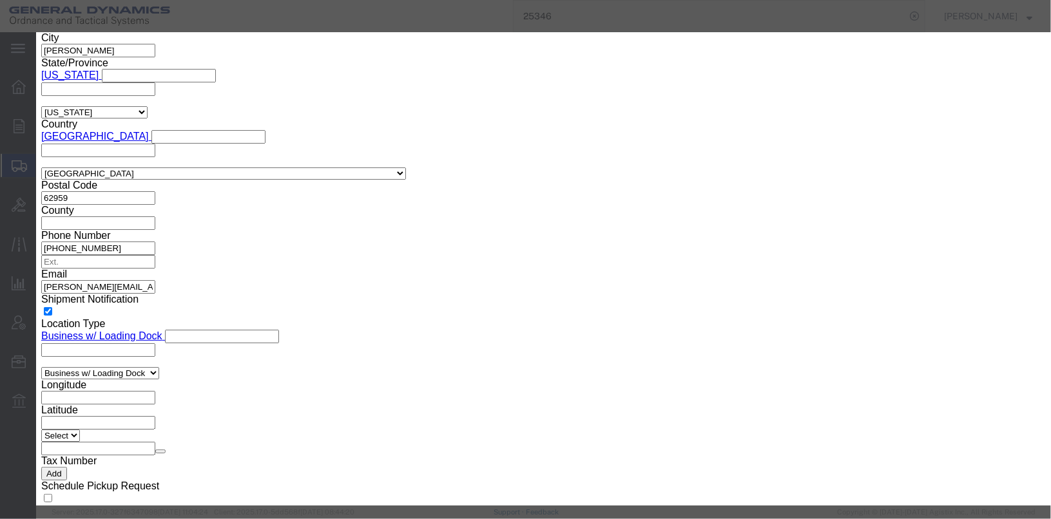
click input "15.00"
type input "10.25"
type input "6.46"
click textarea "BLACK POWDER CLASS 1 LOT# SZP22C001-001 1 METAL BOX @15 LBS. EA NSN 1376-00-689…"
click div "BLACK POWDER CLASS 1 LOT# SZP22C001-001 1 METAL BOX @15 LBS. EA NSN 1376-00-689…"
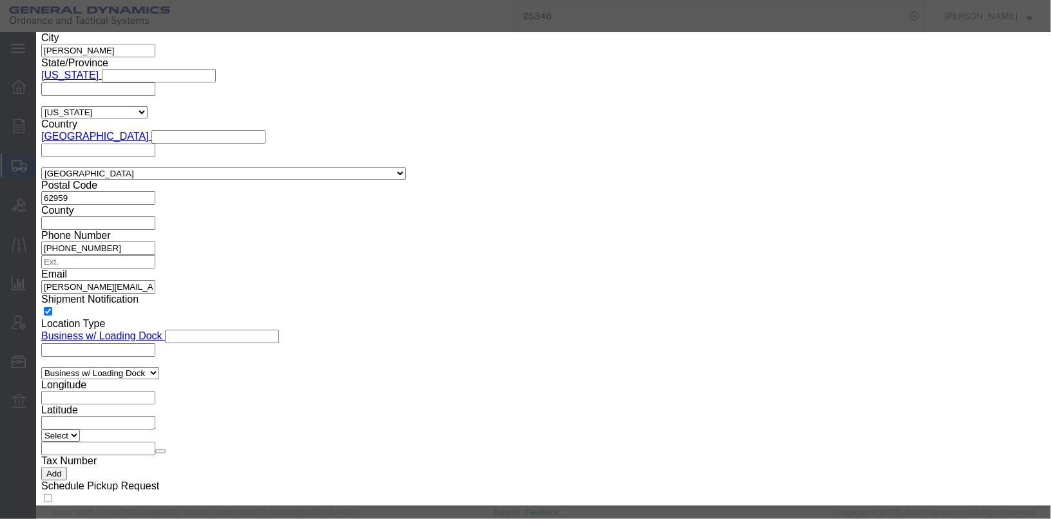
scroll to position [20, 0]
click textarea "BLACK POWDER CLASS 1 LOT# SZP22C001-001 1 METAL BOX @15 LBS. EA NSN 1376-00-689…"
type textarea "BLACK POWDER CLASS 1 LOT# GOE21F011-006 1 BOX @10.25 LBS. EA NSN 1376-00-689-40…"
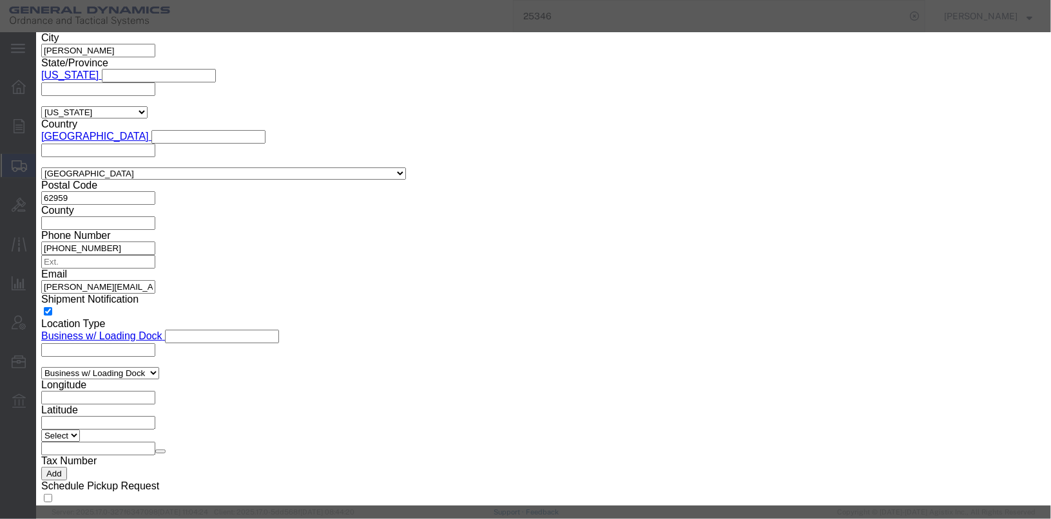
click input "15"
type input "10.25"
click select "Container Material A - Steel (all types and surface treatments) B - Aluminum C …"
select select "FIBERBOARD"
click select "Container Material A - Steel (all types and surface treatments) B - Aluminum C …"
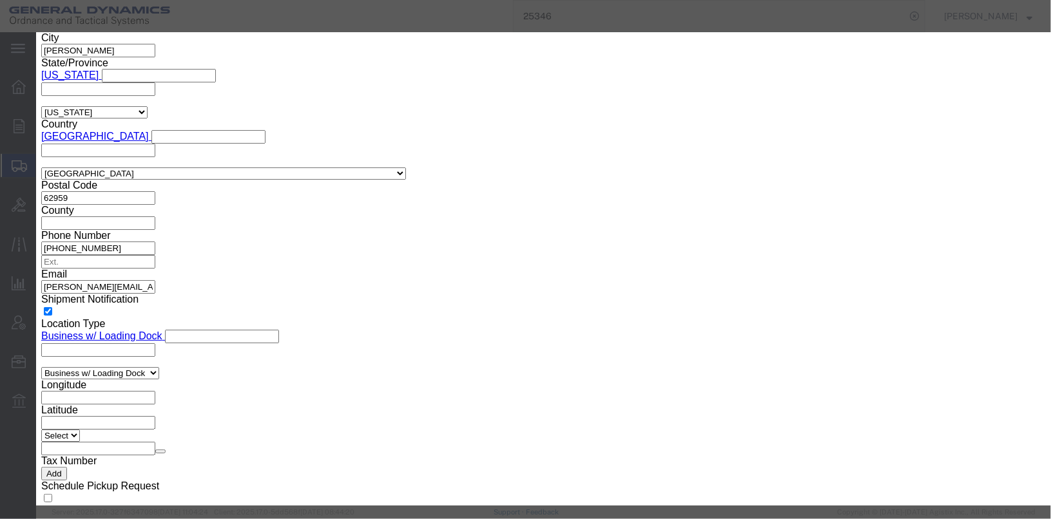
click div "EX/HC# EX1988100435 Expiration Notes Company Name CHEMTREC Contact Name CHEMTRE…"
click button "Save & Close"
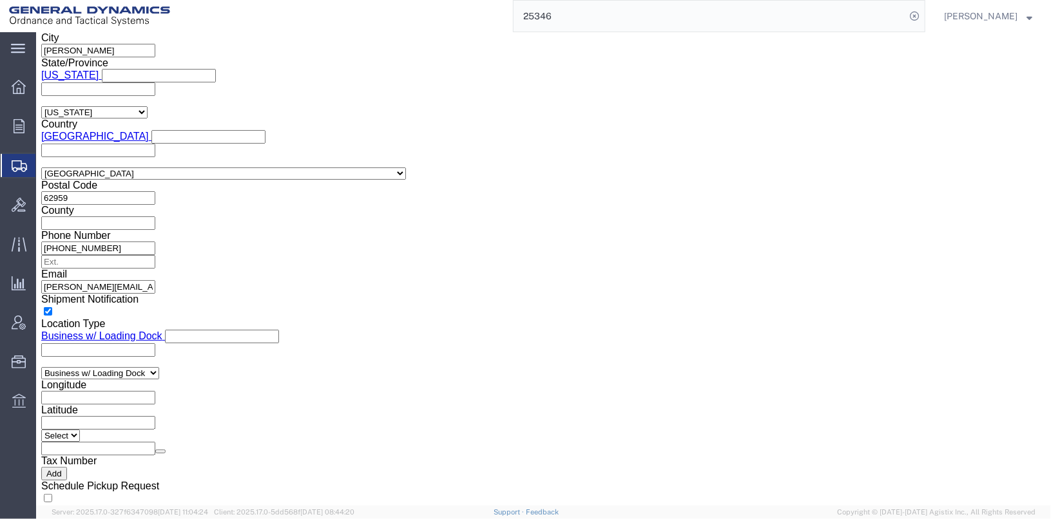
click button "Continue"
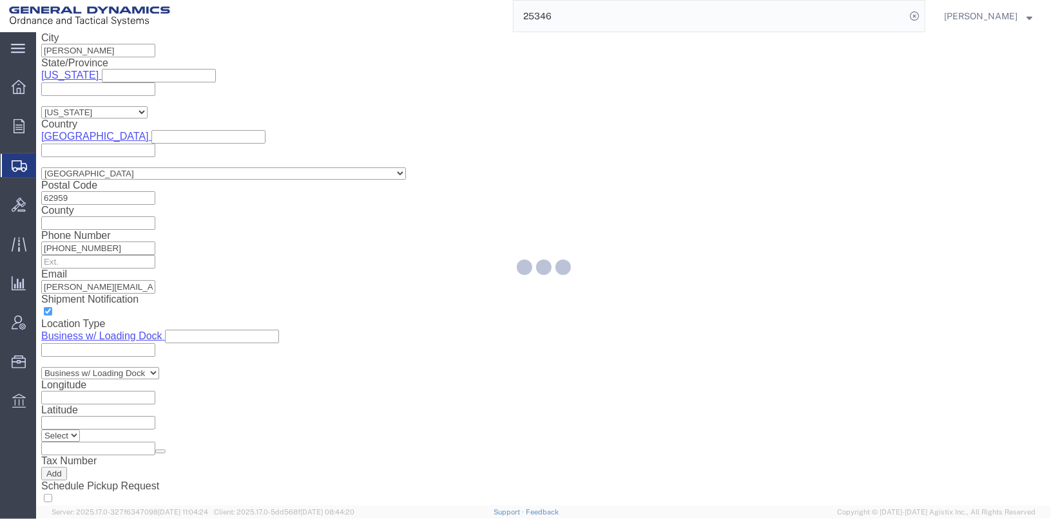
select select
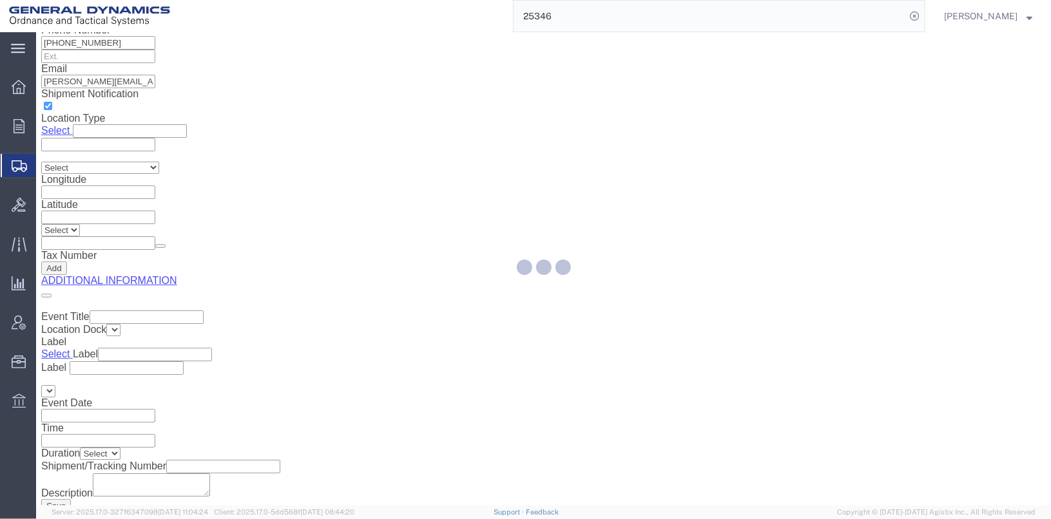
scroll to position [61, 0]
select select "DEPARTMENT"
select select "1763983"
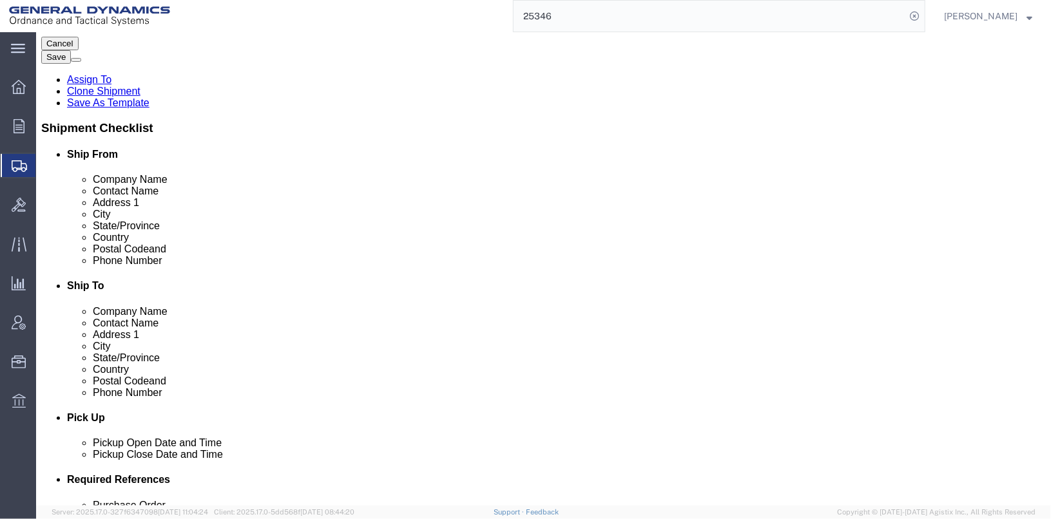
scroll to position [0, 0]
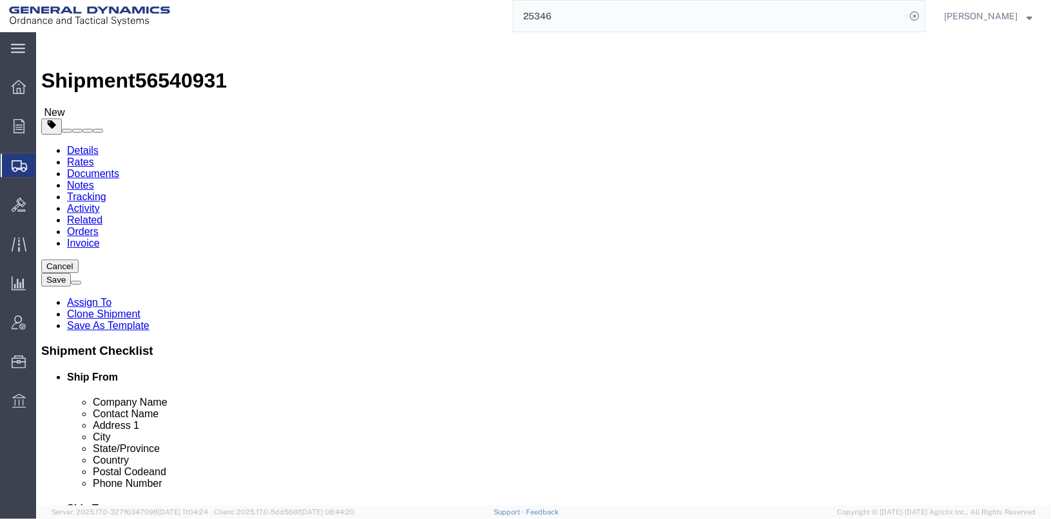
click span "Dual Driver Protective Service (DDP), Satellite Motor Surveillance Service (SNS…"
click button "Save"
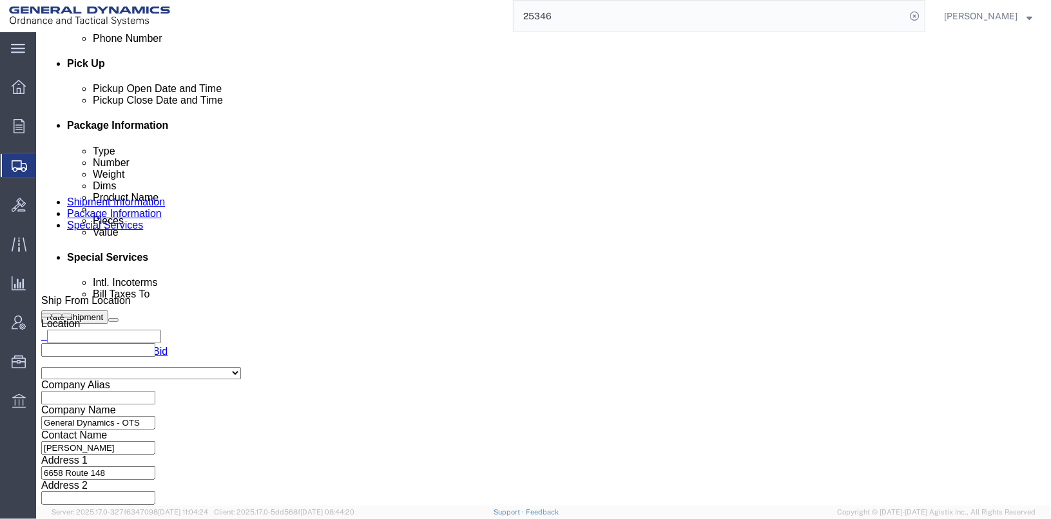
scroll to position [515, 0]
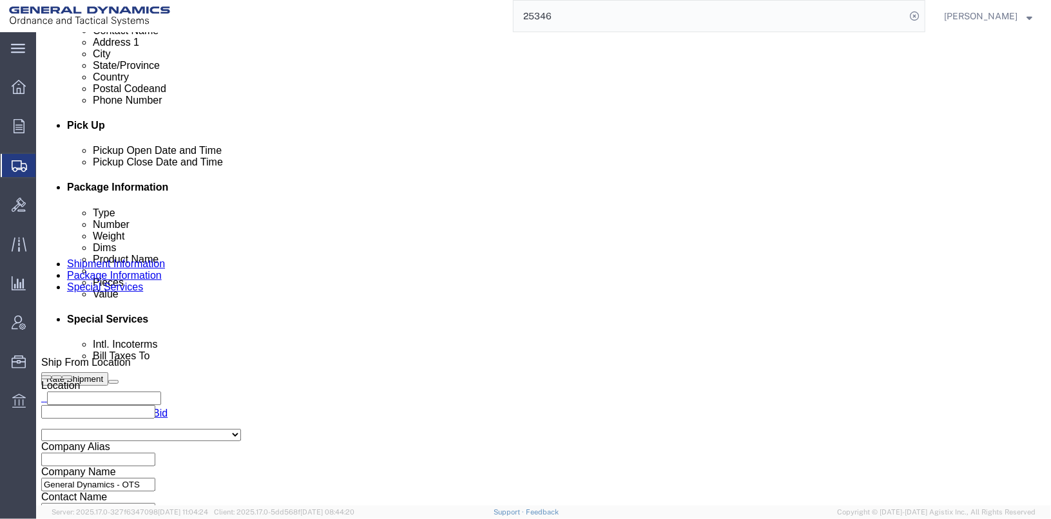
click select "Select Recipient Account Sender/Shipper Third Party Account"
select select "SHIP"
click select "Select Recipient Account Sender/Shipper Third Party Account"
click select "Select [GEOGRAPHIC_DATA] [GEOGRAPHIC_DATA] [GEOGRAPHIC_DATA] [GEOGRAPHIC_DATA] …"
select select "1763975"
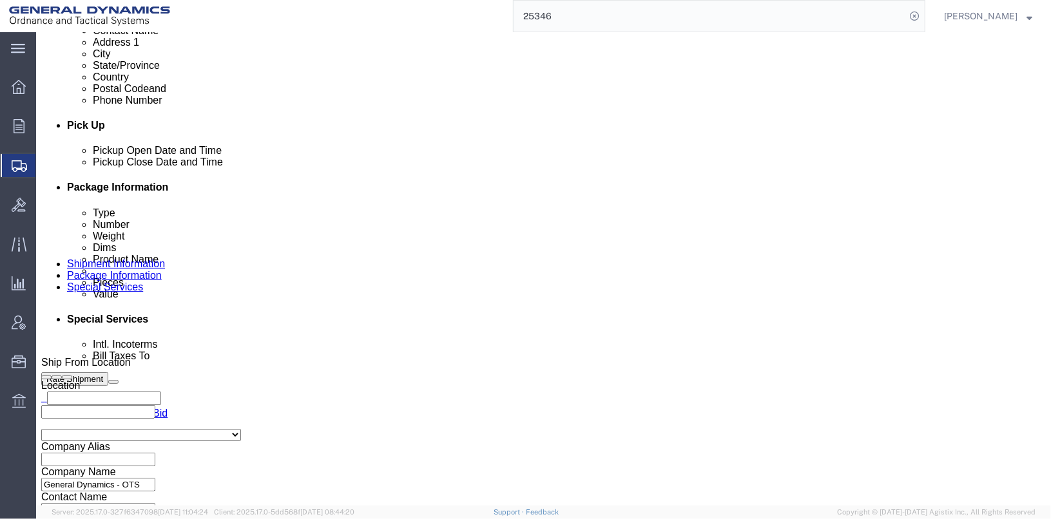
click select "Select [GEOGRAPHIC_DATA] [GEOGRAPHIC_DATA] [GEOGRAPHIC_DATA] [GEOGRAPHIC_DATA] …"
click button "Save"
click icon
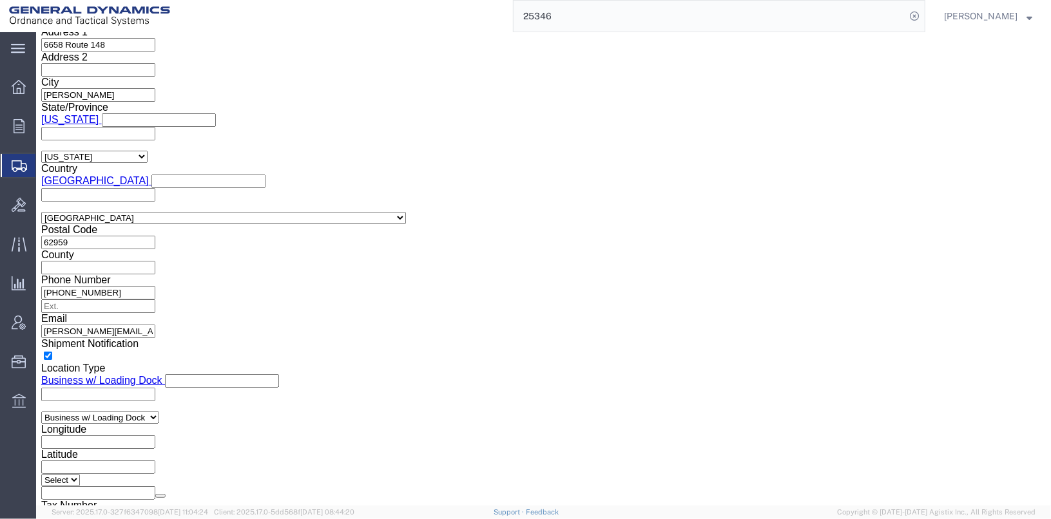
scroll to position [1050, 0]
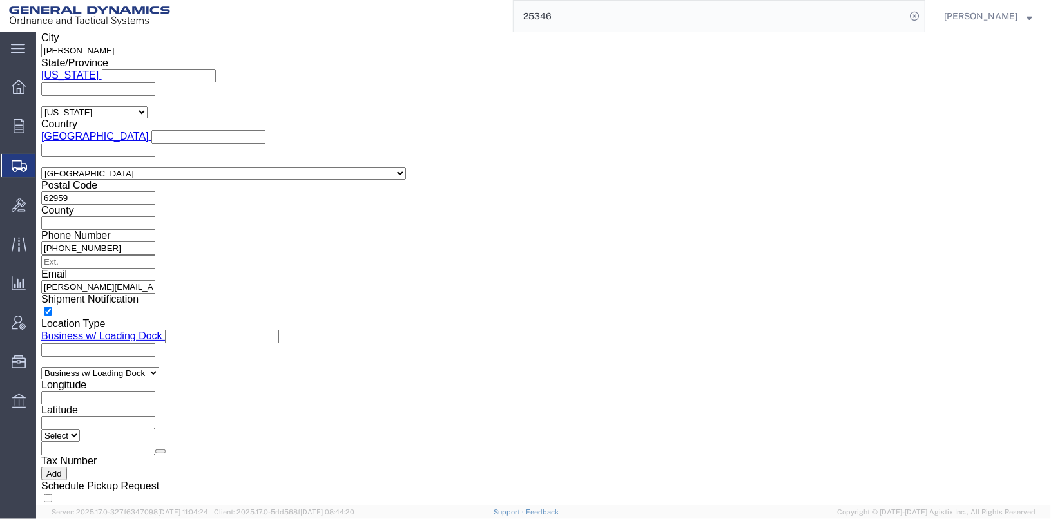
click button "Save"
click at [684, 8] on input "25346" at bounding box center [710, 16] width 392 height 31
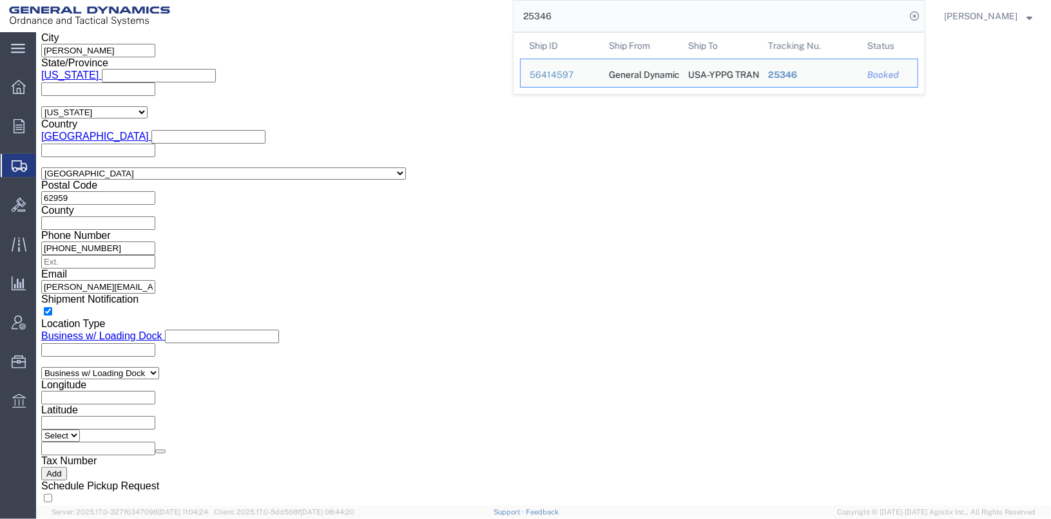
click at [447, 6] on div "25346 Ship ID Ship From Ship To Tracking Nu. Status Ship ID 56414597 Ship From …" at bounding box center [552, 16] width 746 height 32
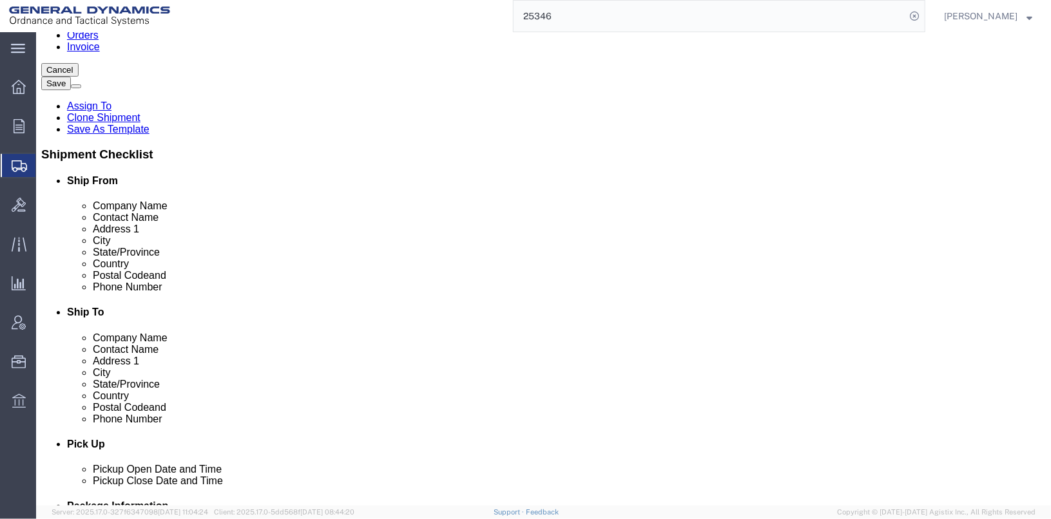
scroll to position [19, 0]
